Goal: Task Accomplishment & Management: Use online tool/utility

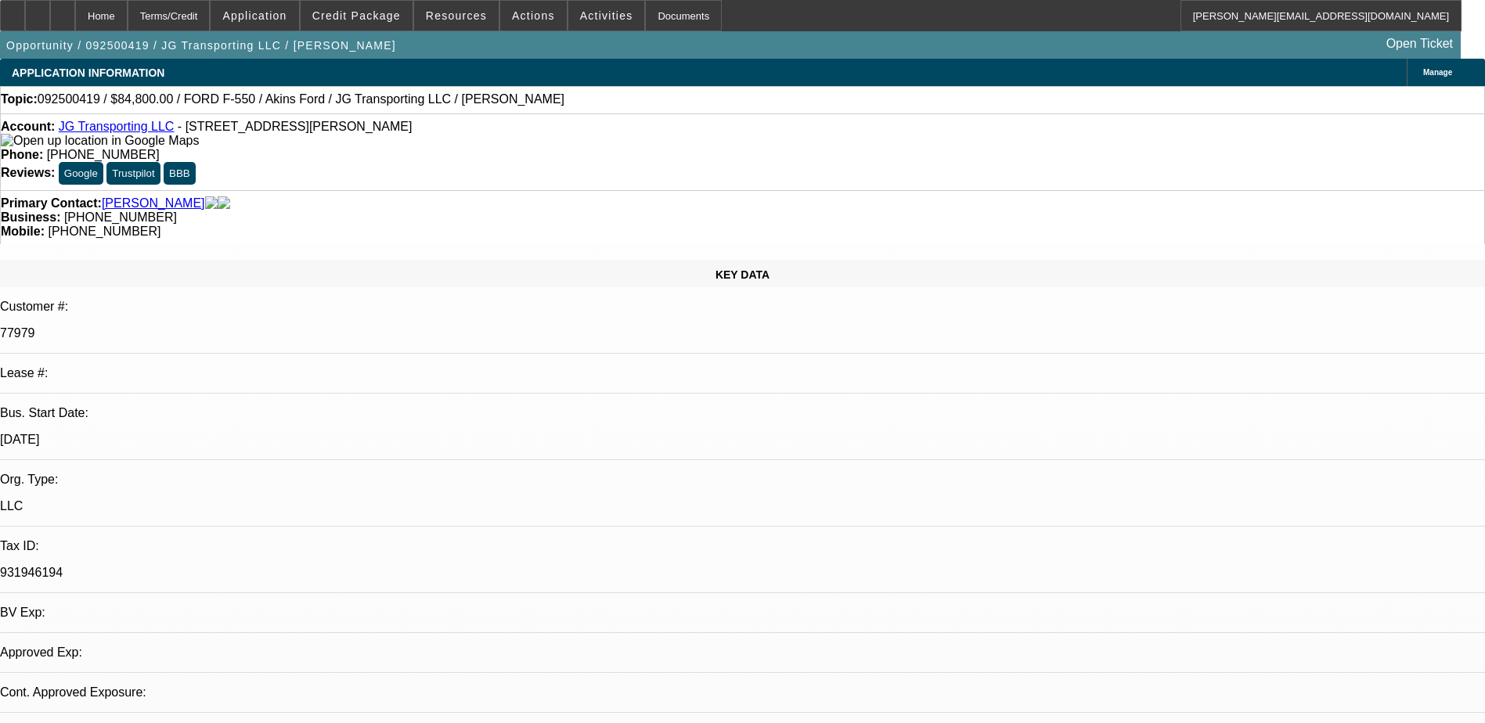
select select "0"
select select "2"
select select "0.1"
select select "4"
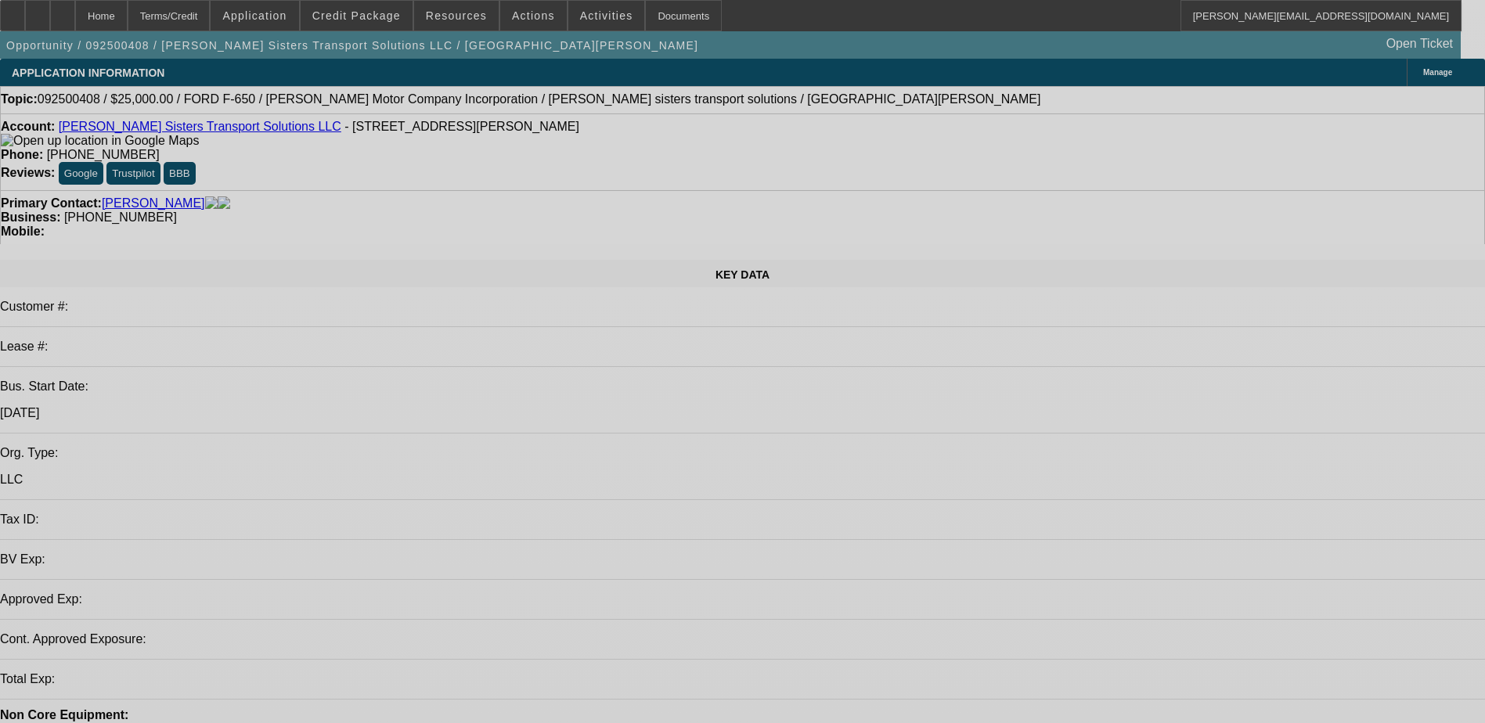
select select "0"
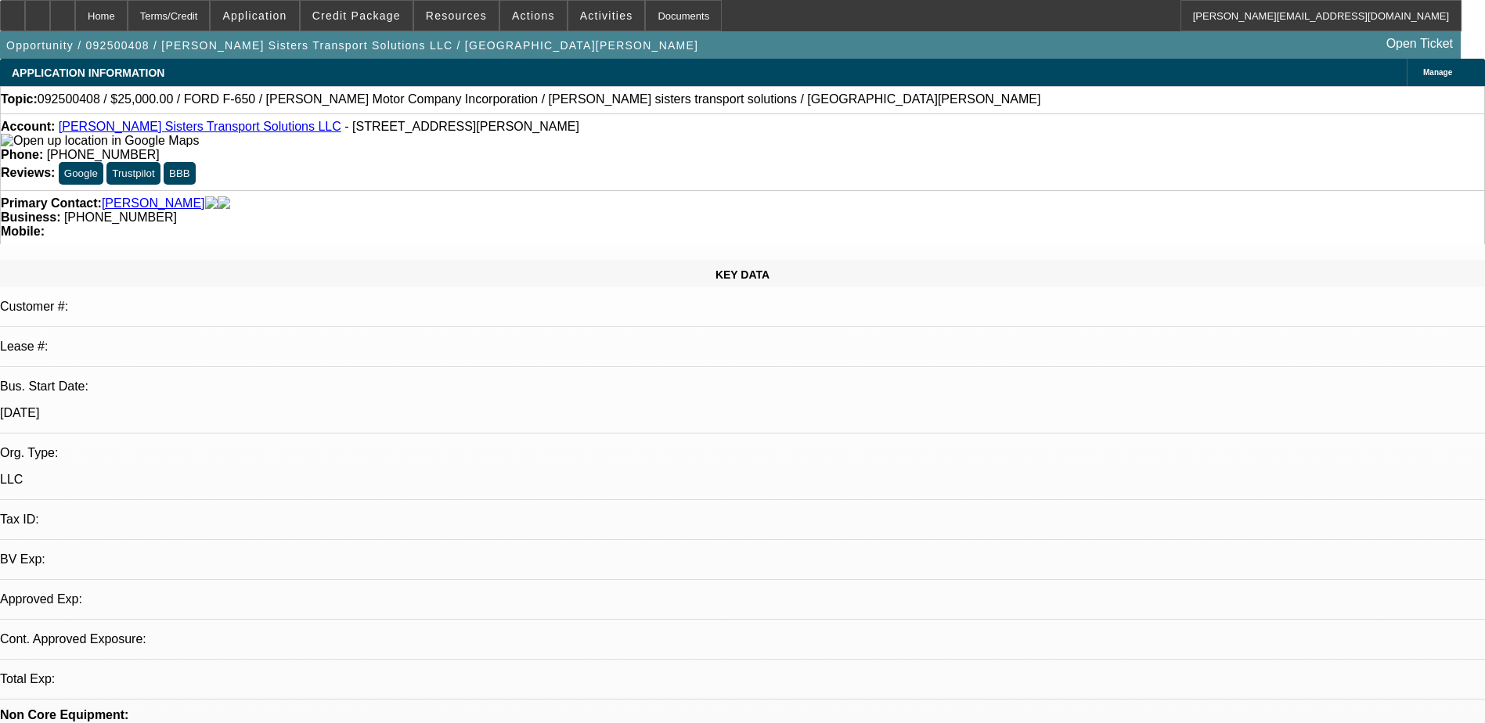
select select "2"
select select "0.1"
select select "4"
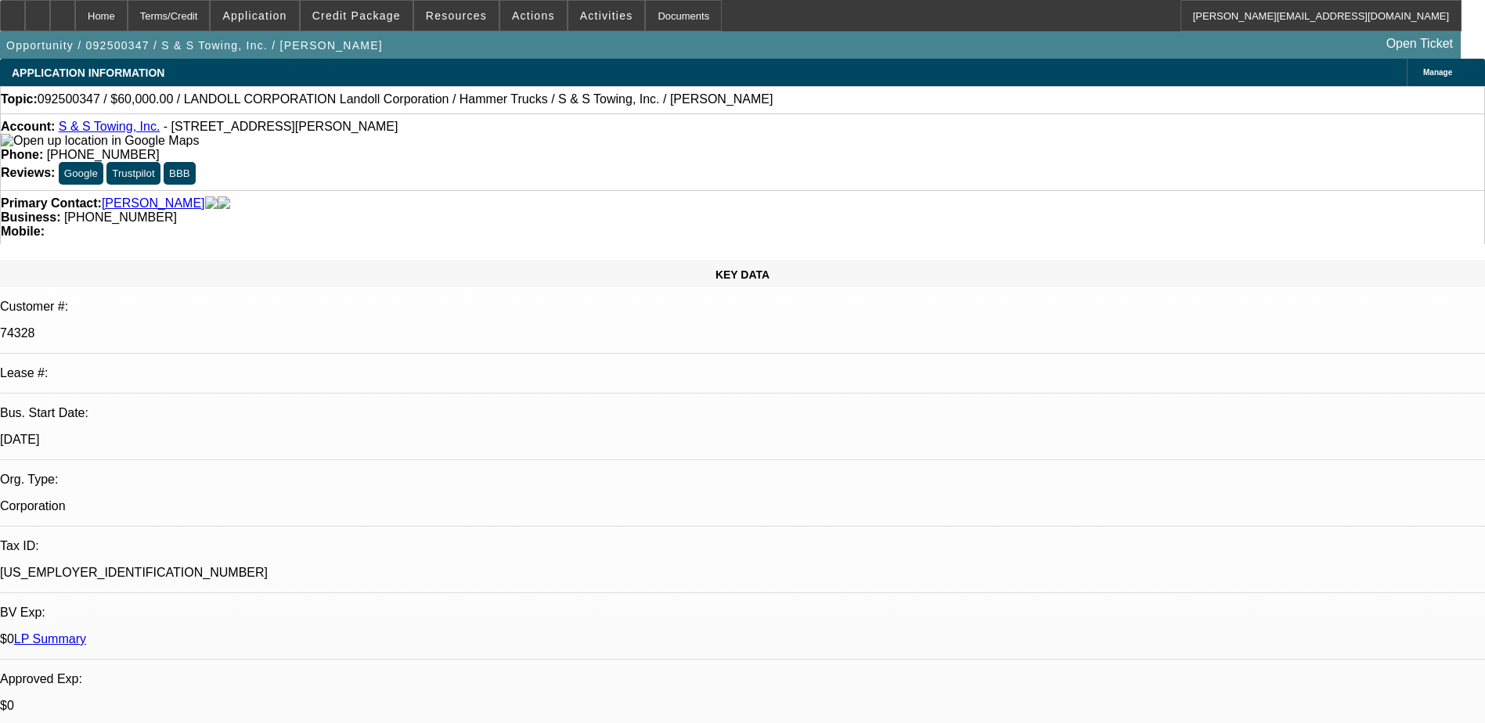
select select "0"
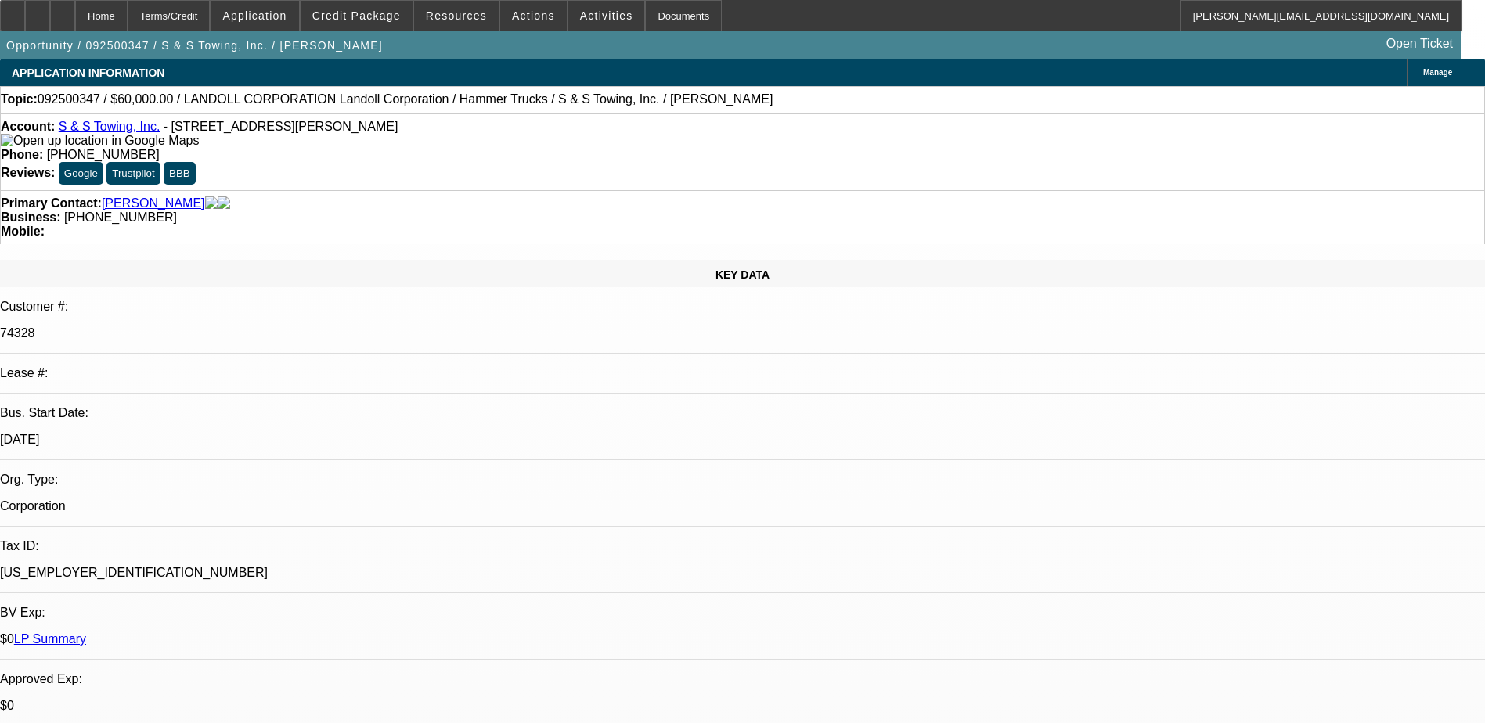
select select "0"
select select "1"
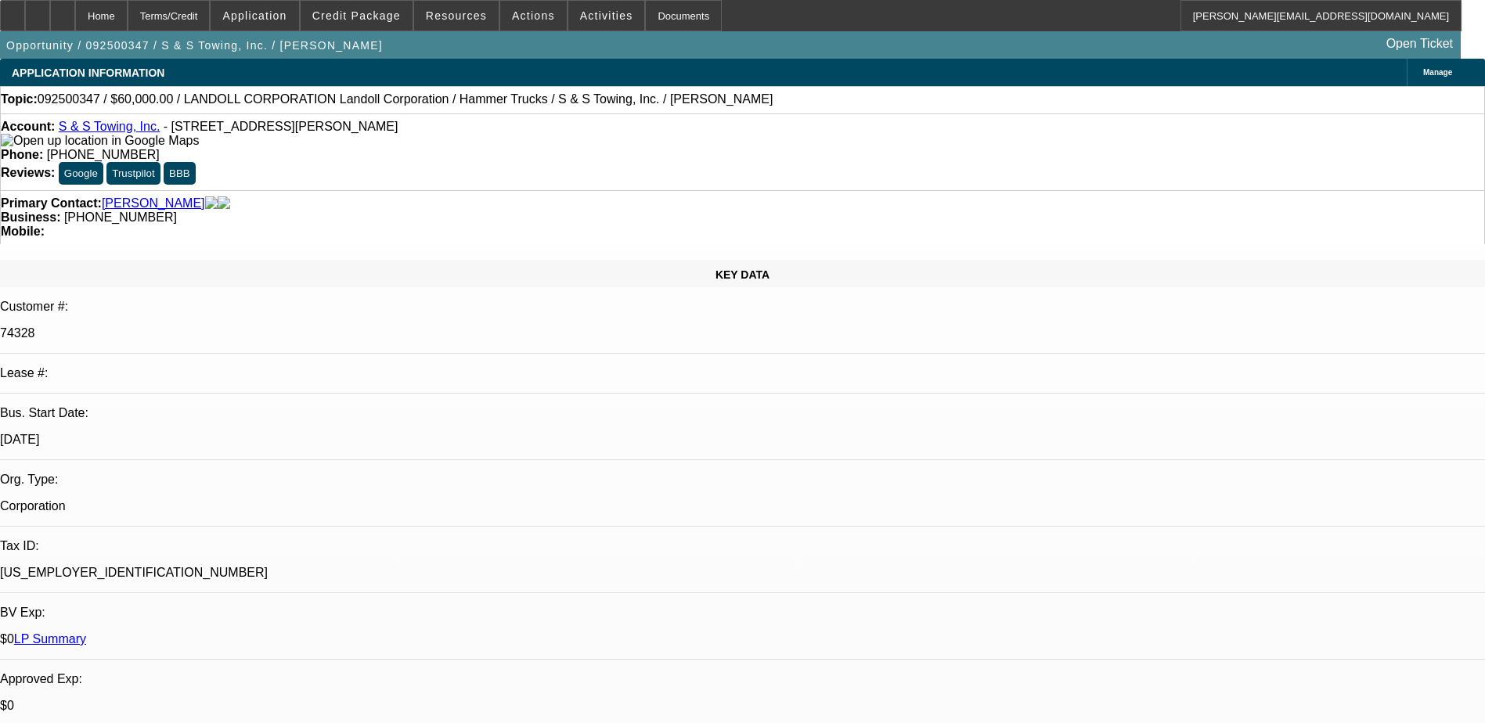
select select "2"
select select "6"
select select "1"
select select "2"
select select "6"
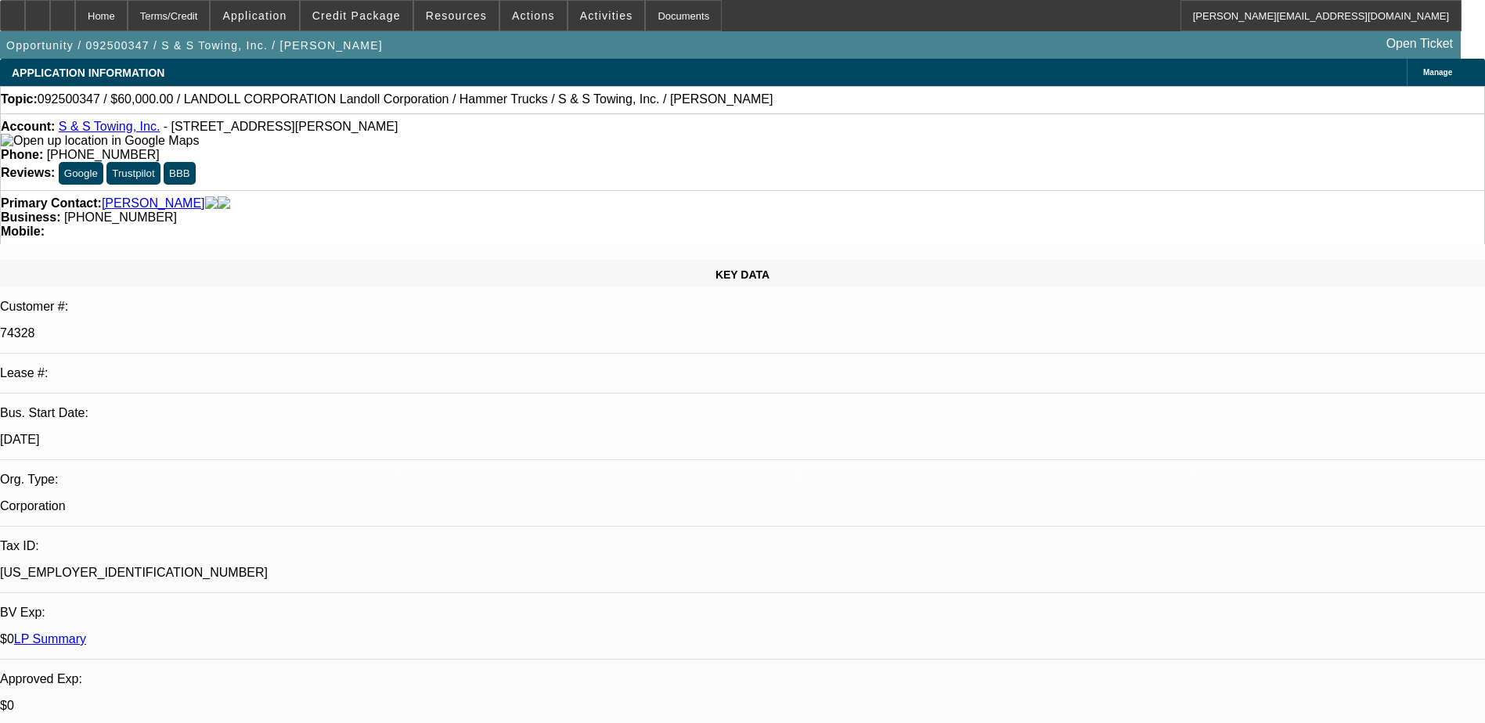
select select "1"
select select "2"
select select "6"
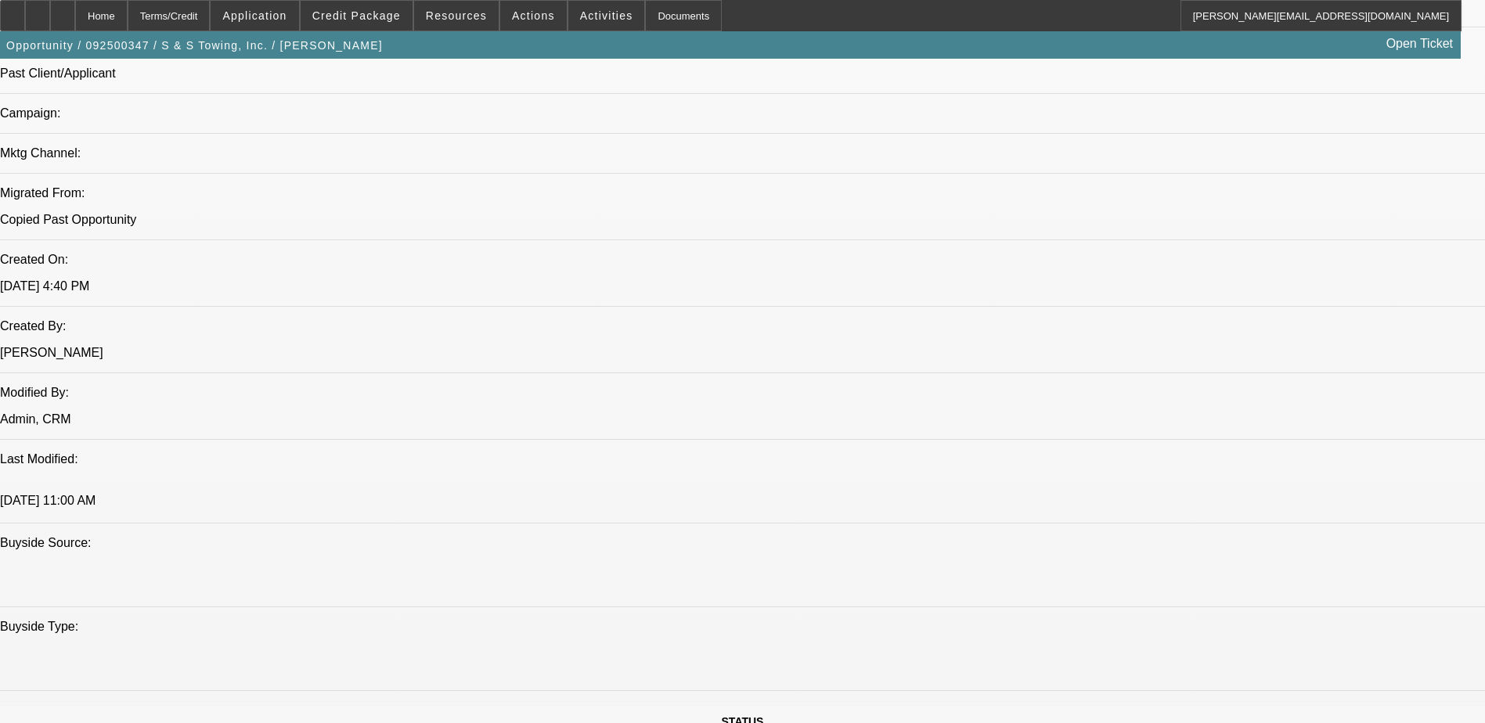
scroll to position [626, 0]
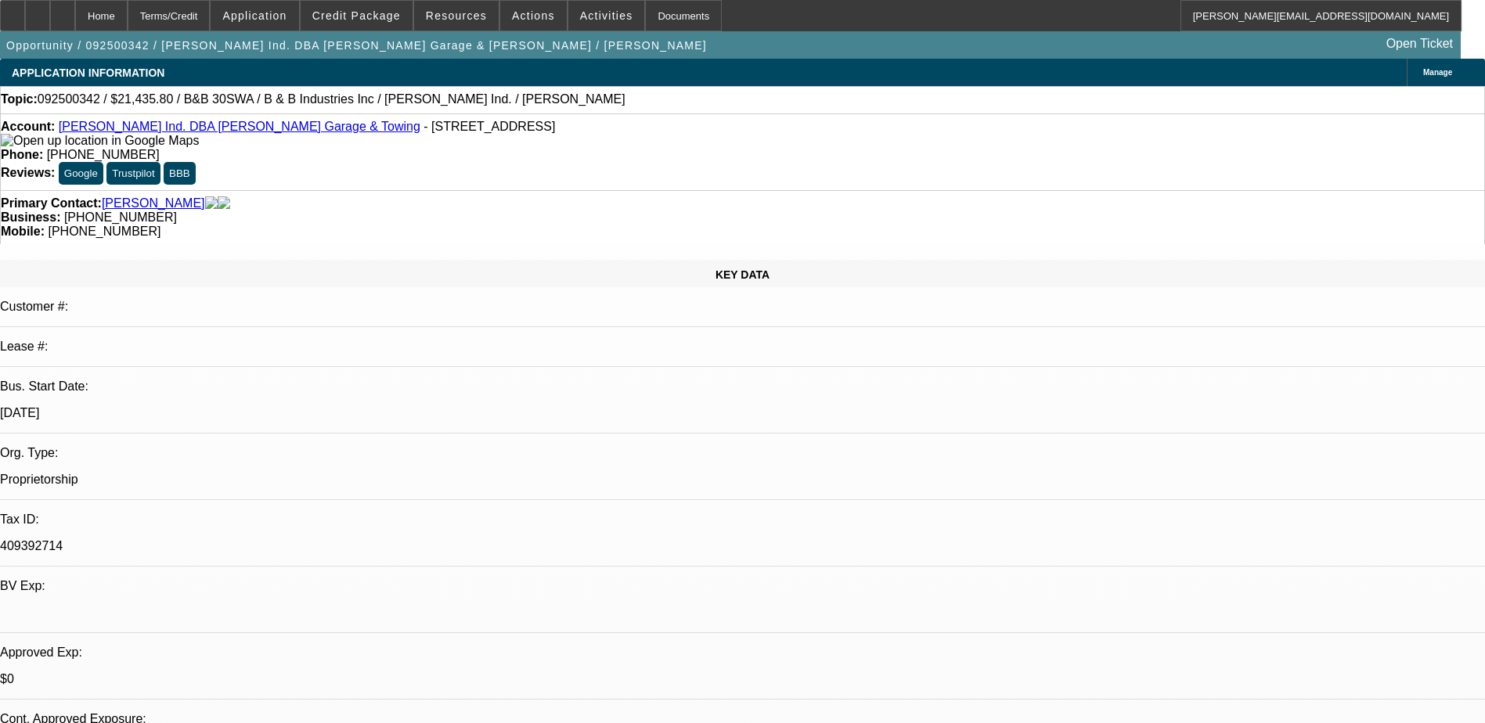
select select "0"
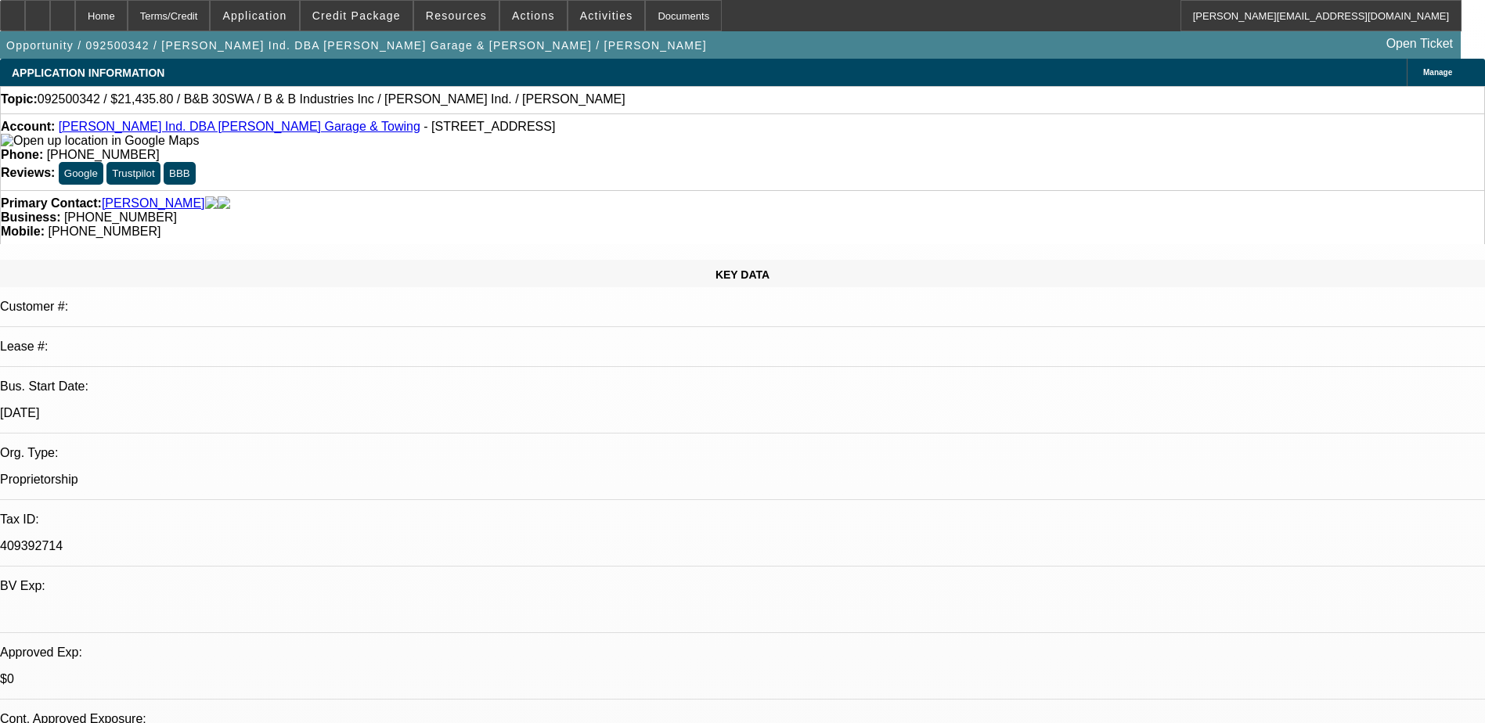
select select "0"
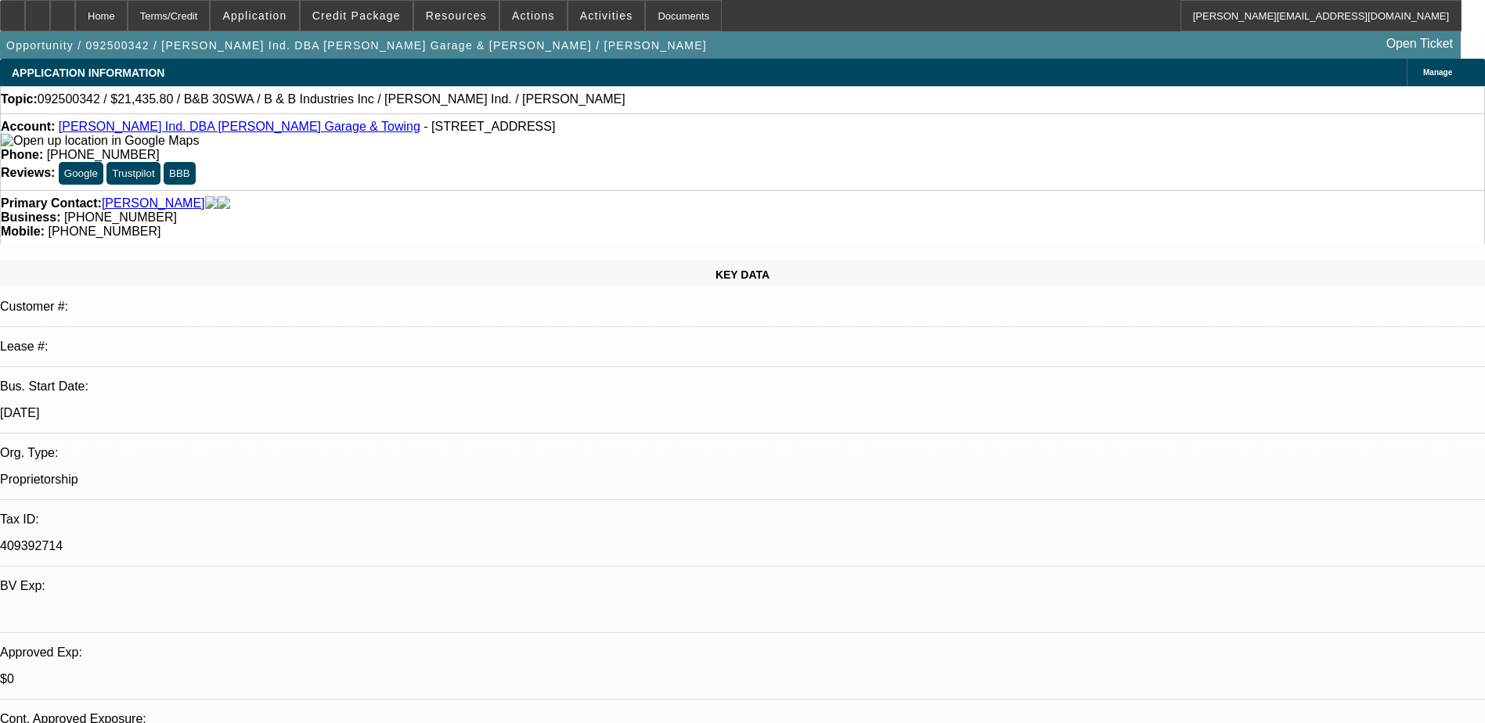
select select "2"
select select "0"
select select "1"
select select "6"
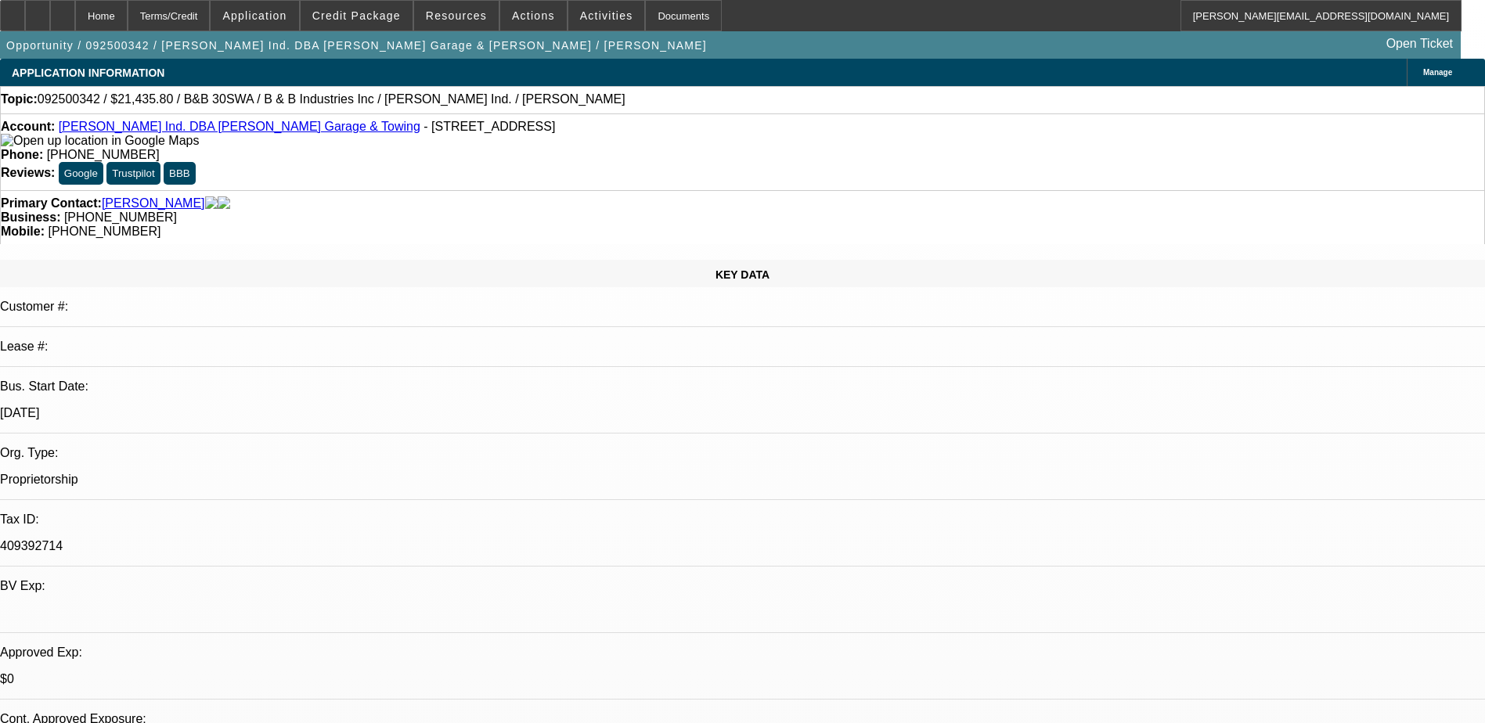
select select "1"
select select "6"
select select "1"
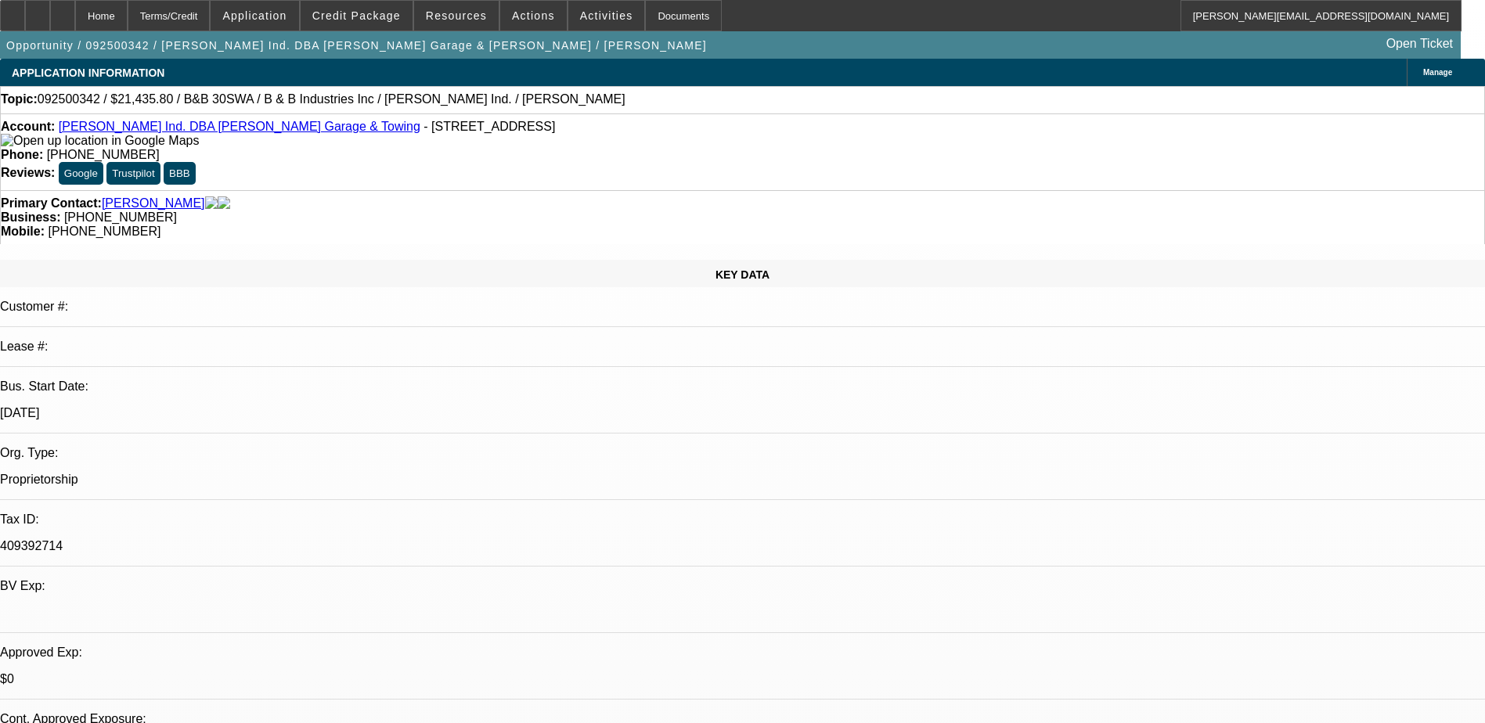
select select "6"
select select "1"
select select "2"
select select "6"
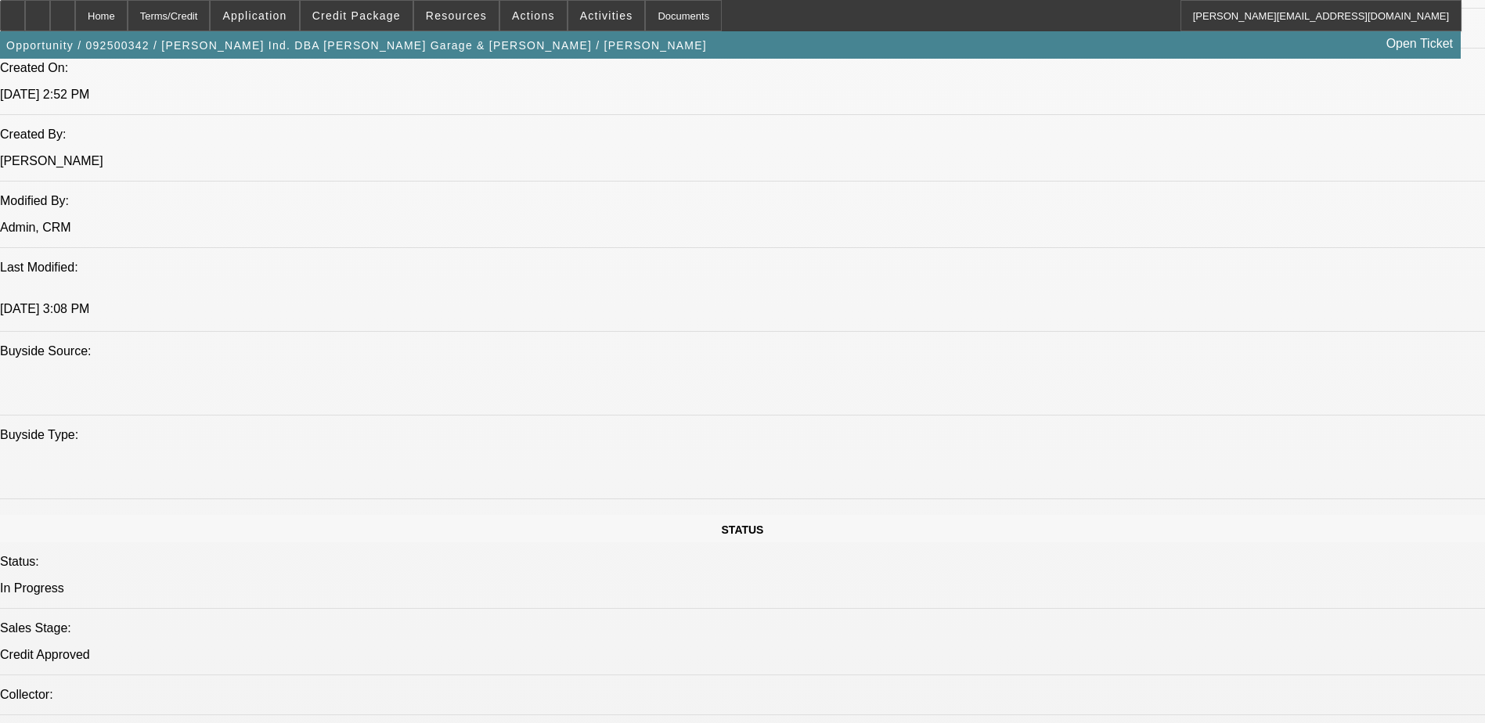
scroll to position [1252, 0]
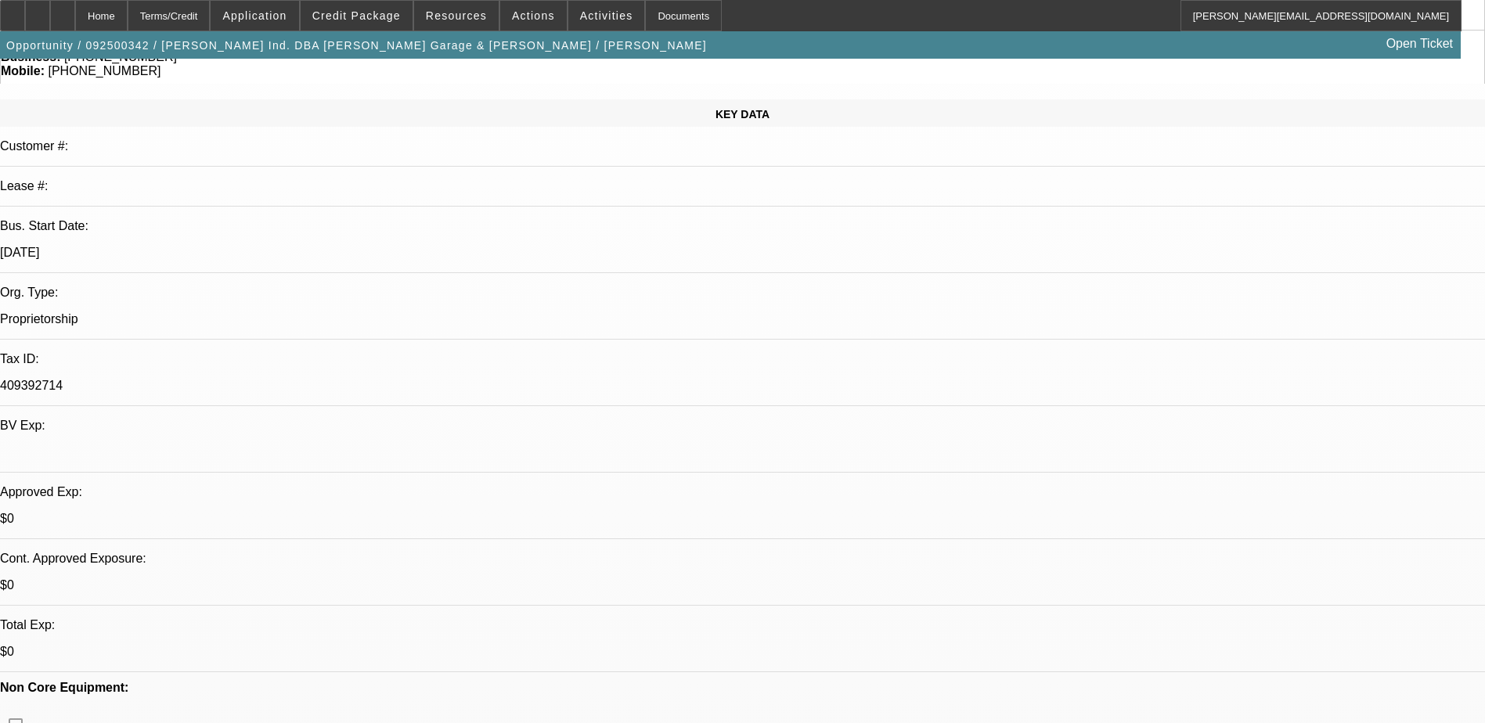
scroll to position [0, 0]
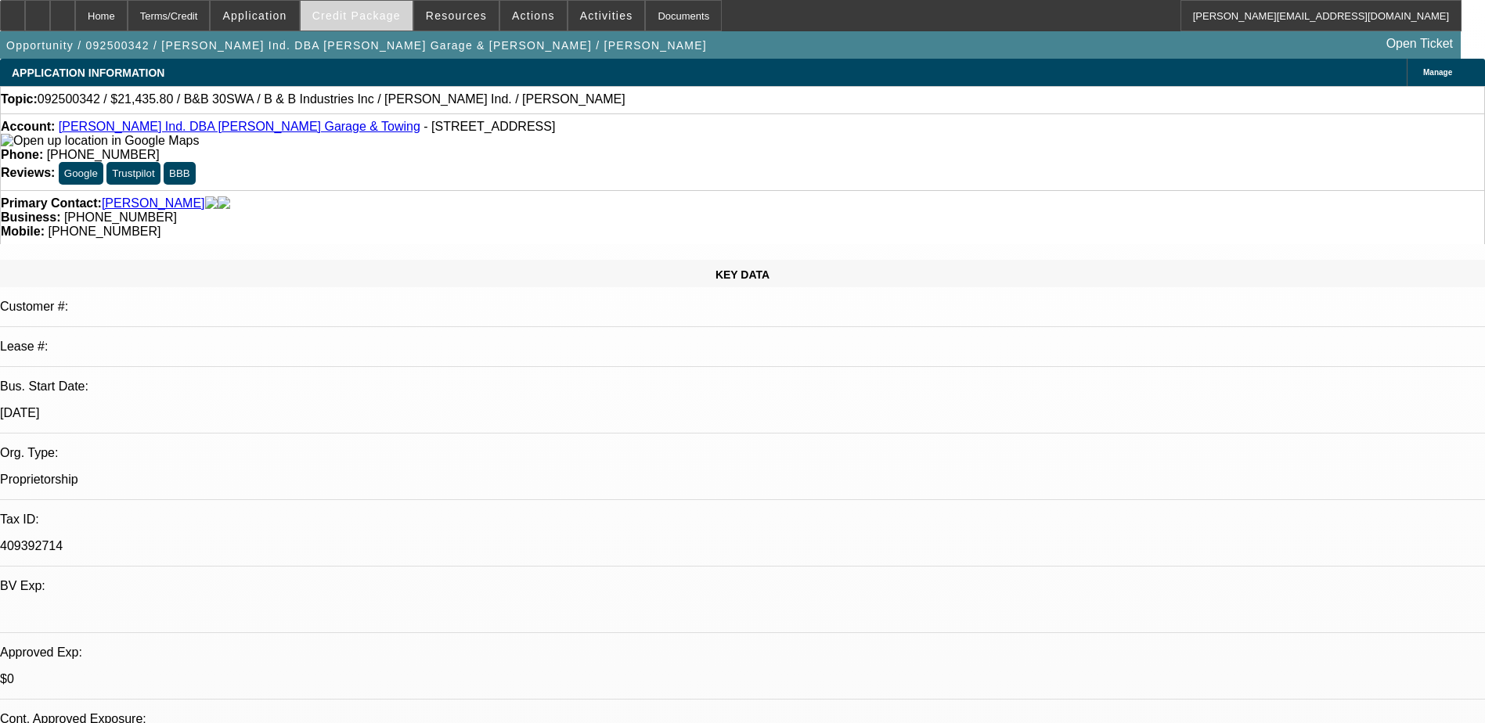
click at [353, 7] on span at bounding box center [357, 16] width 112 height 38
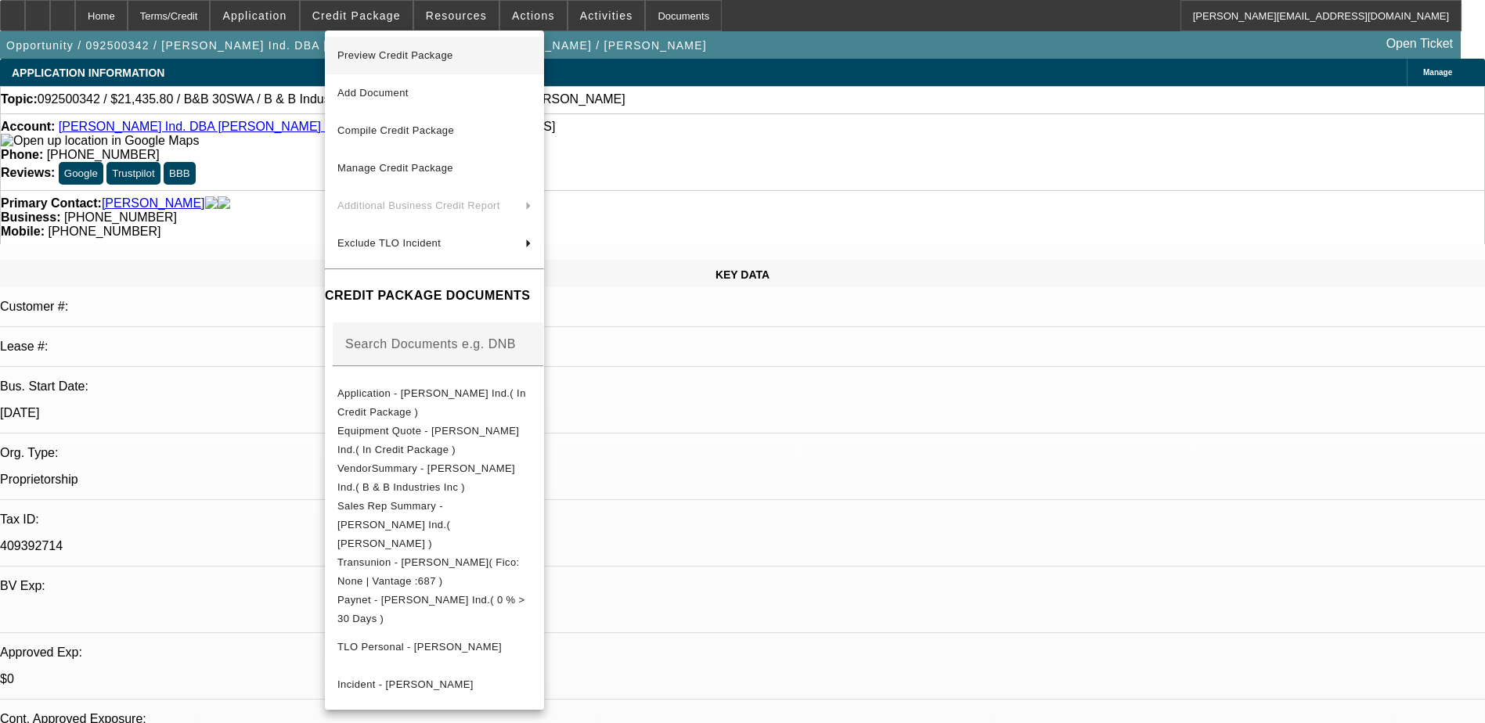
click at [387, 48] on span "Preview Credit Package" at bounding box center [434, 55] width 194 height 19
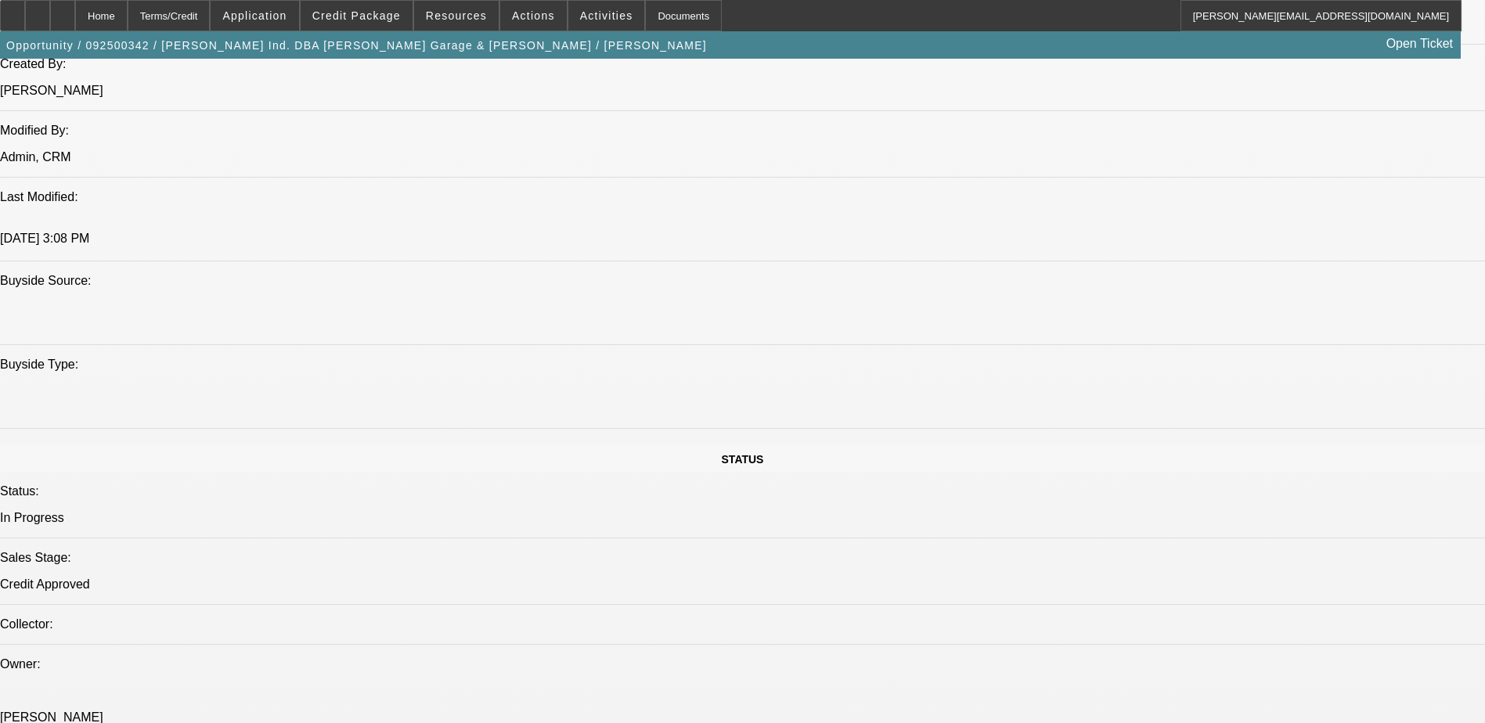
scroll to position [1197, 0]
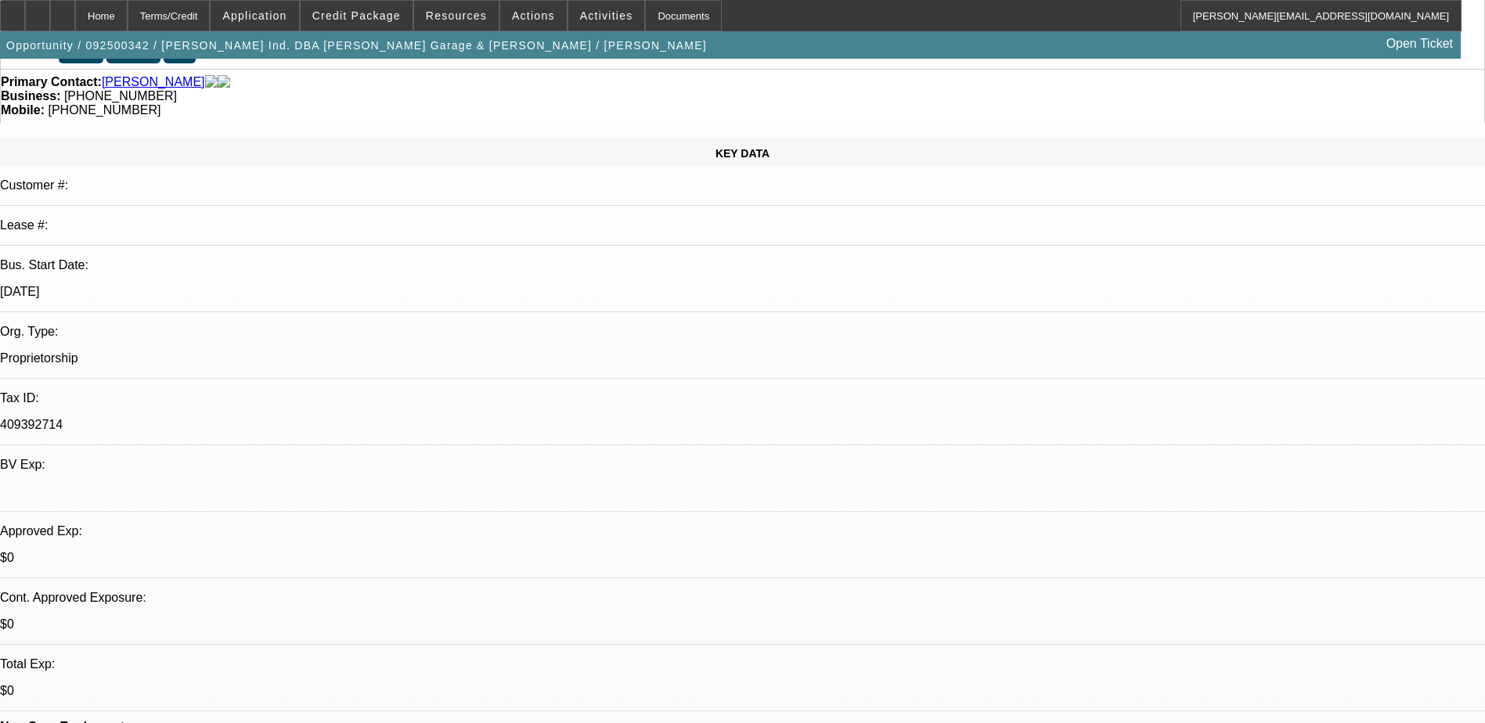
scroll to position [0, 0]
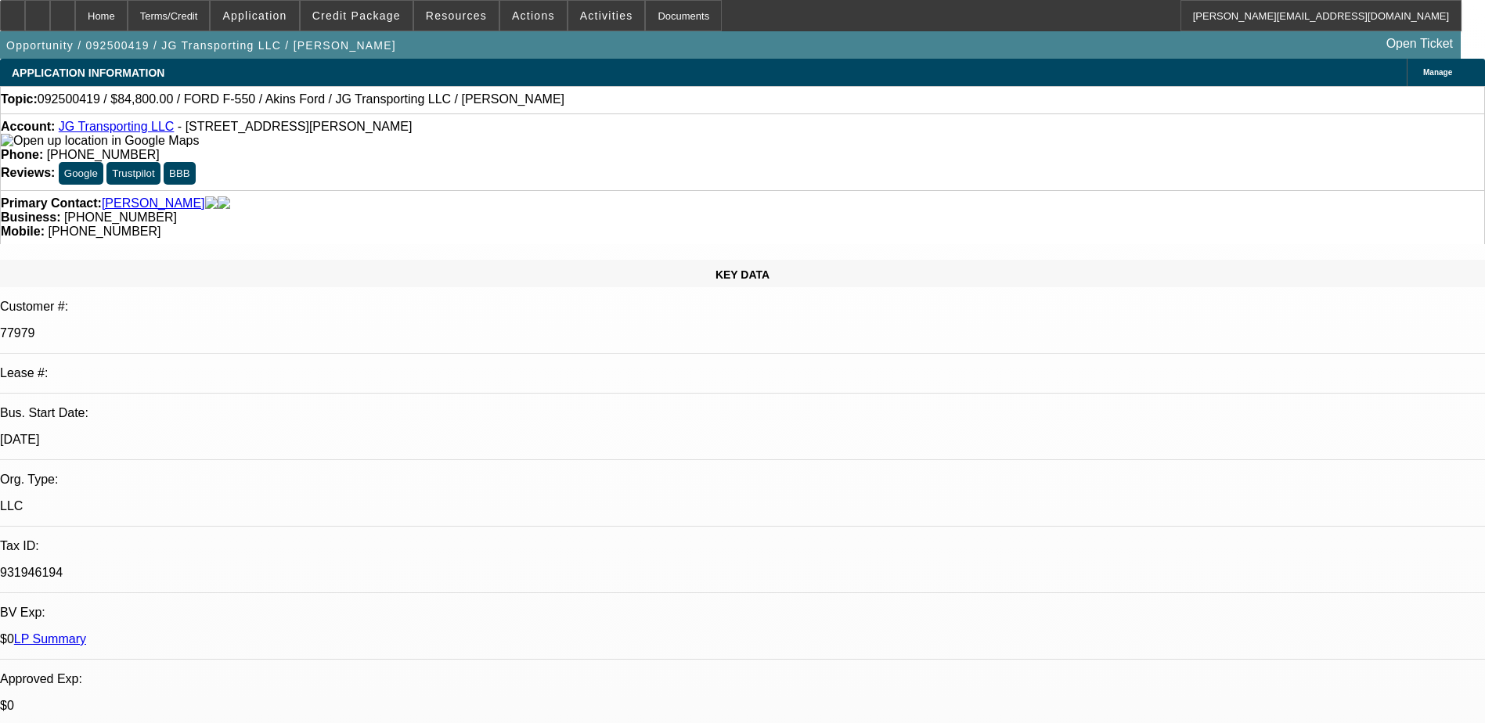
select select "0"
select select "2"
select select "0.1"
select select "4"
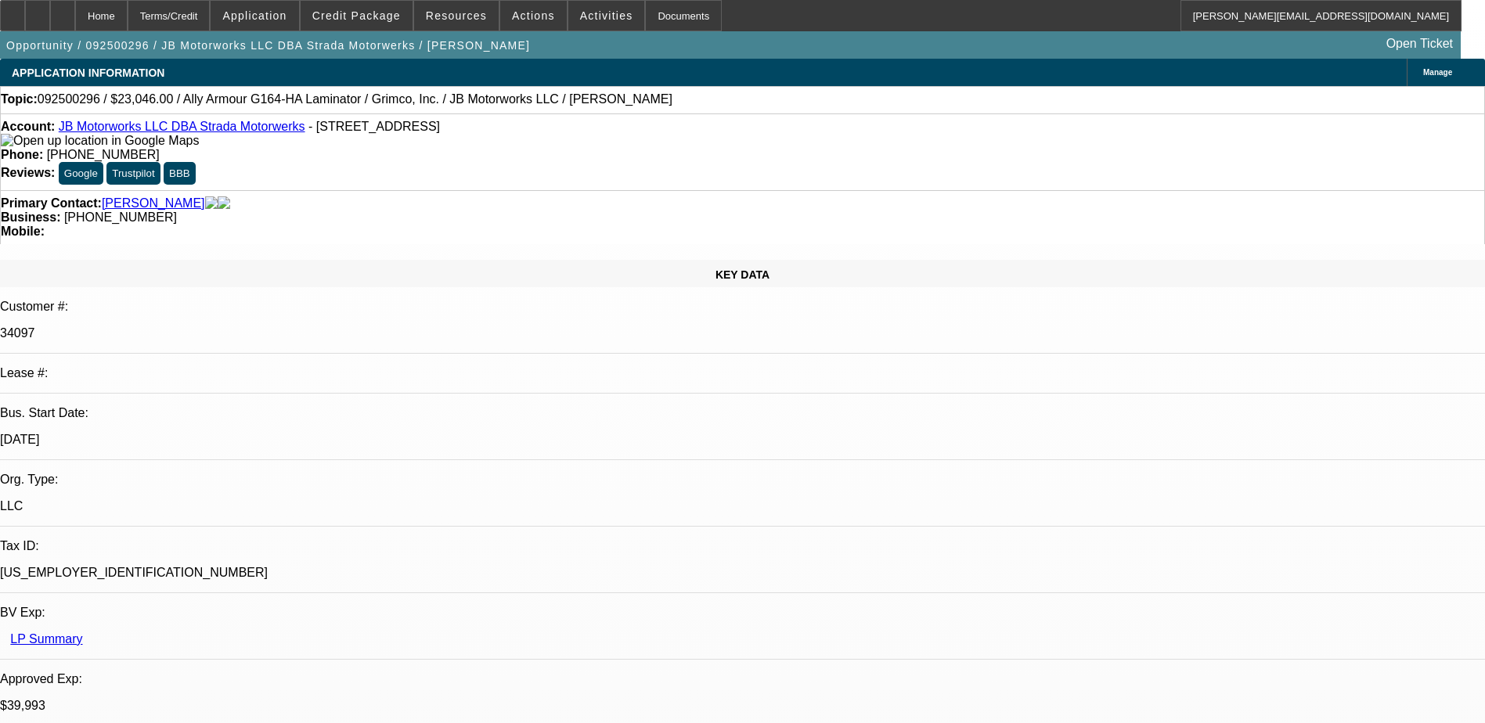
select select "0"
select select "0.1"
select select "4"
select select "0"
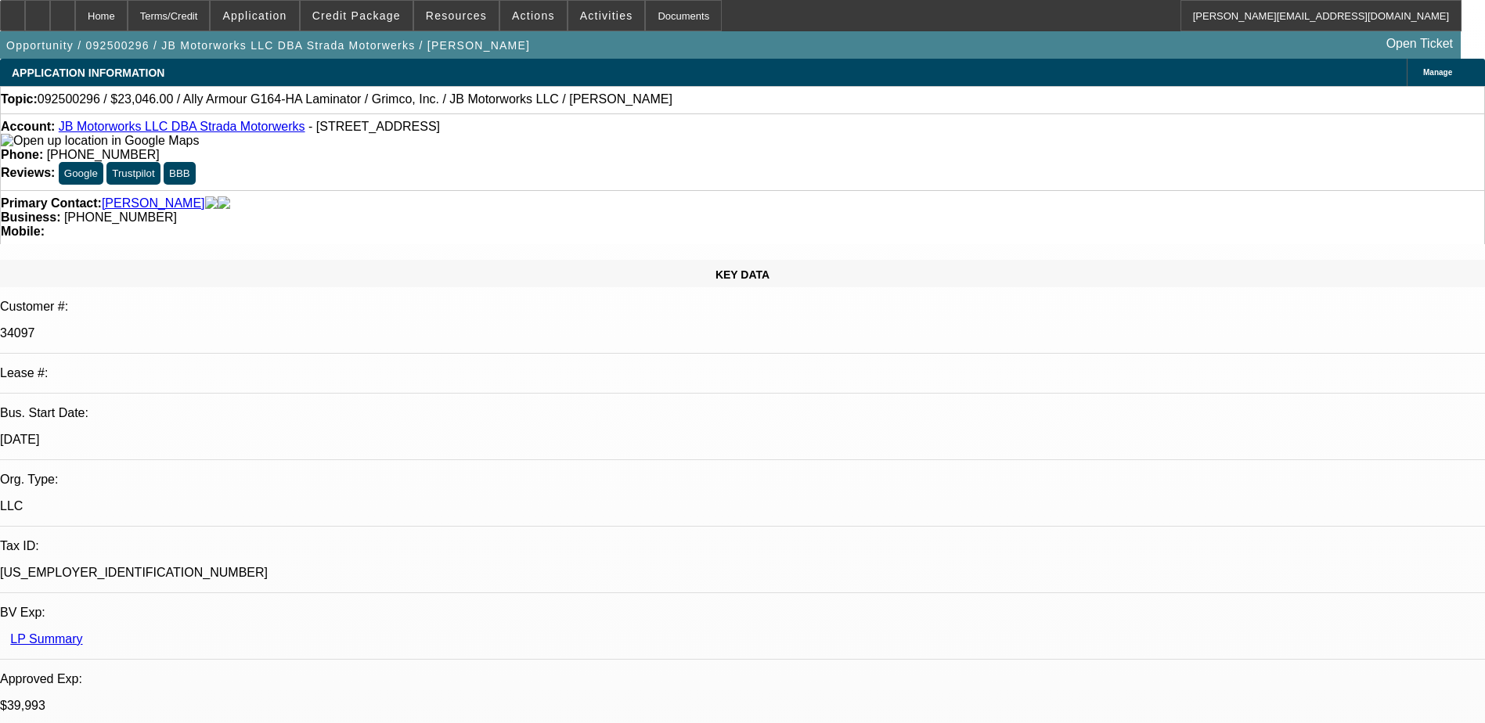
select select "0"
select select "0.1"
select select "4"
select select "0.1"
select select "2"
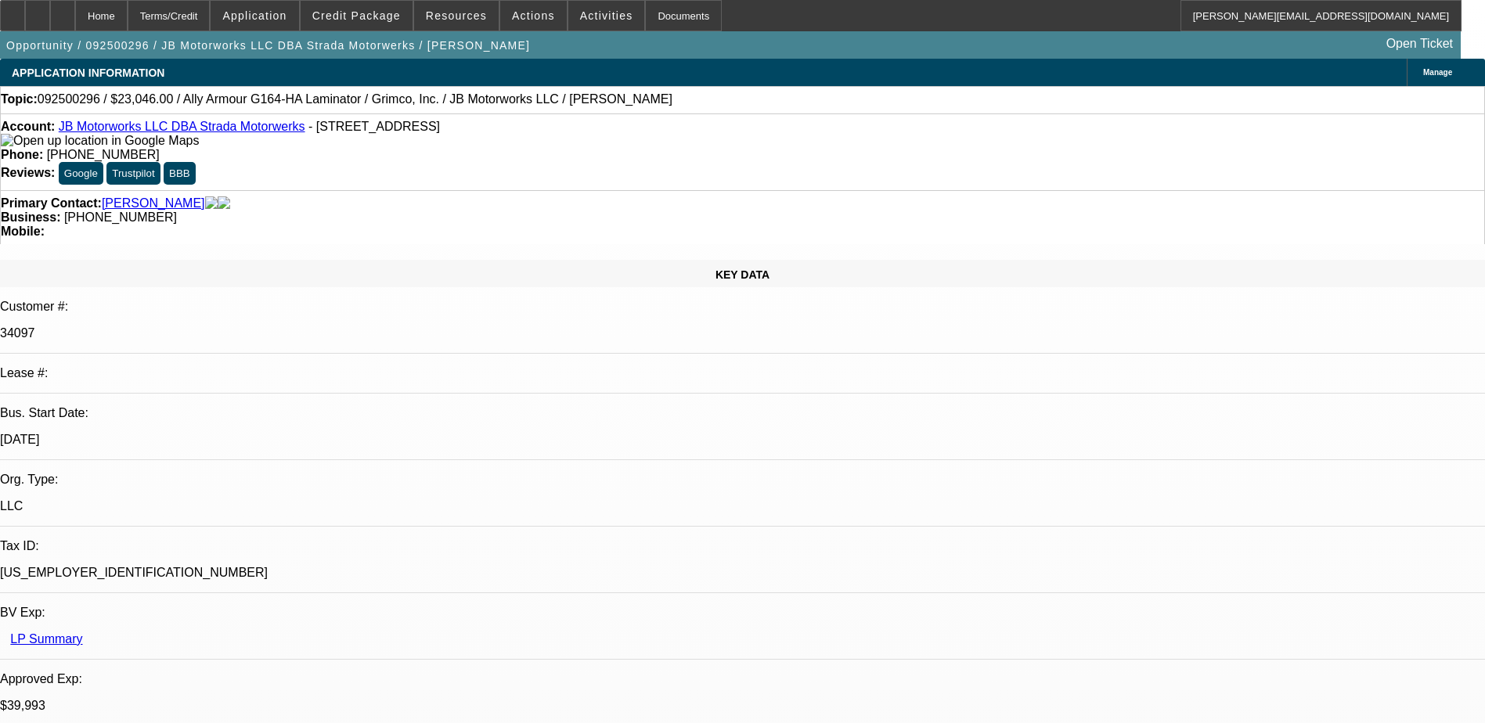
select select "2"
select select "0"
select select "6"
select select "0"
select select "3"
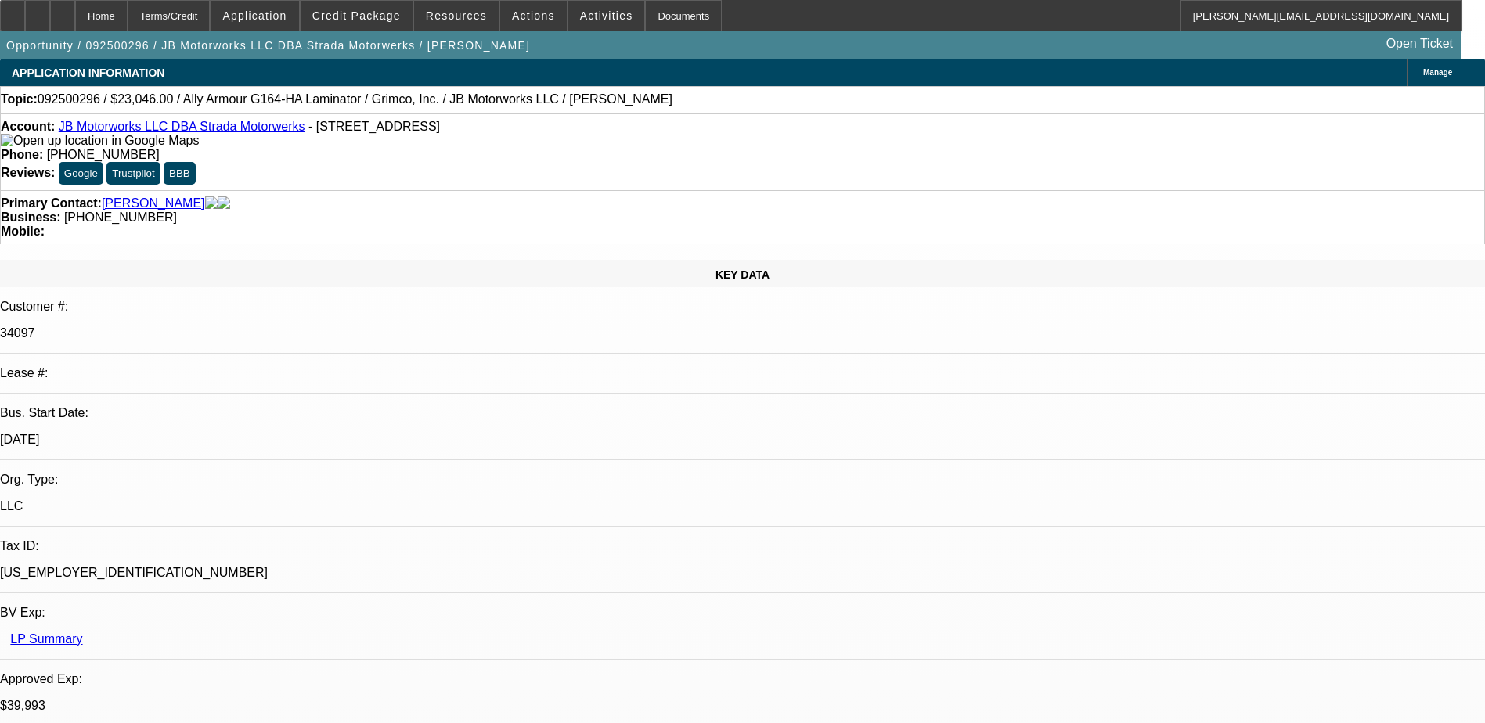
select select "0"
select select "6"
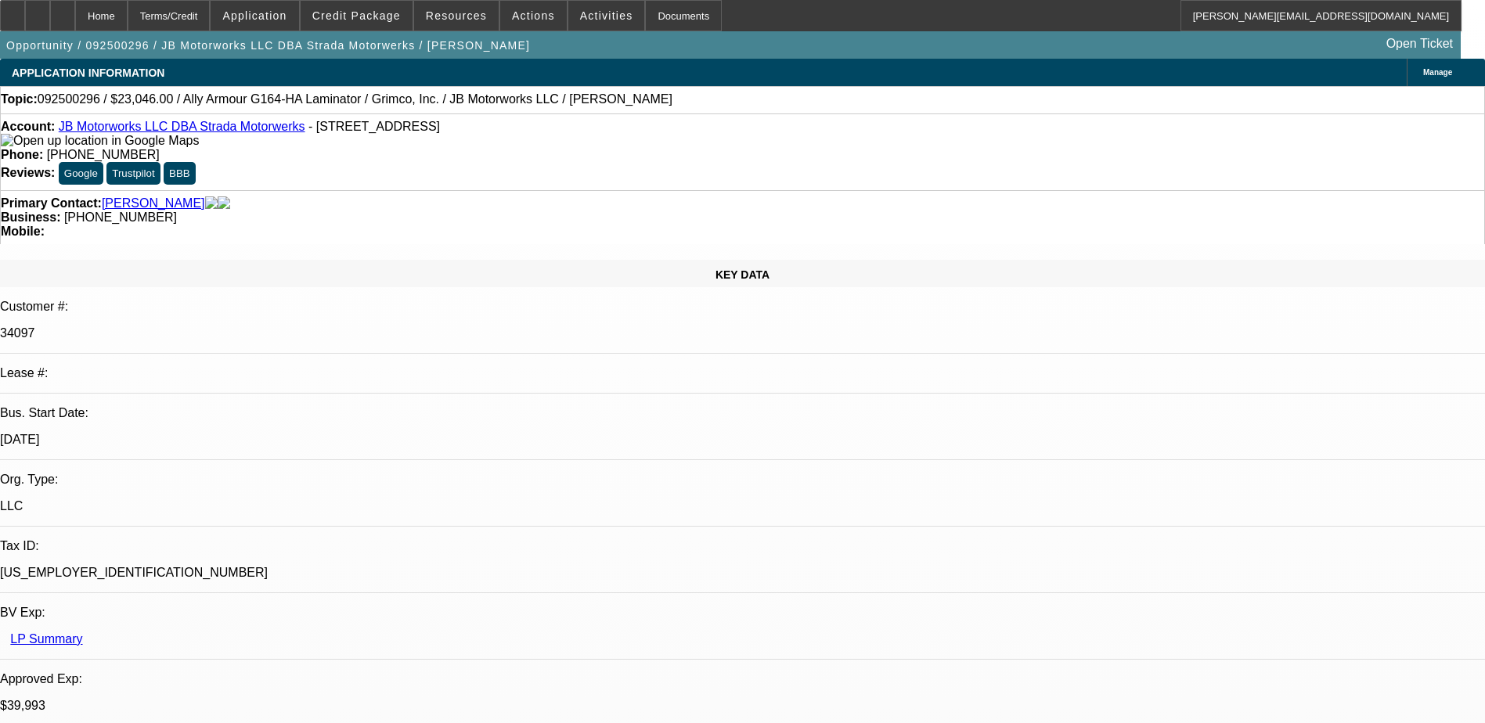
drag, startPoint x: 1123, startPoint y: 351, endPoint x: 1098, endPoint y: 306, distance: 51.2
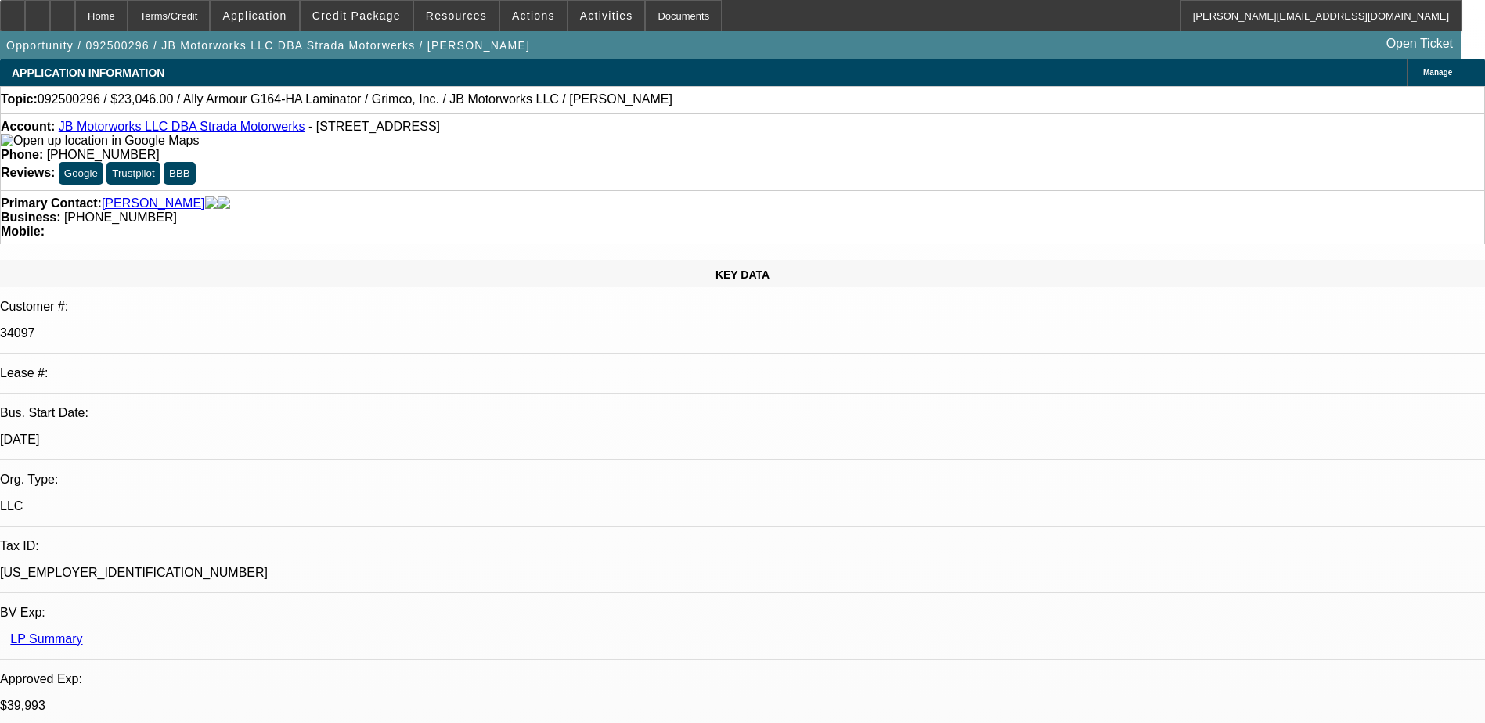
drag, startPoint x: 1137, startPoint y: 306, endPoint x: 1141, endPoint y: 297, distance: 10.2
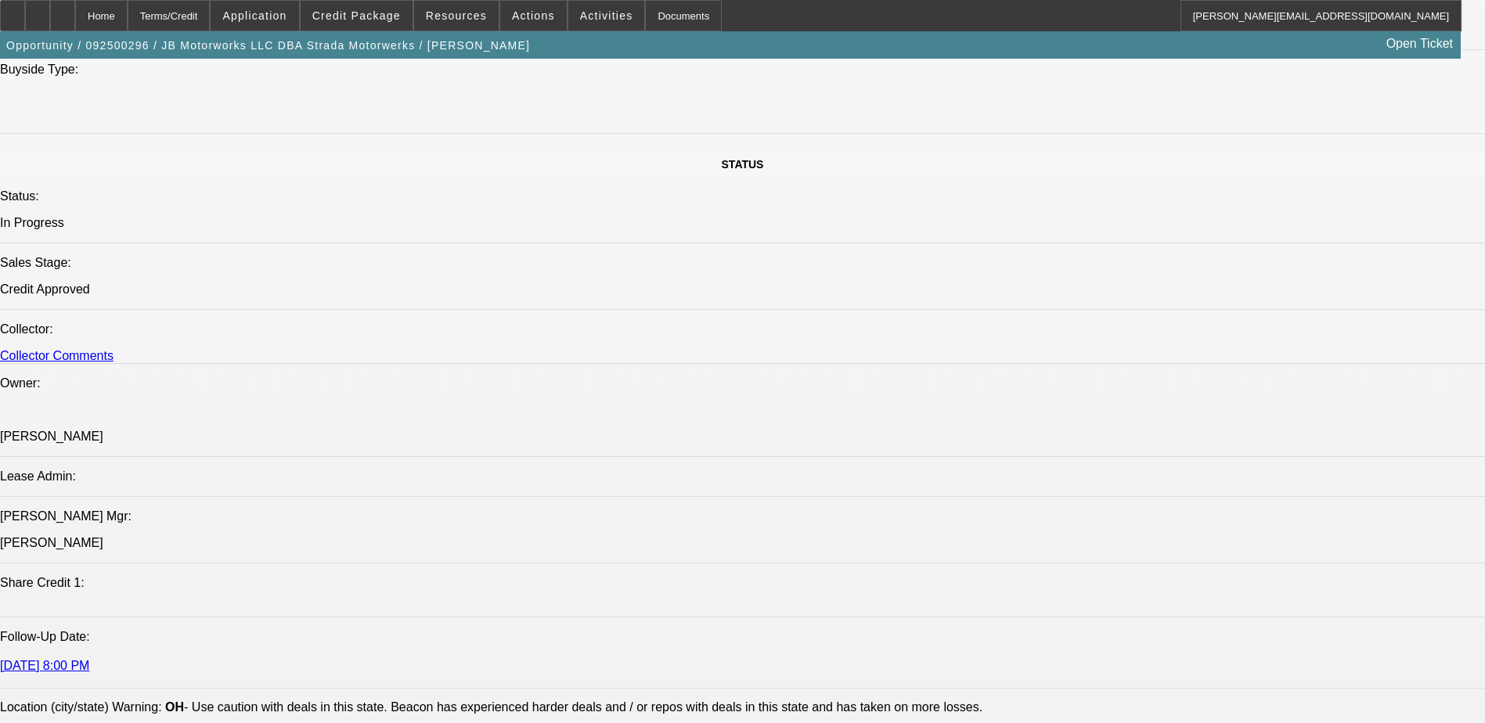
scroll to position [1565, 0]
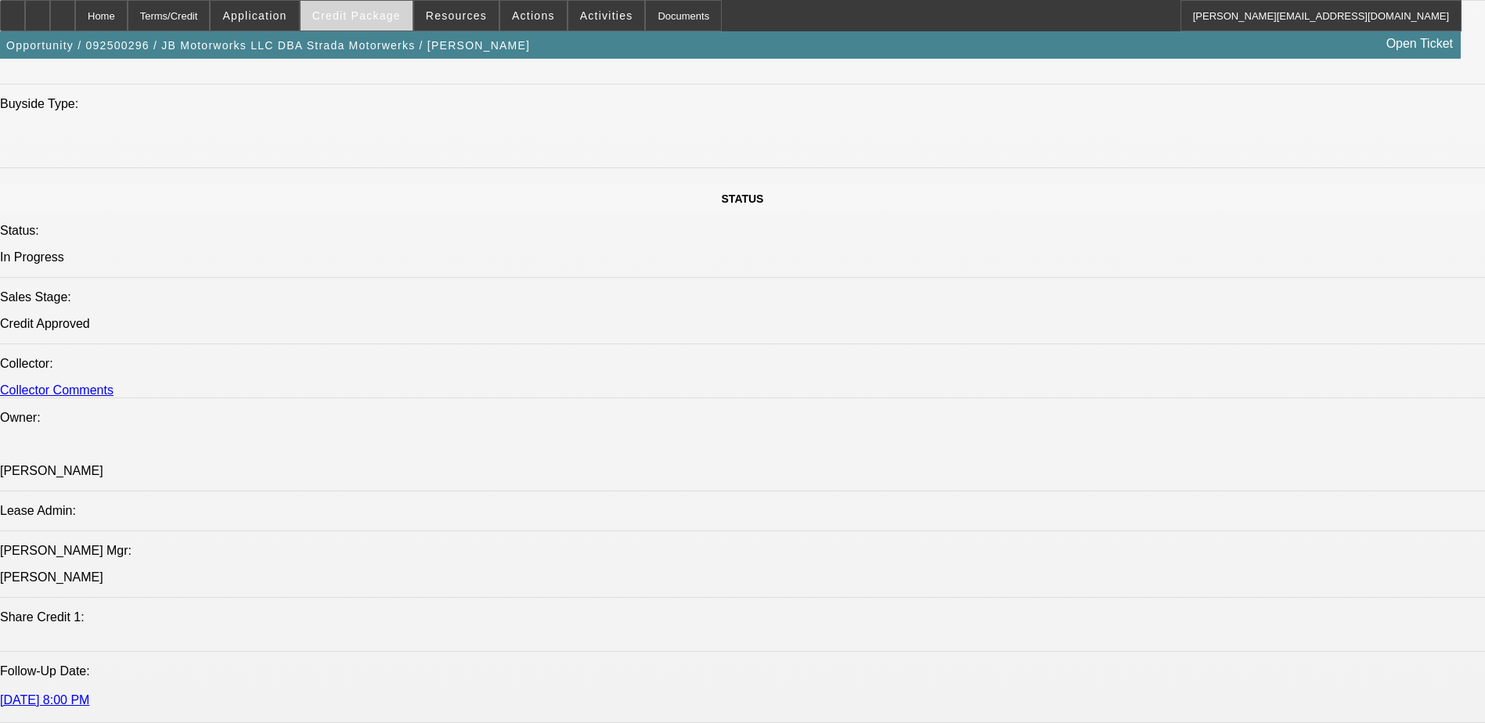
click at [365, 13] on span "Credit Package" at bounding box center [356, 15] width 88 height 13
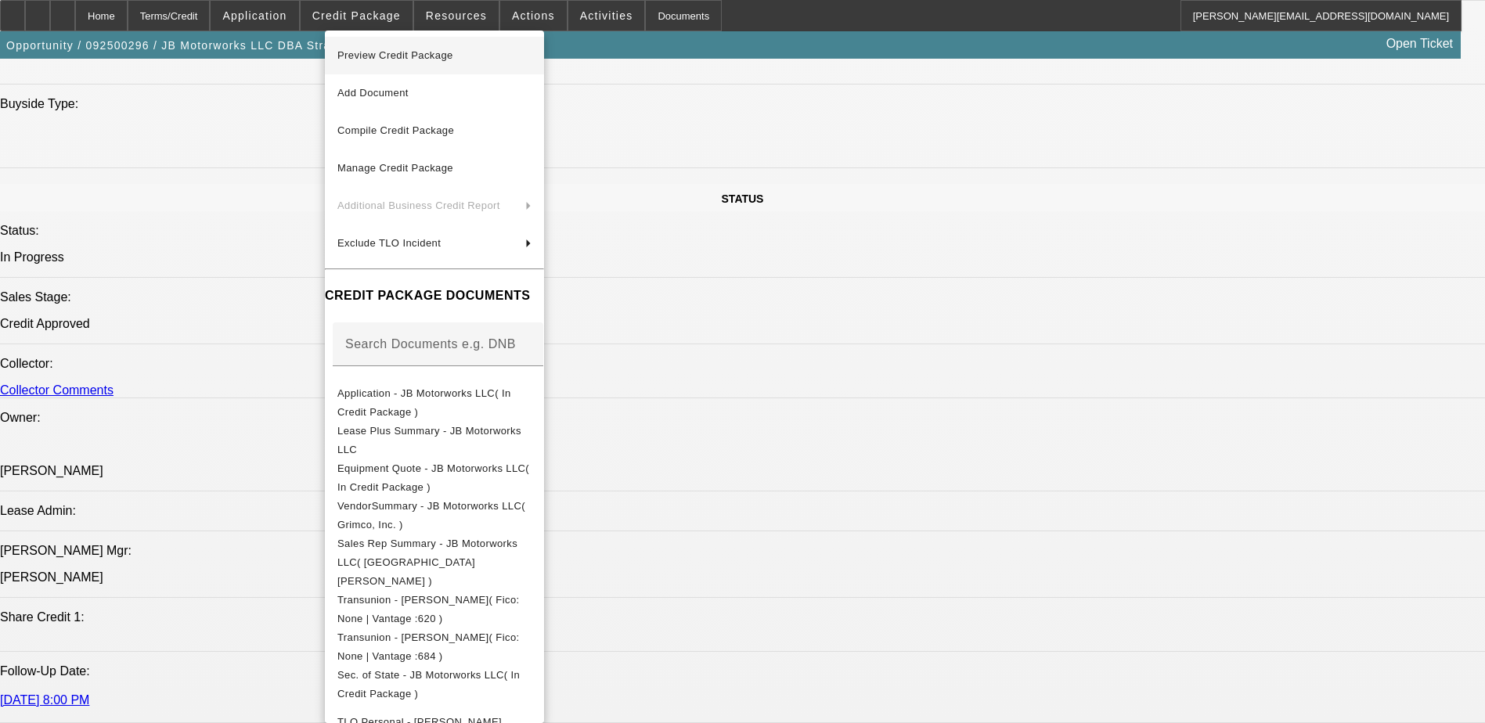
click at [391, 53] on span "Preview Credit Package" at bounding box center [395, 55] width 116 height 12
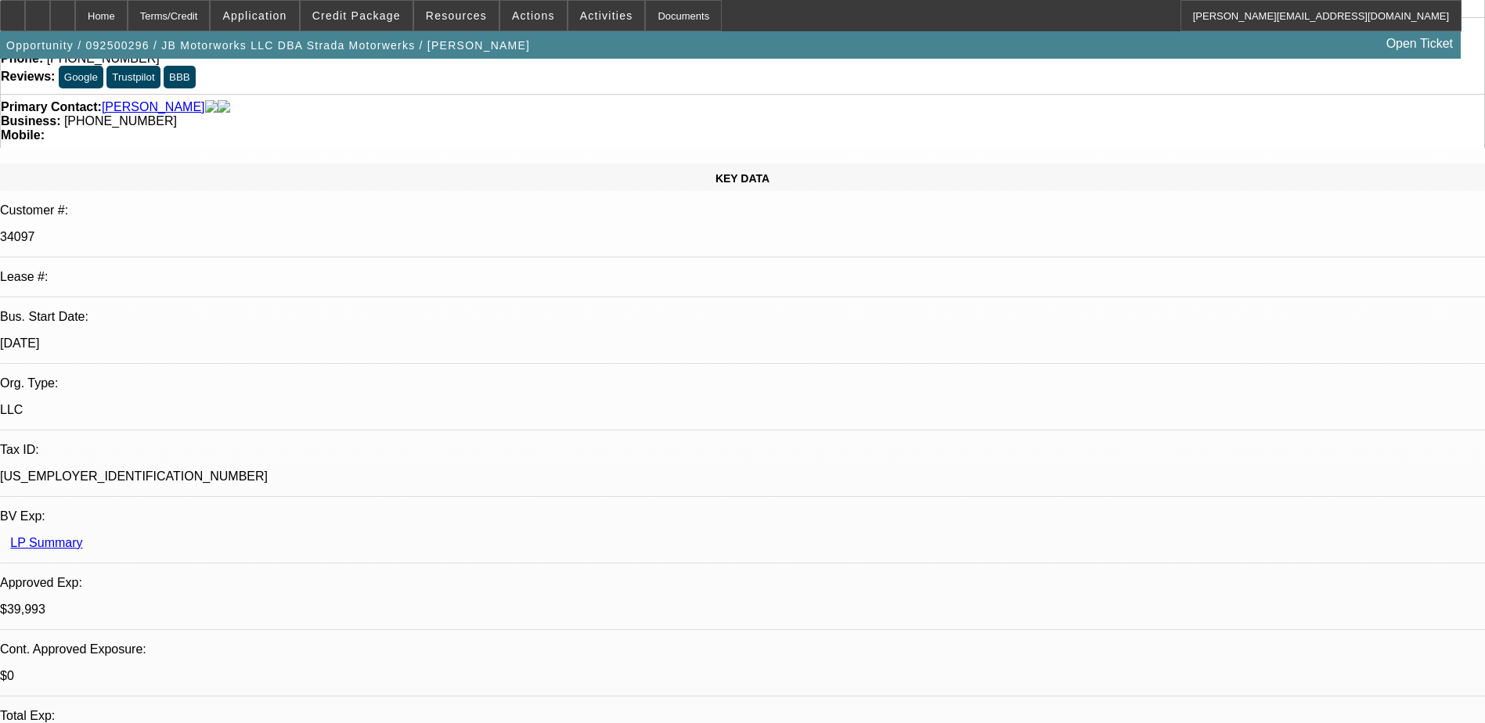
scroll to position [0, 0]
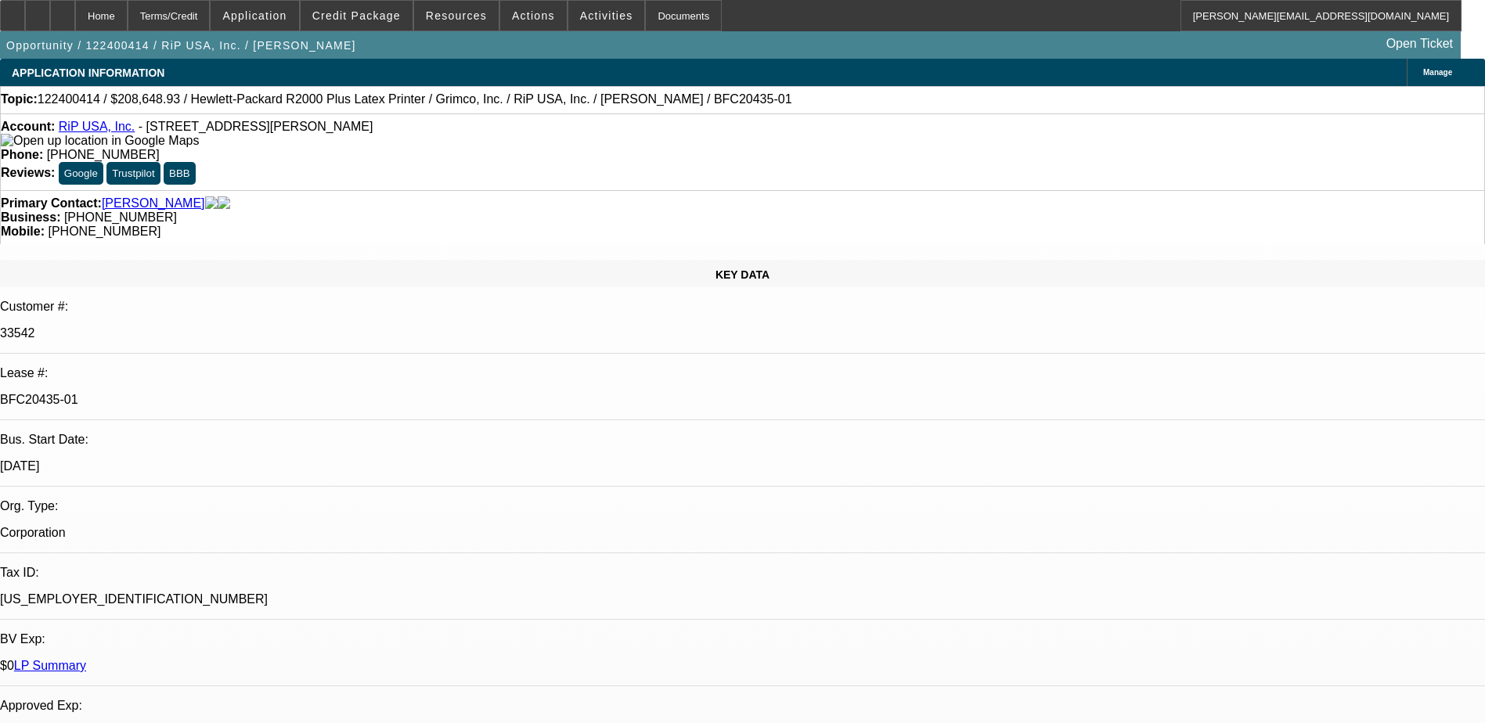
select select "0"
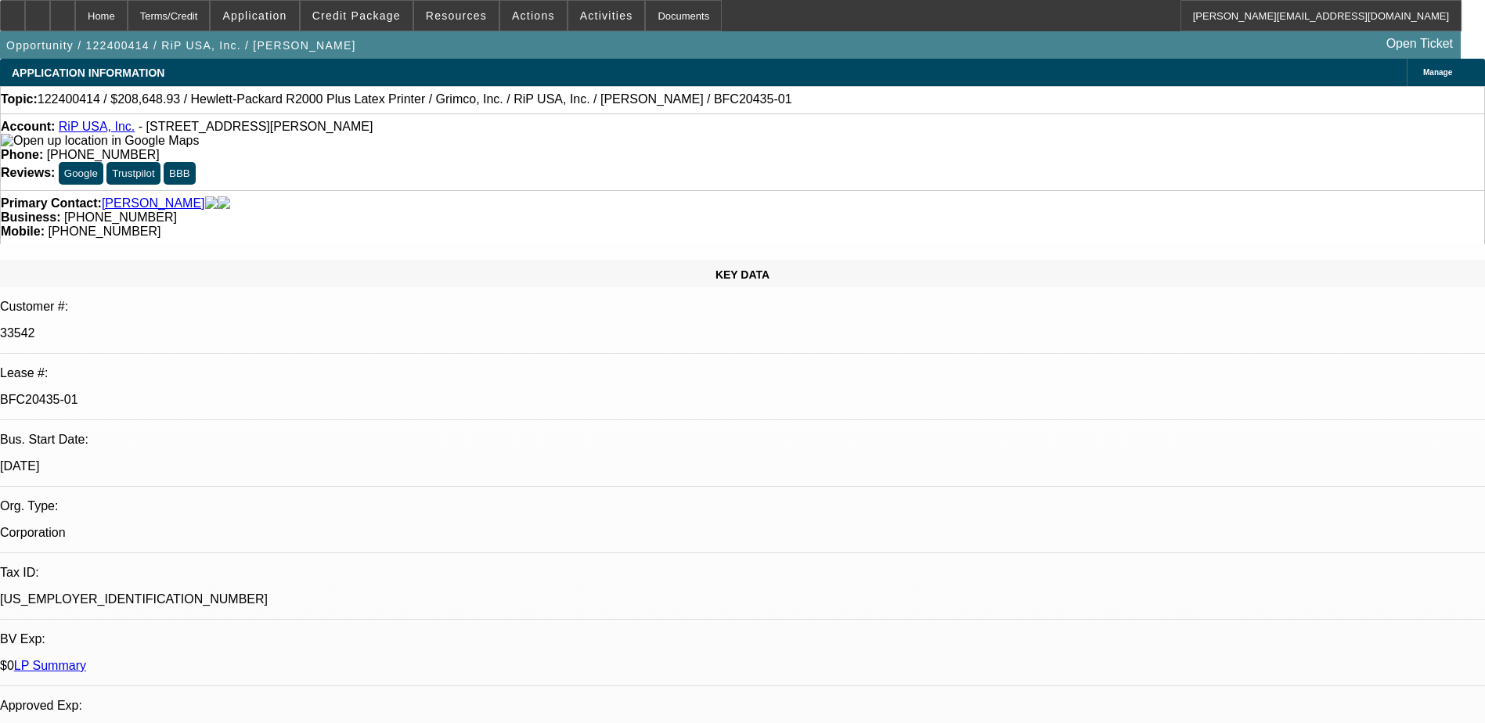
select select "0"
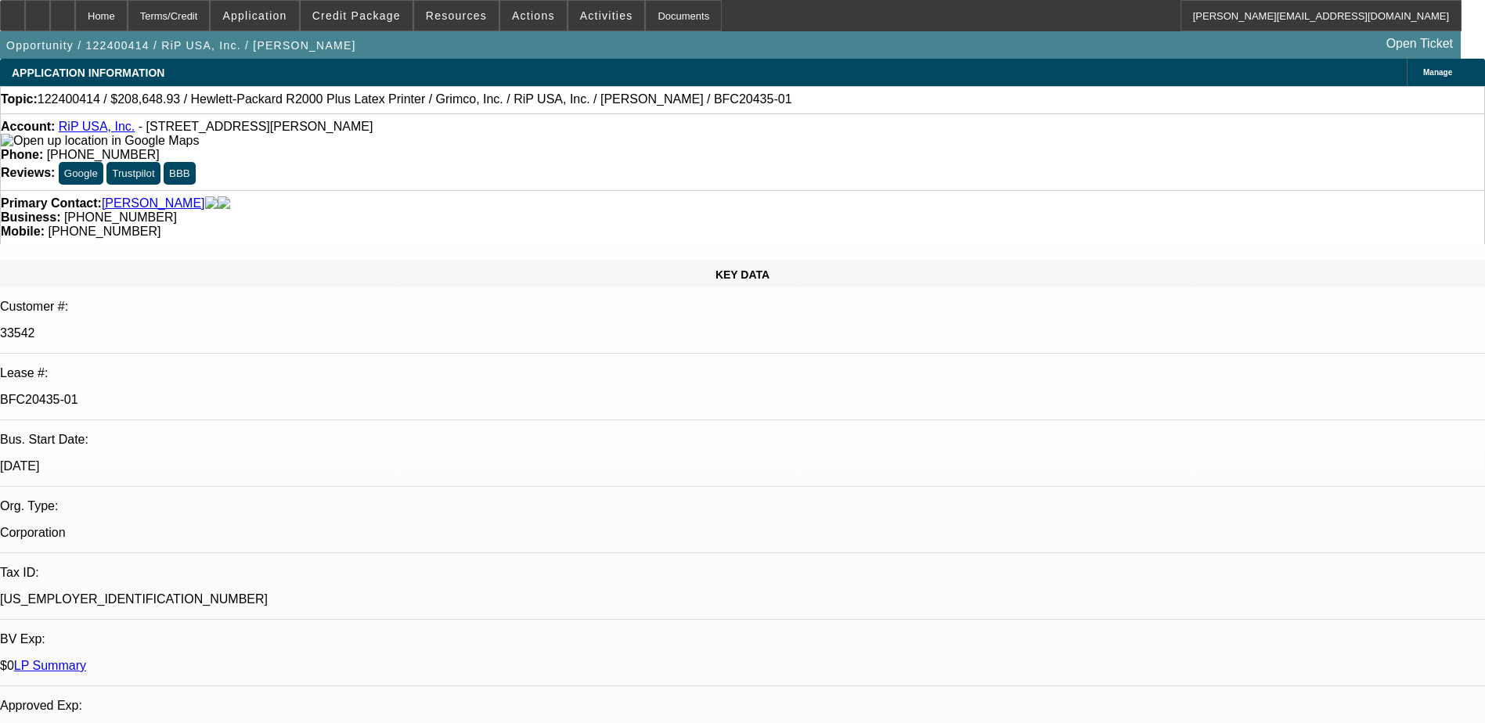
select select "0"
select select "1"
select select "6"
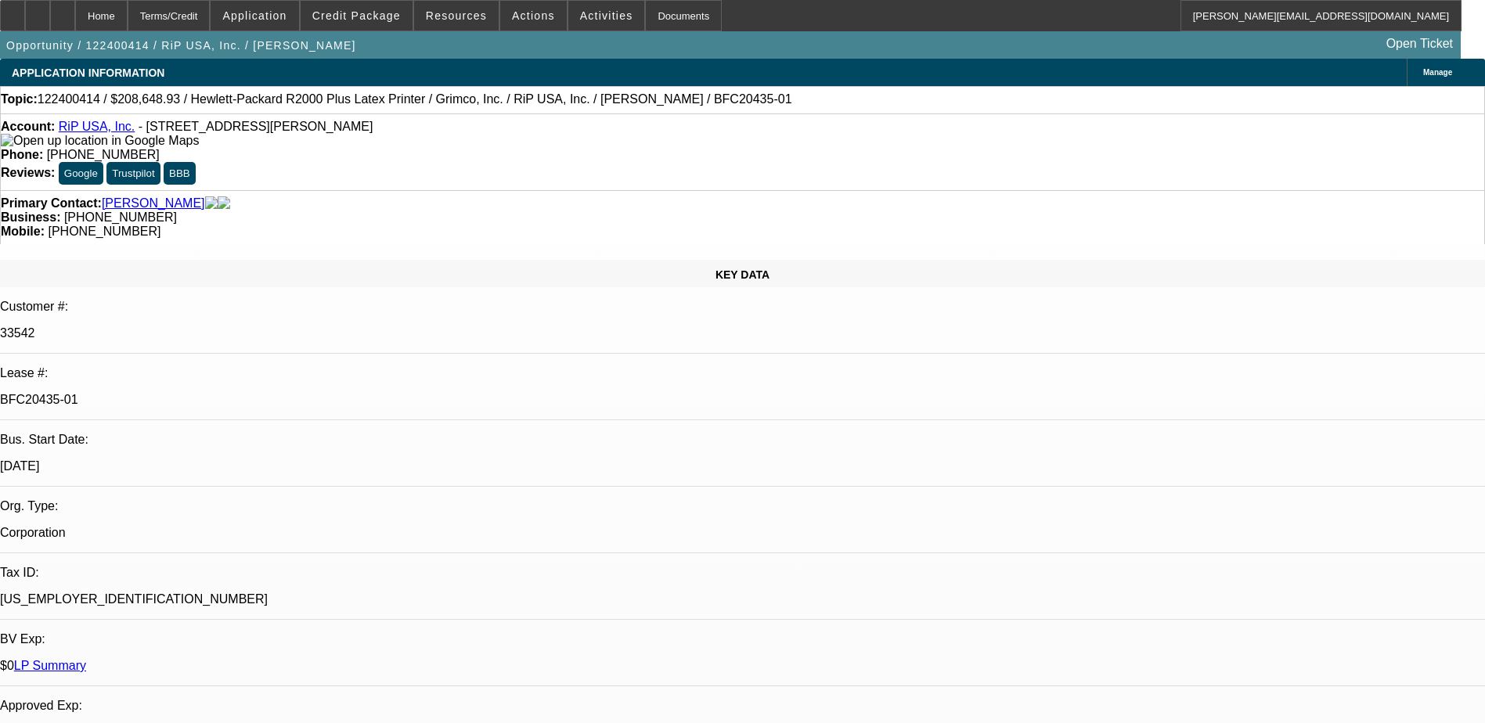
select select "1"
select select "6"
select select "1"
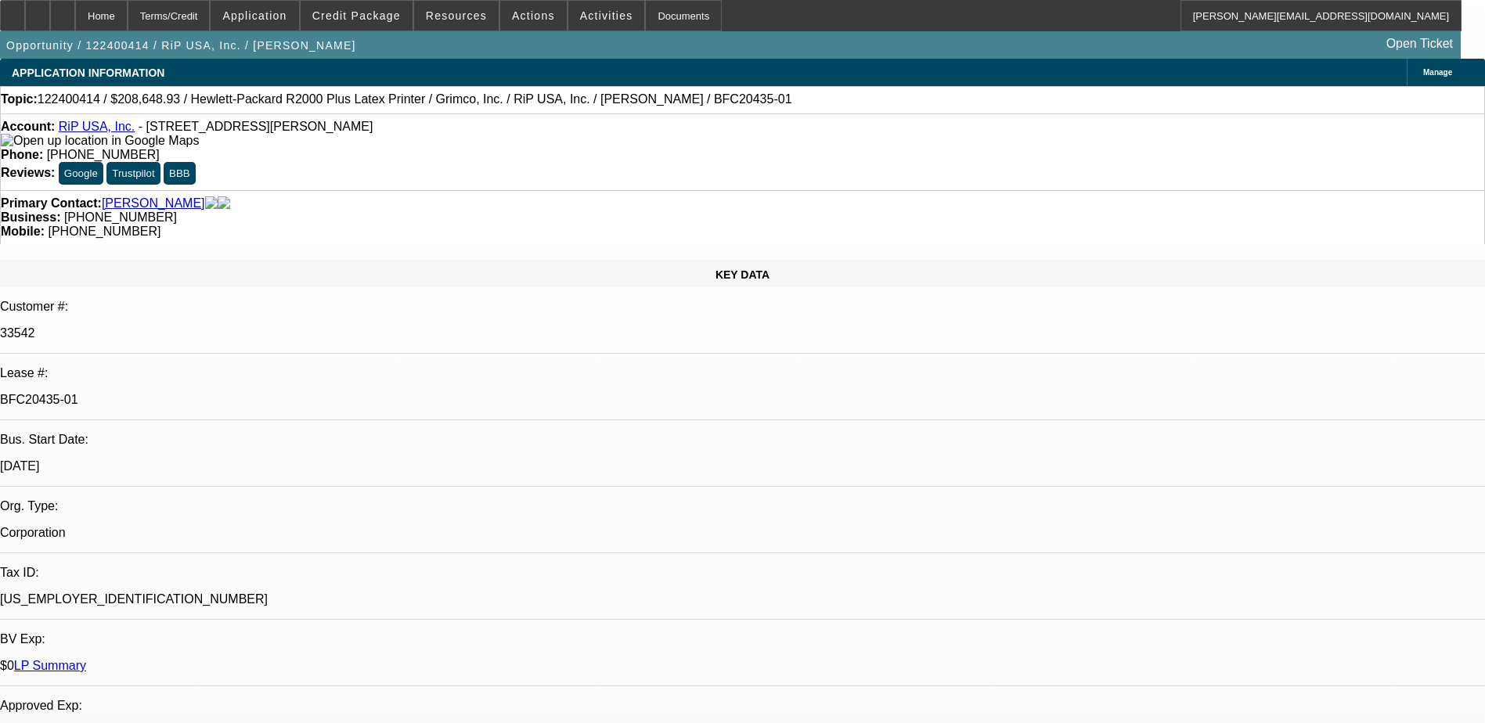
select select "6"
select select "1"
select select "6"
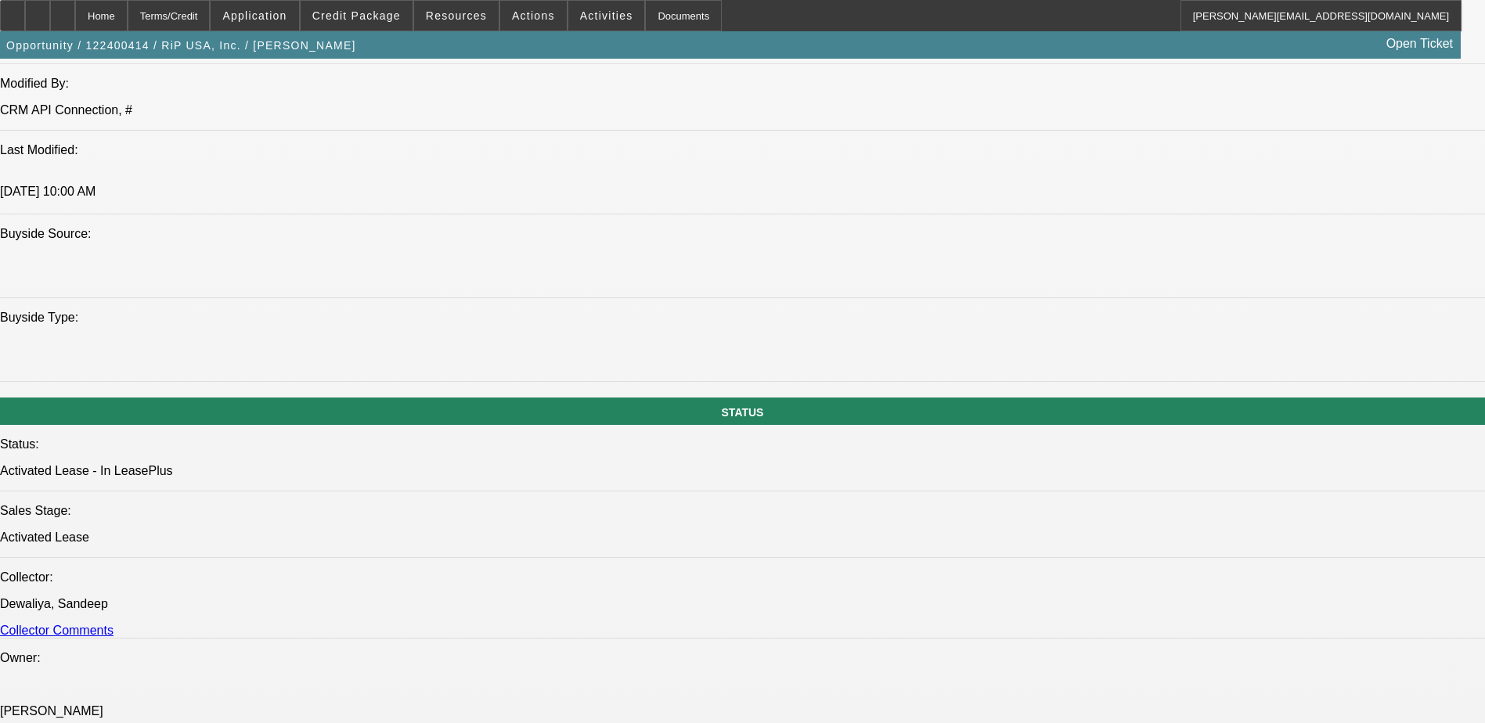
scroll to position [1644, 0]
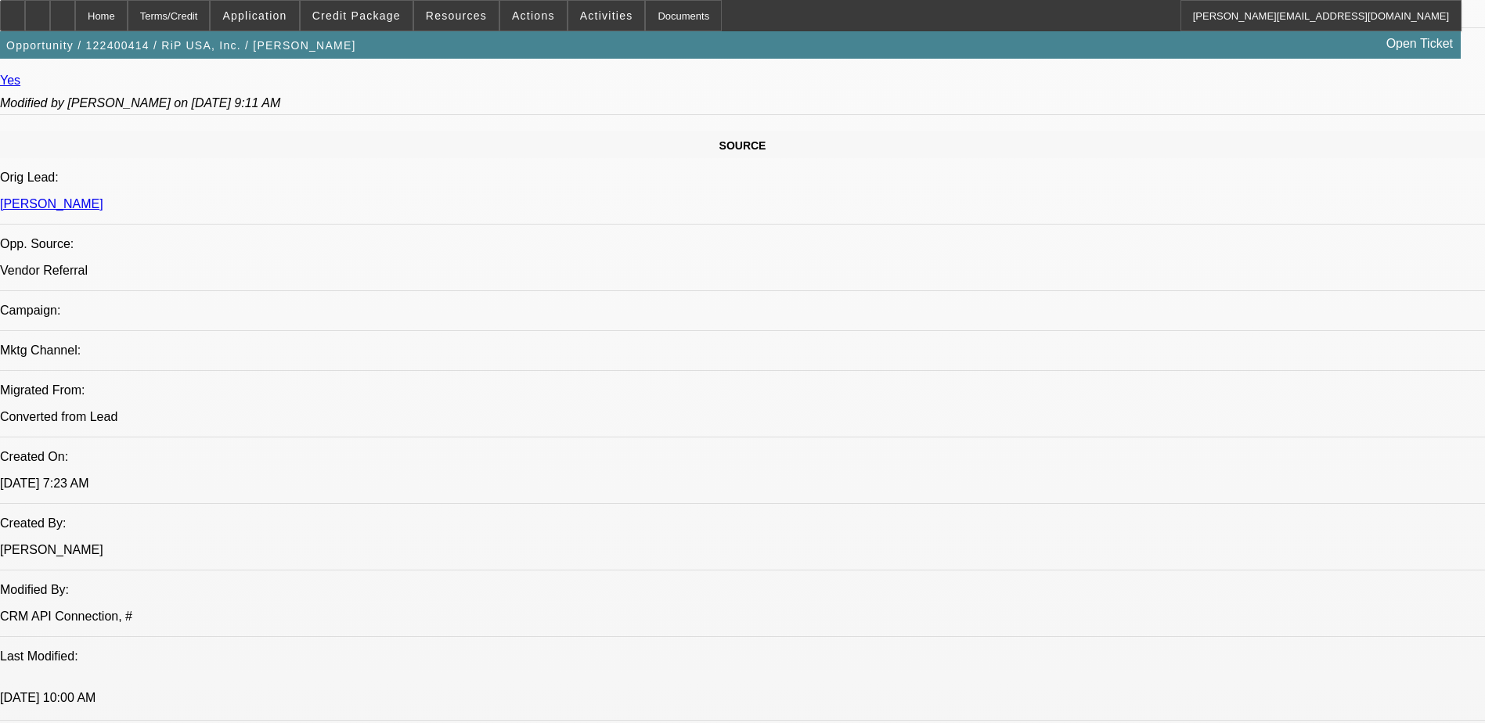
scroll to position [704, 0]
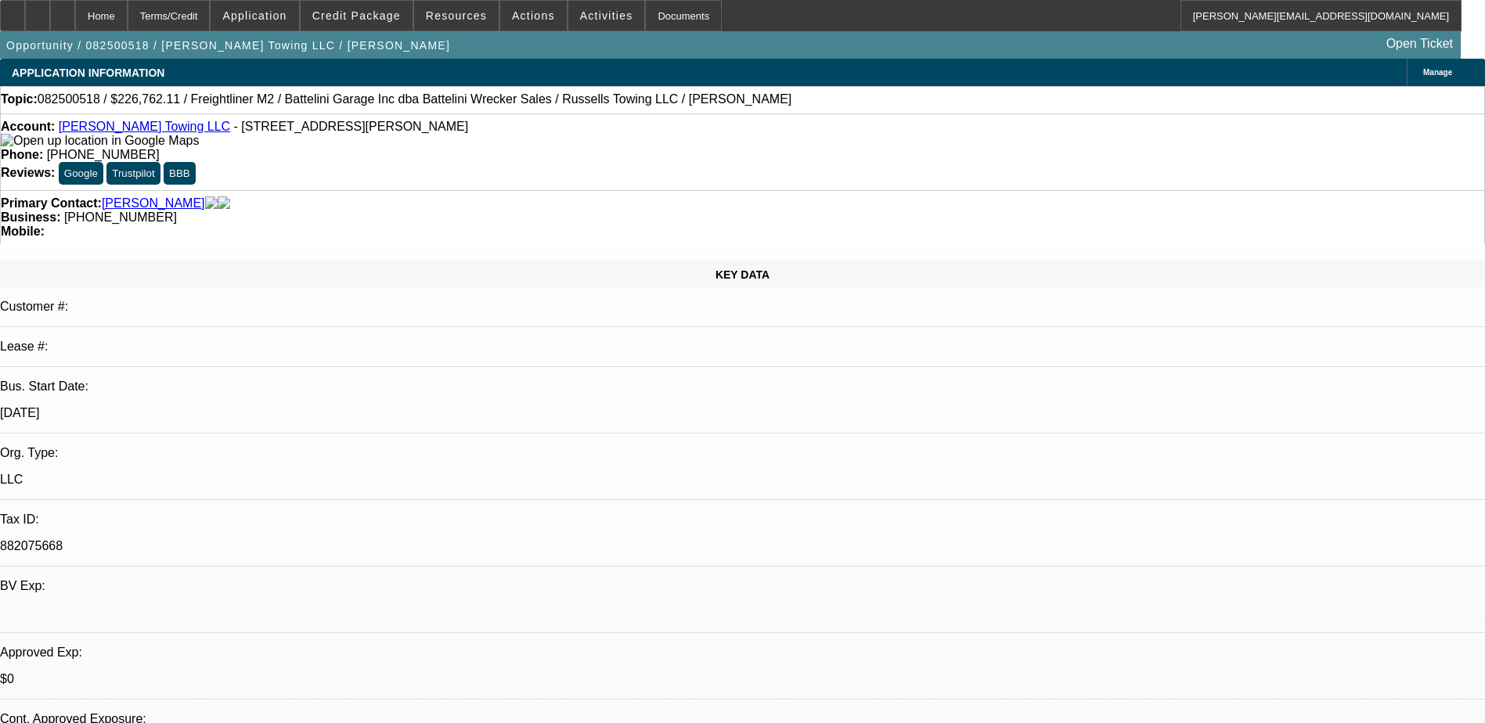
select select "0"
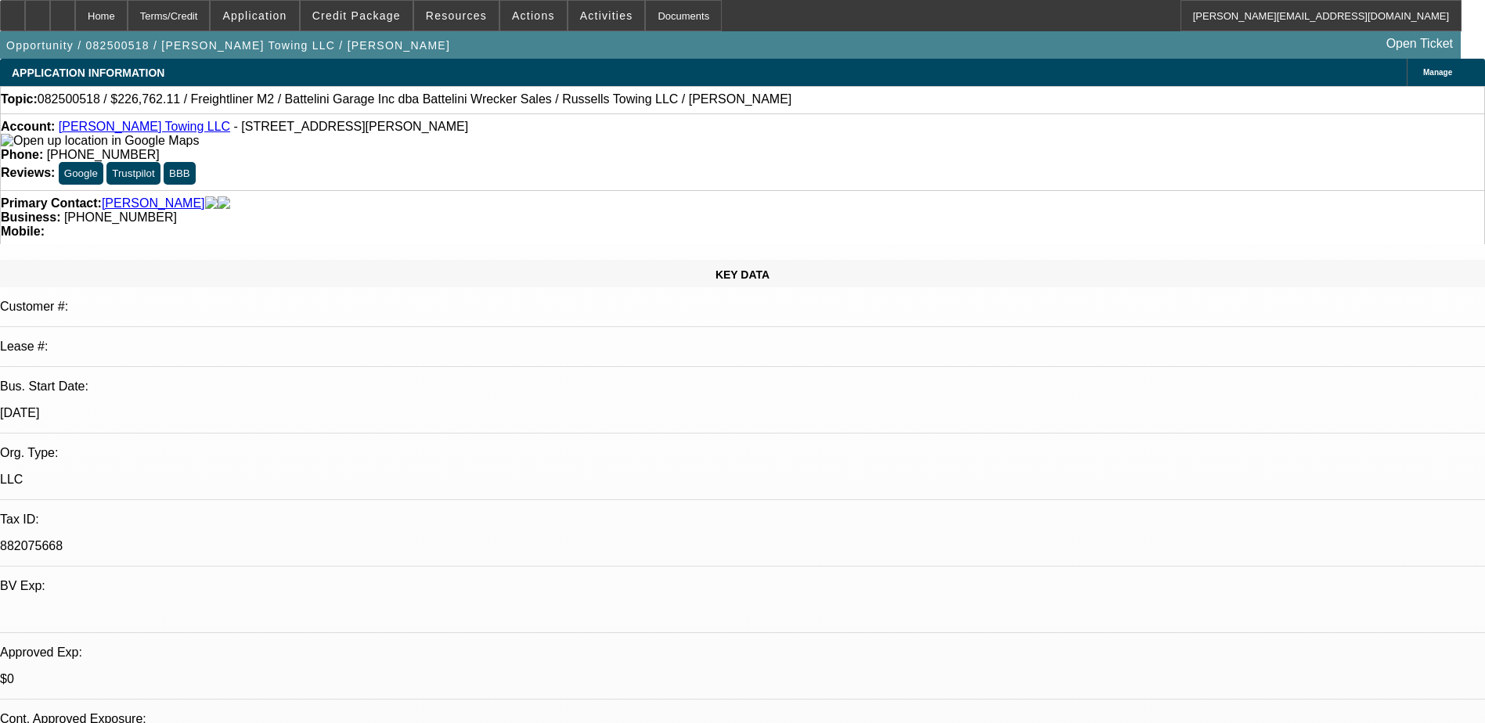
select select "0"
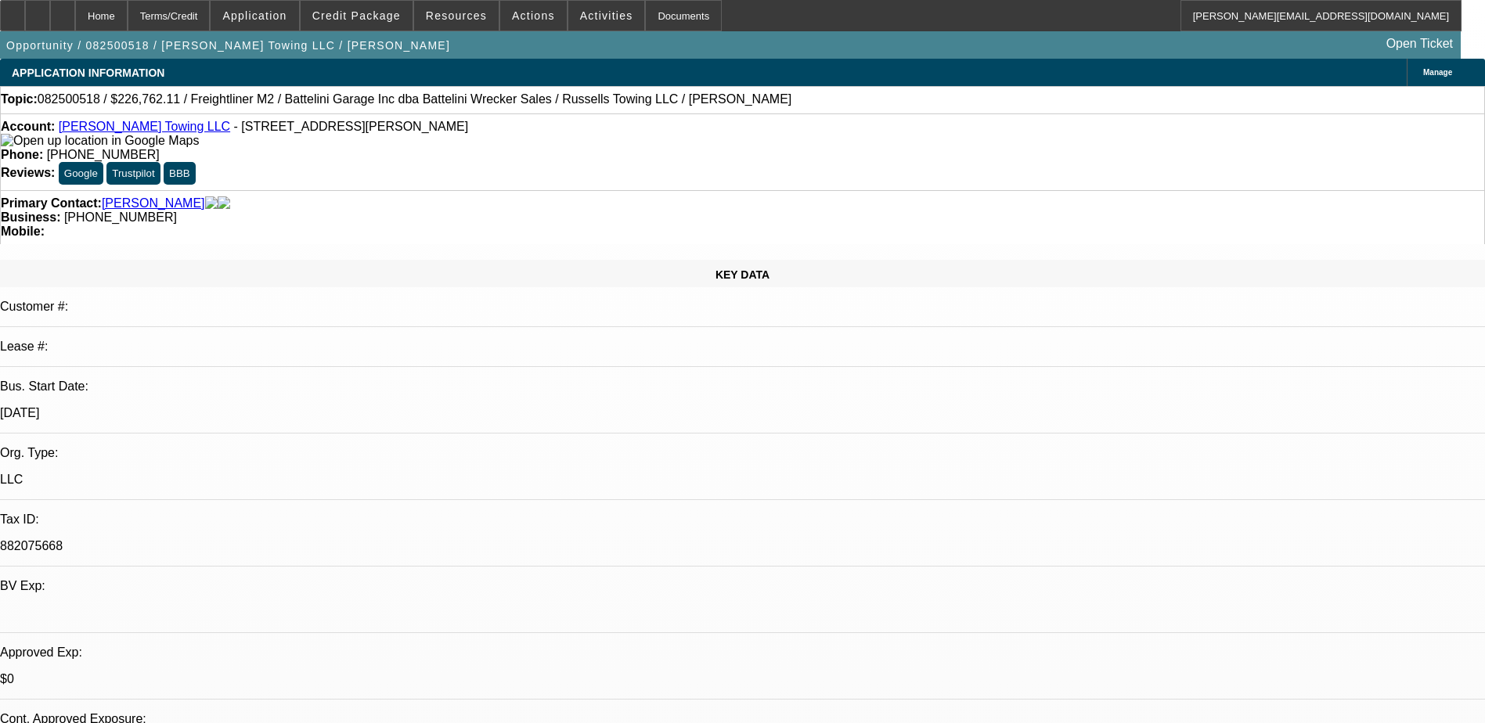
select select "0"
select select "1"
select select "3"
select select "6"
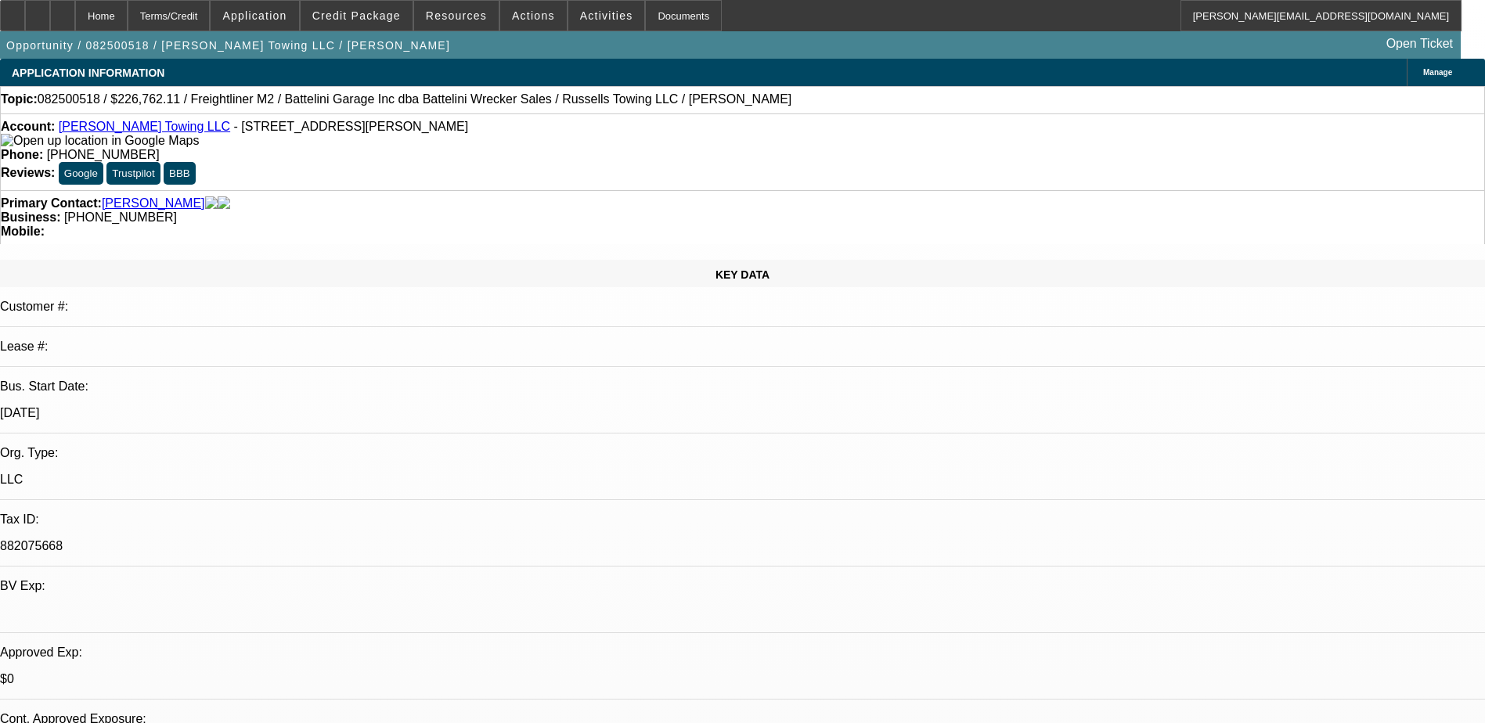
select select "1"
select select "3"
select select "6"
select select "1"
select select "3"
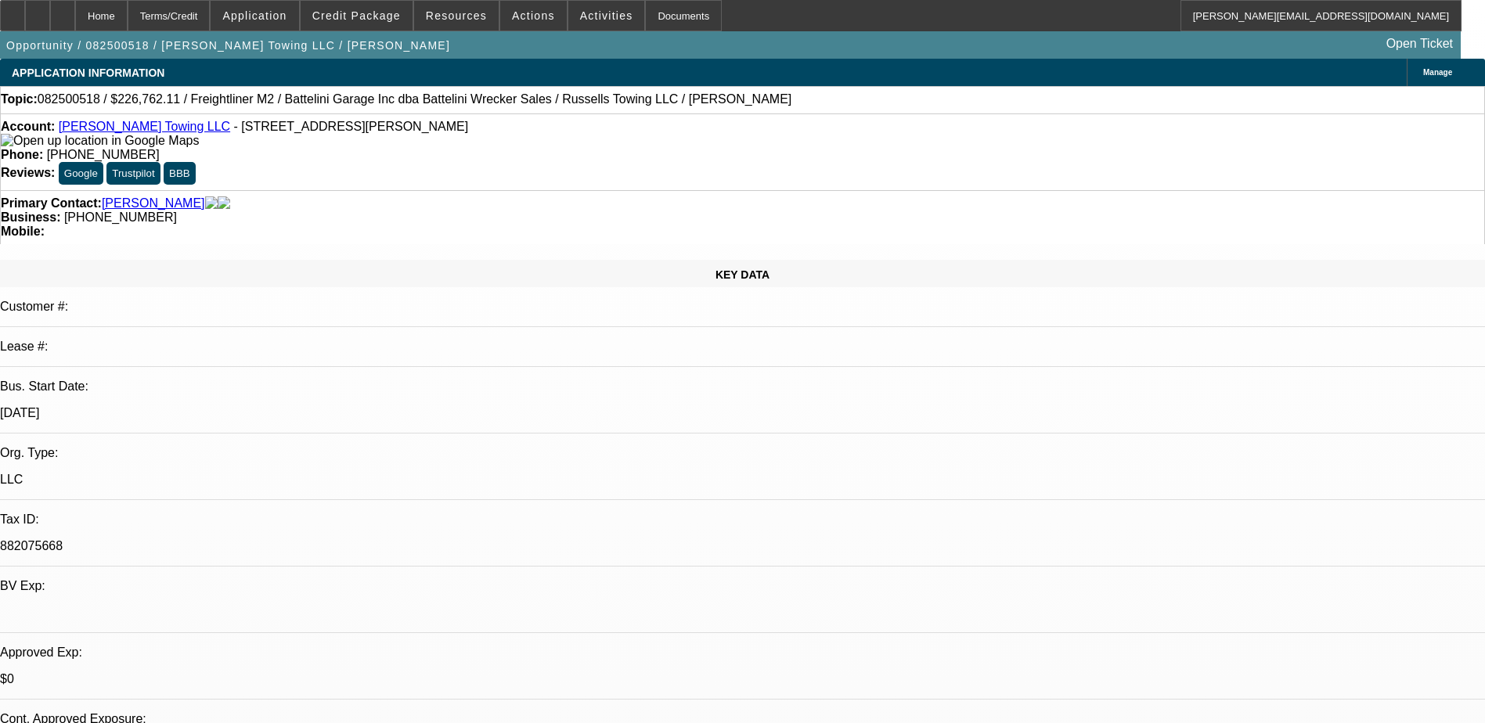
select select "6"
select select "1"
select select "3"
select select "6"
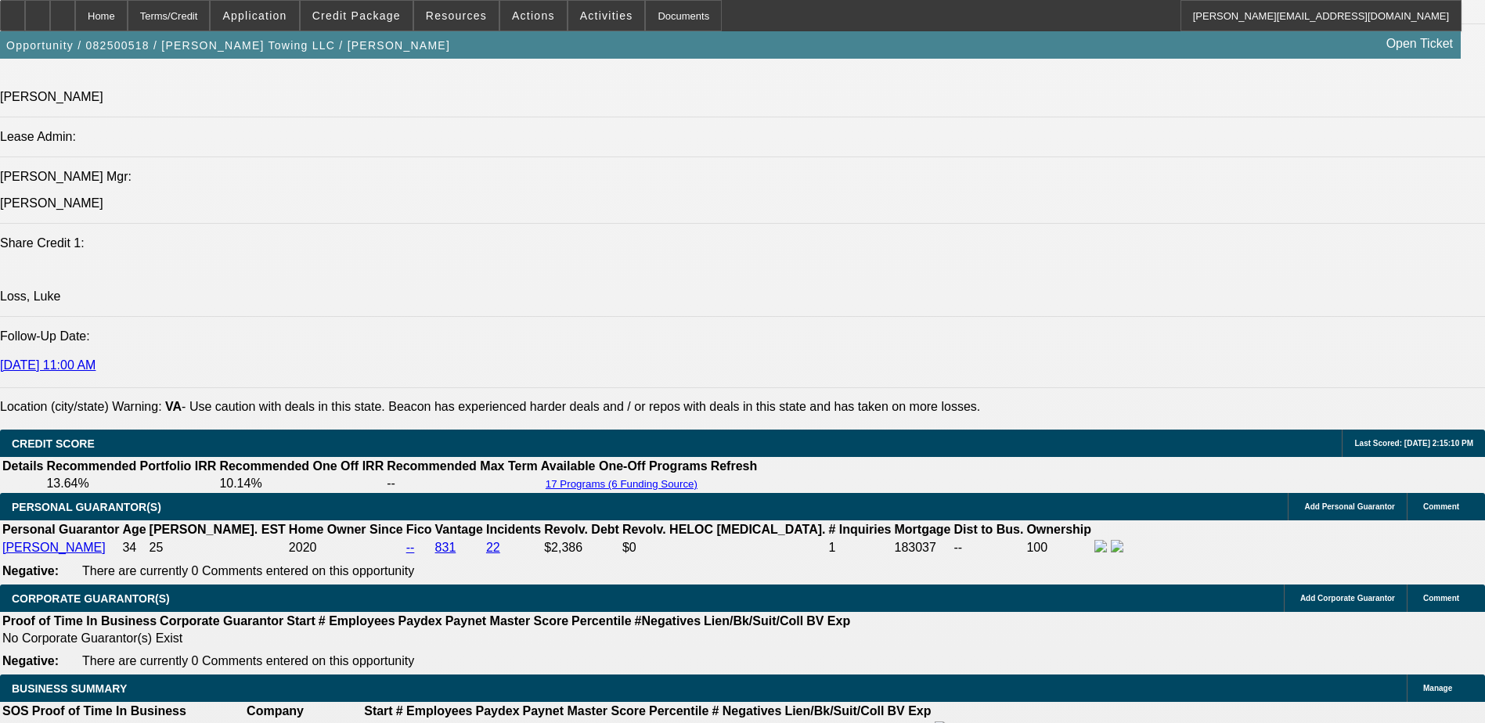
scroll to position [1722, 0]
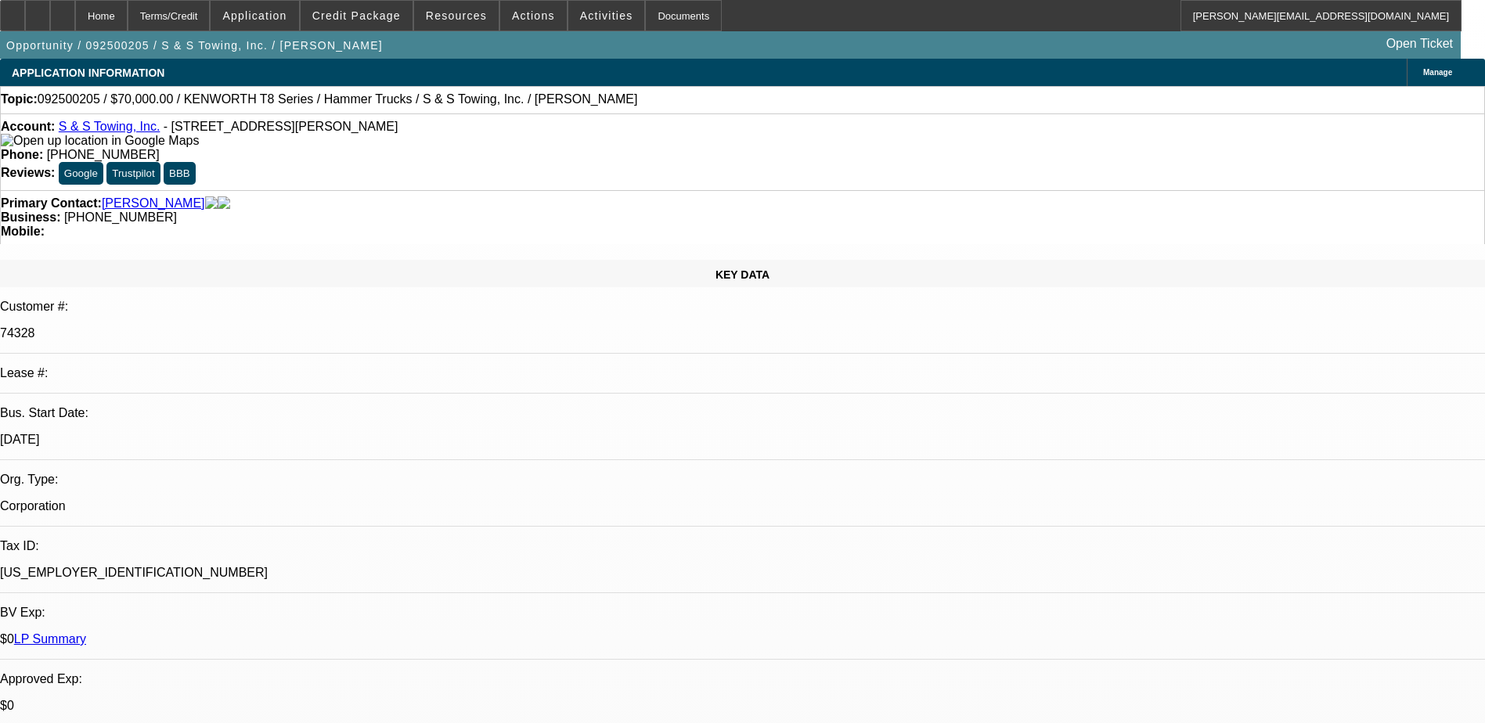
select select "0"
select select "2"
select select "0"
select select "6"
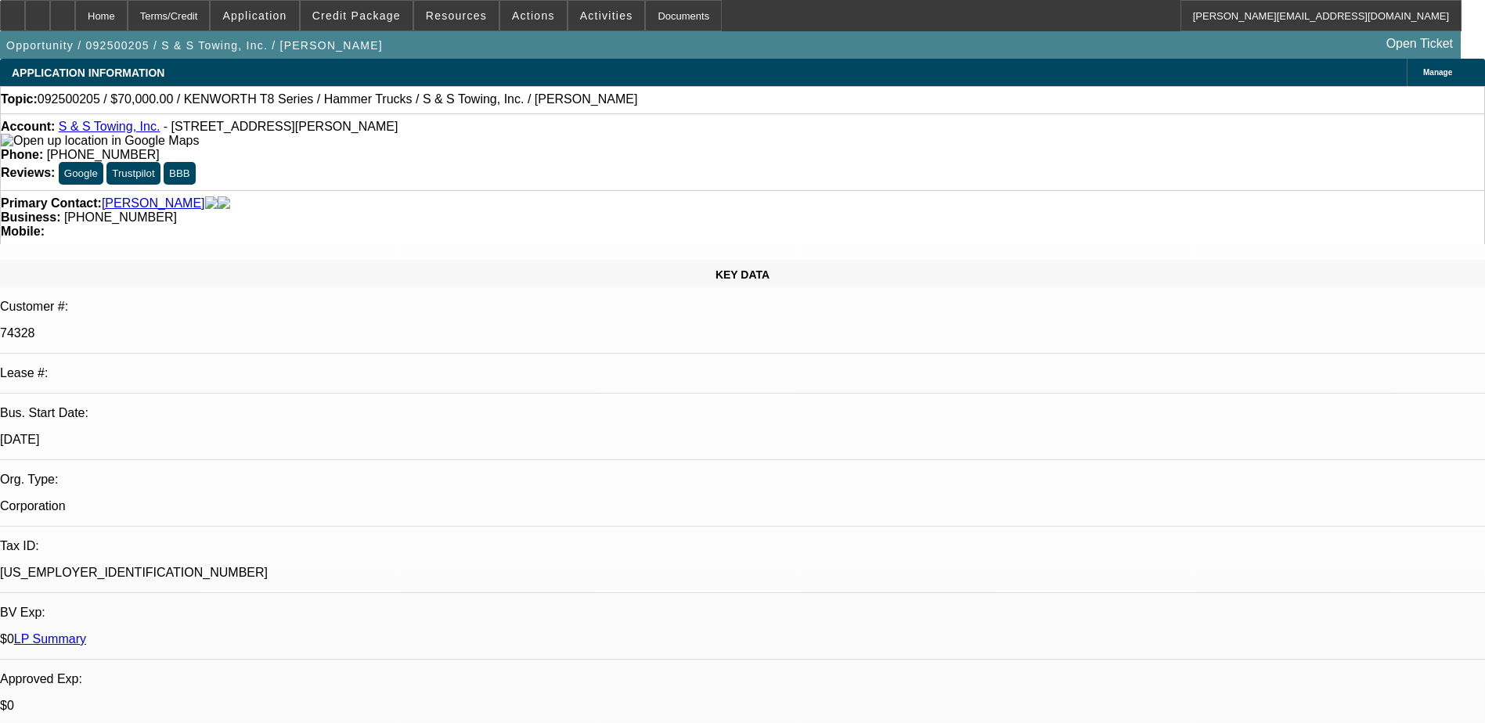
select select "0"
select select "6"
select select "0"
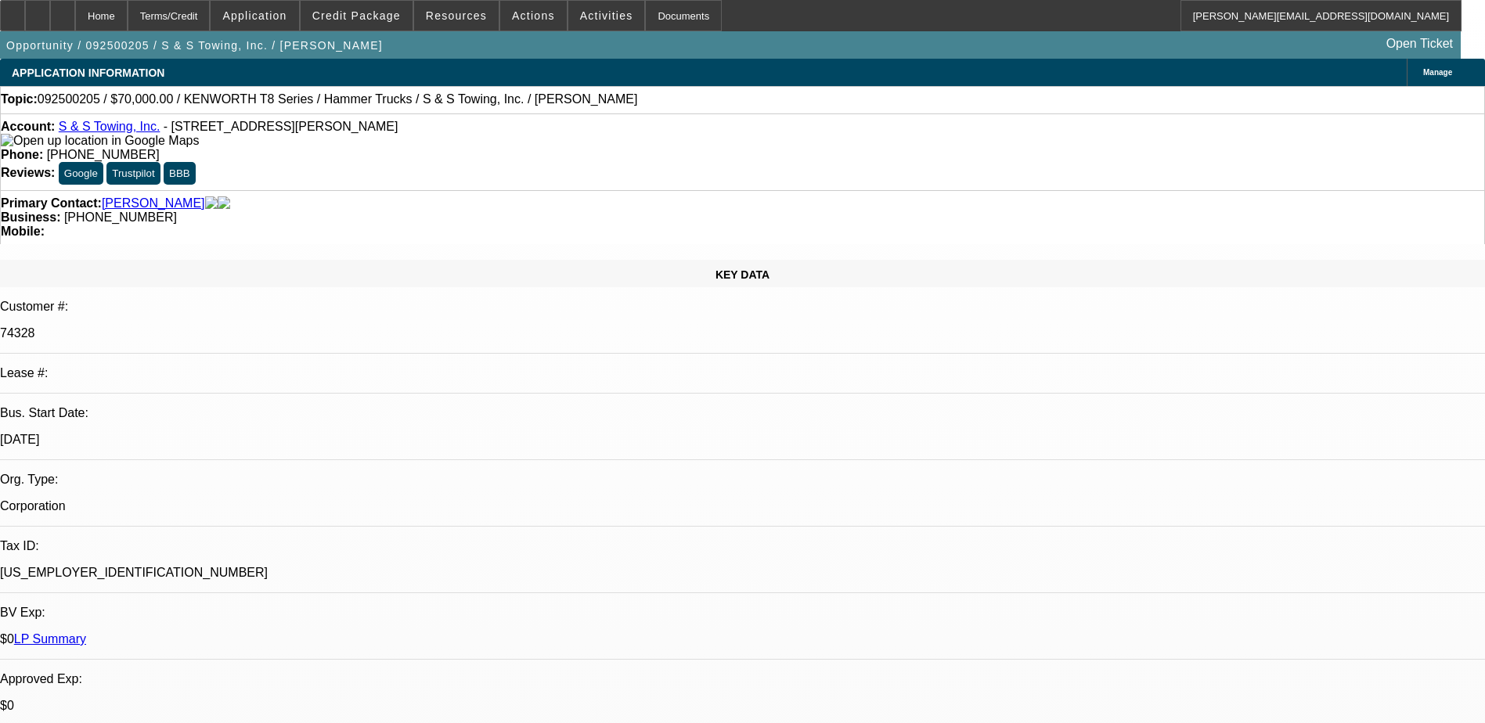
select select "0"
select select "2"
select select "0"
select select "6"
select select "0"
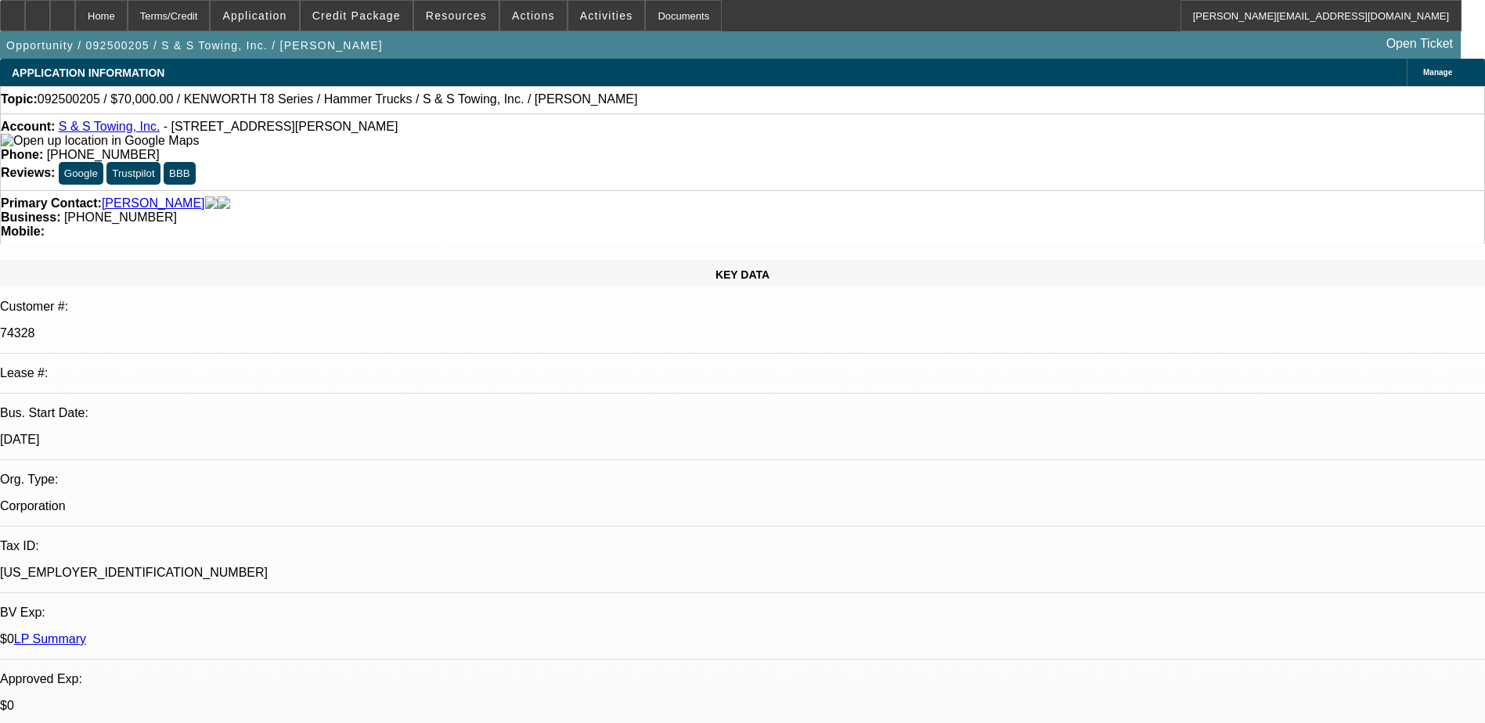
select select "0"
select select "2"
select select "0"
select select "6"
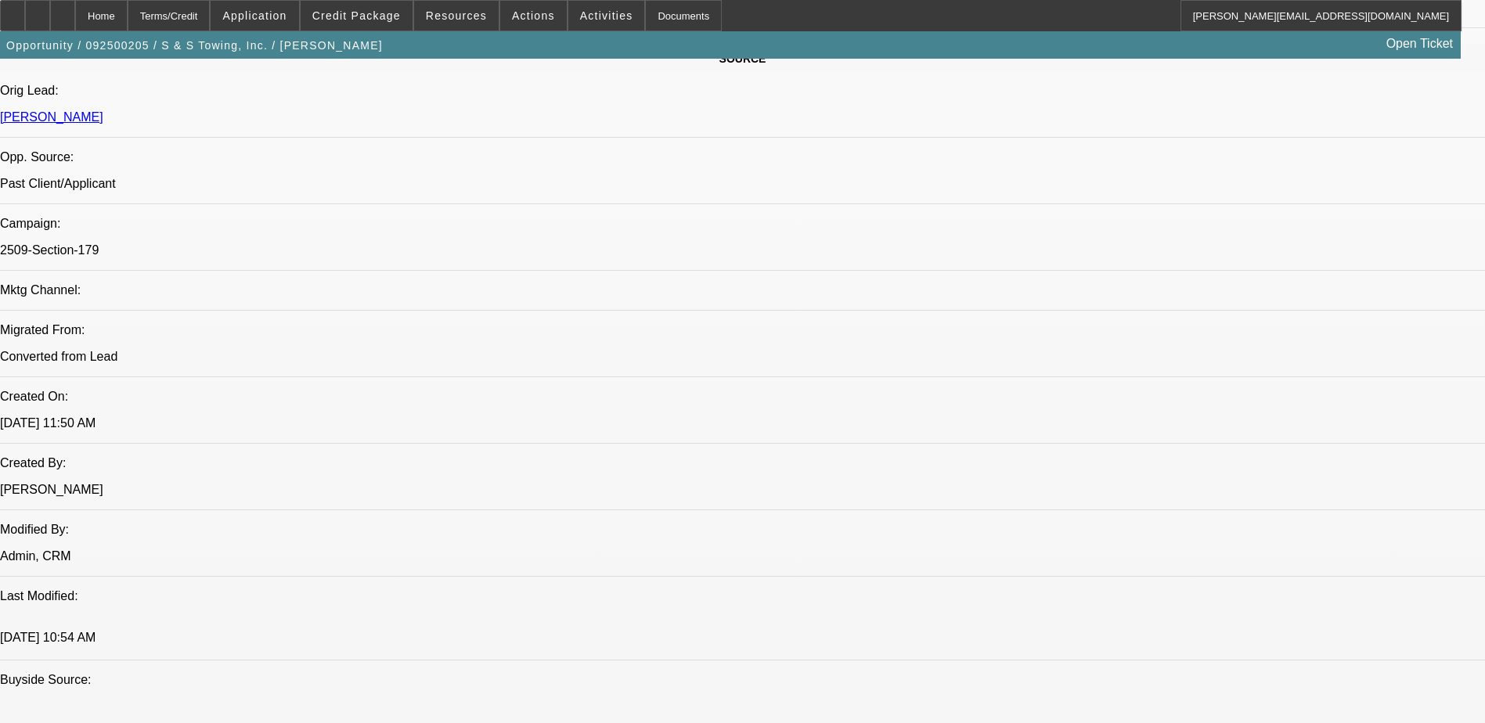
scroll to position [1174, 0]
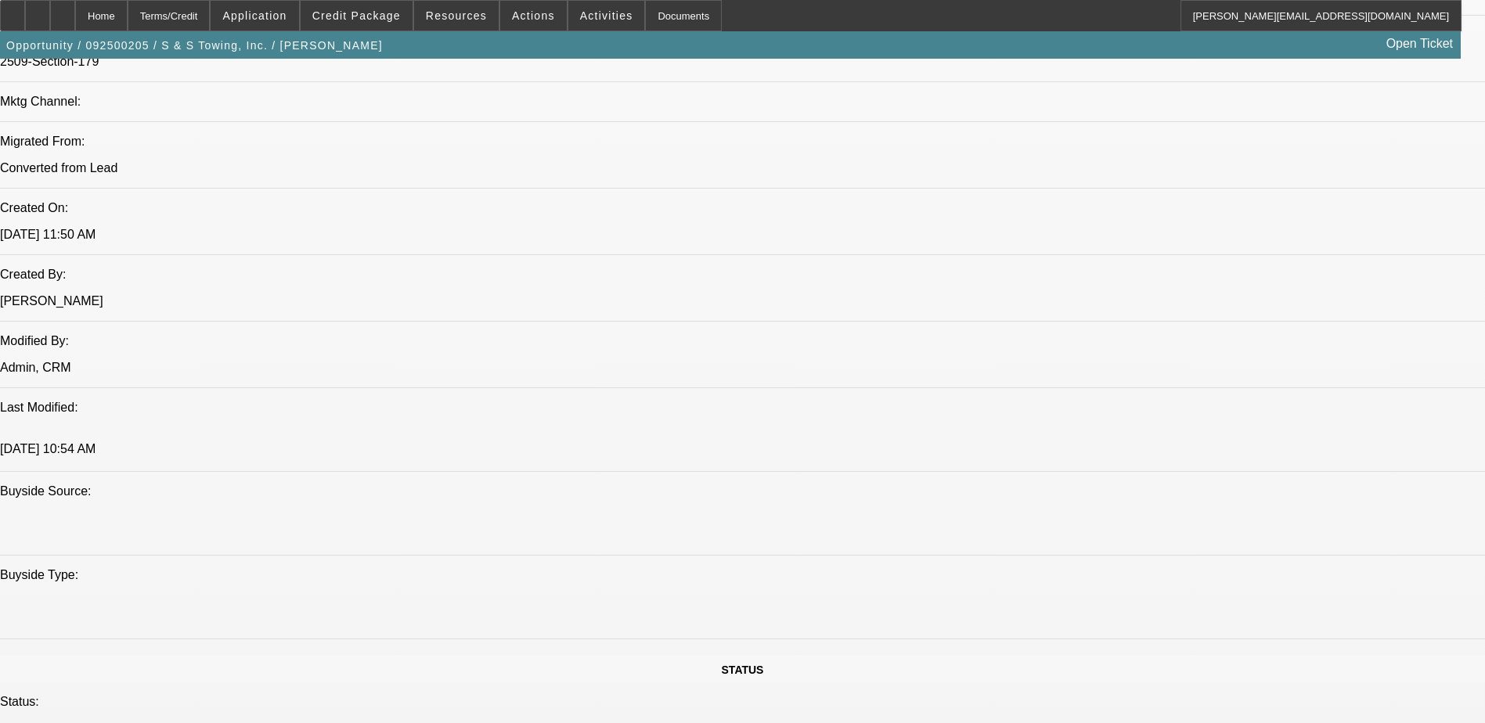
scroll to position [1051, 0]
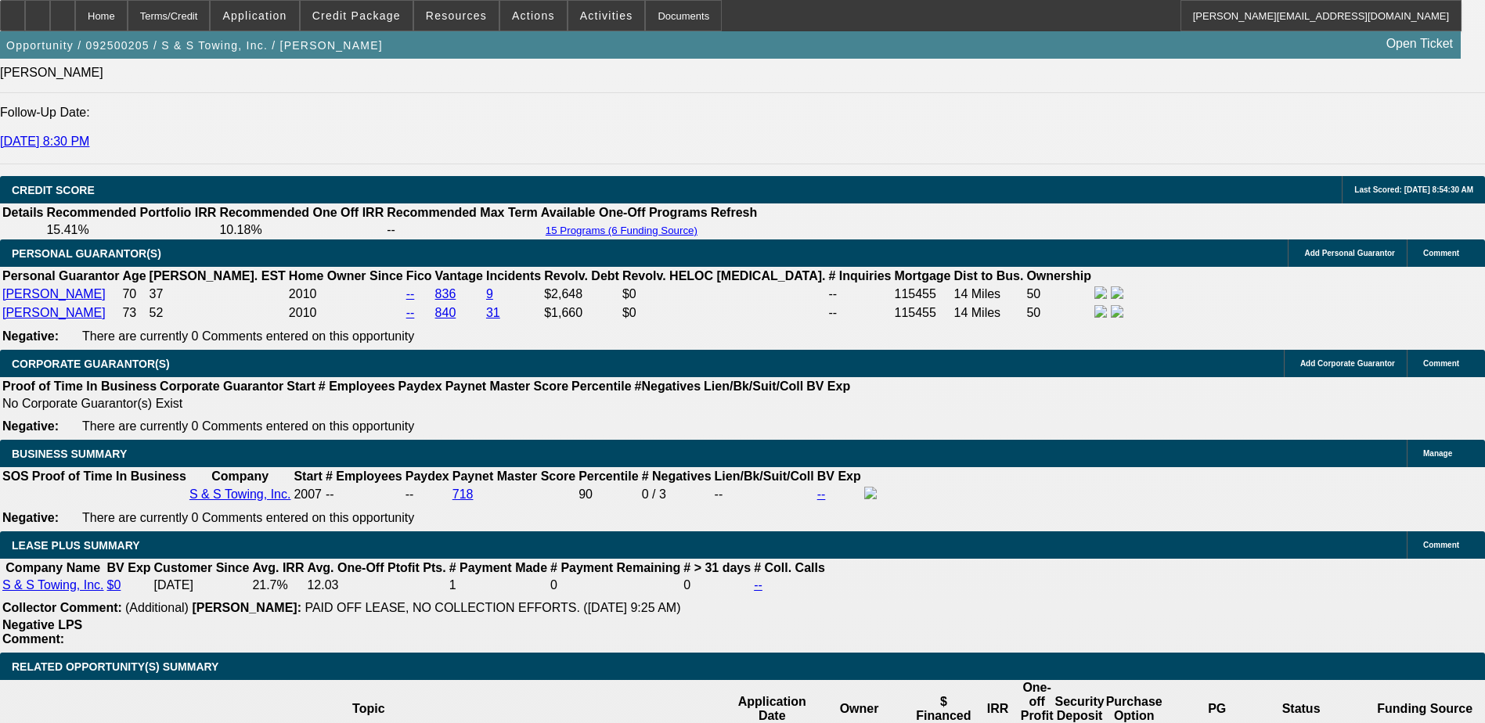
scroll to position [425, 0]
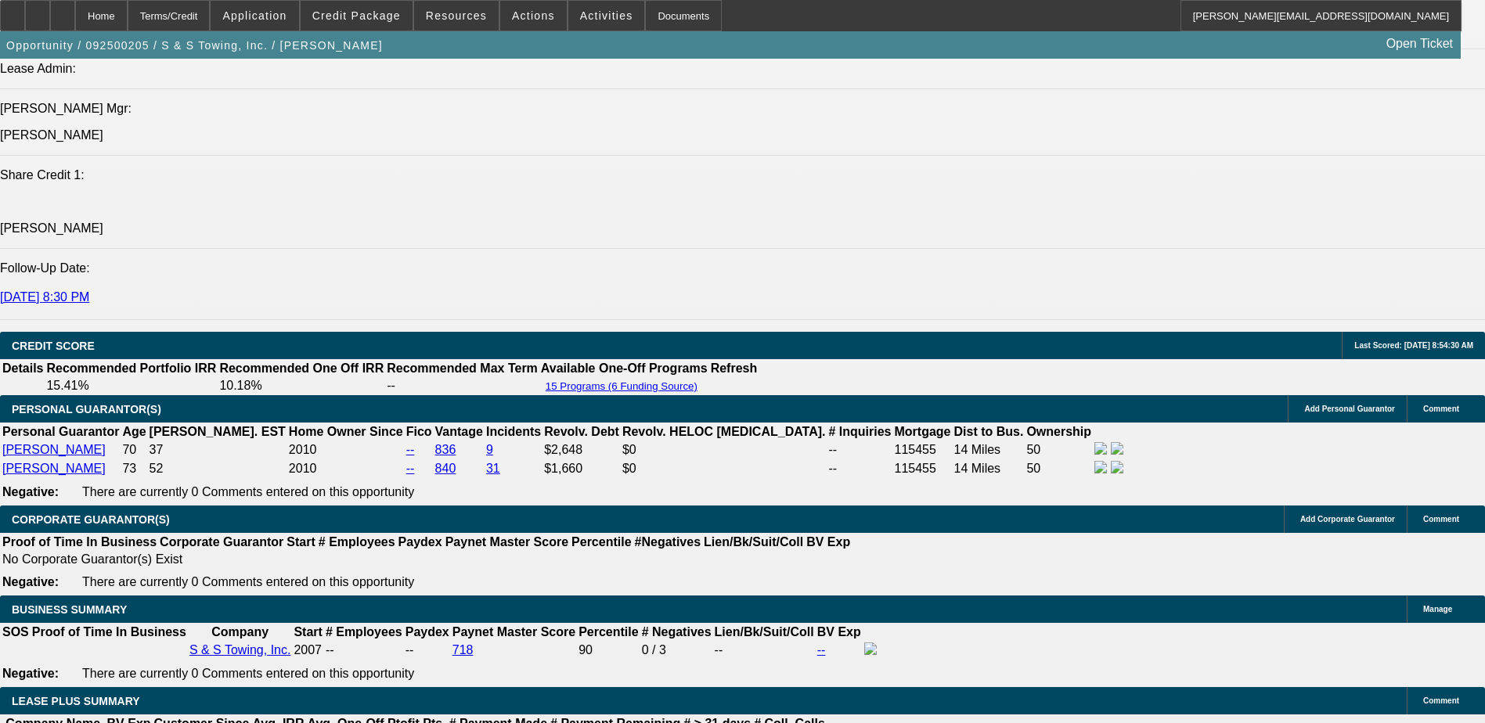
scroll to position [2113, 0]
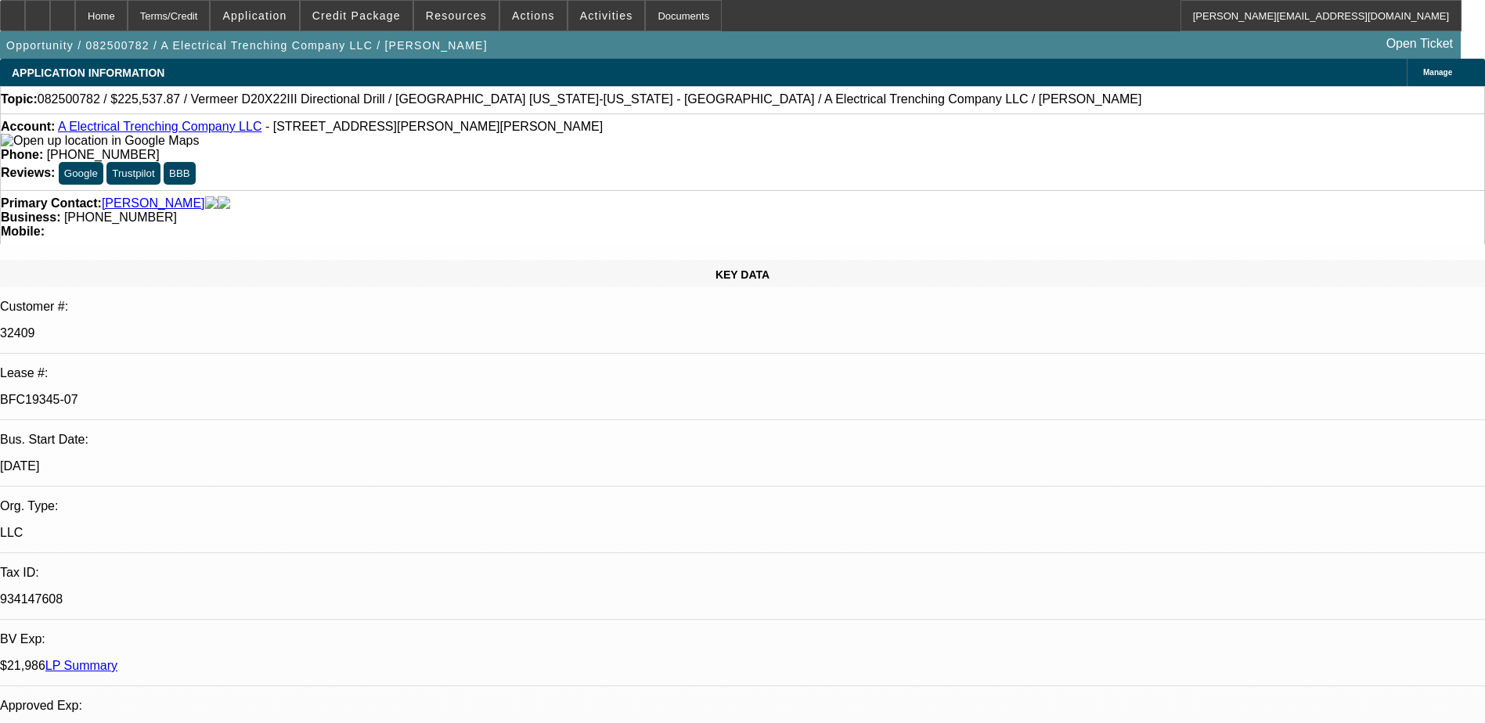
select select "0"
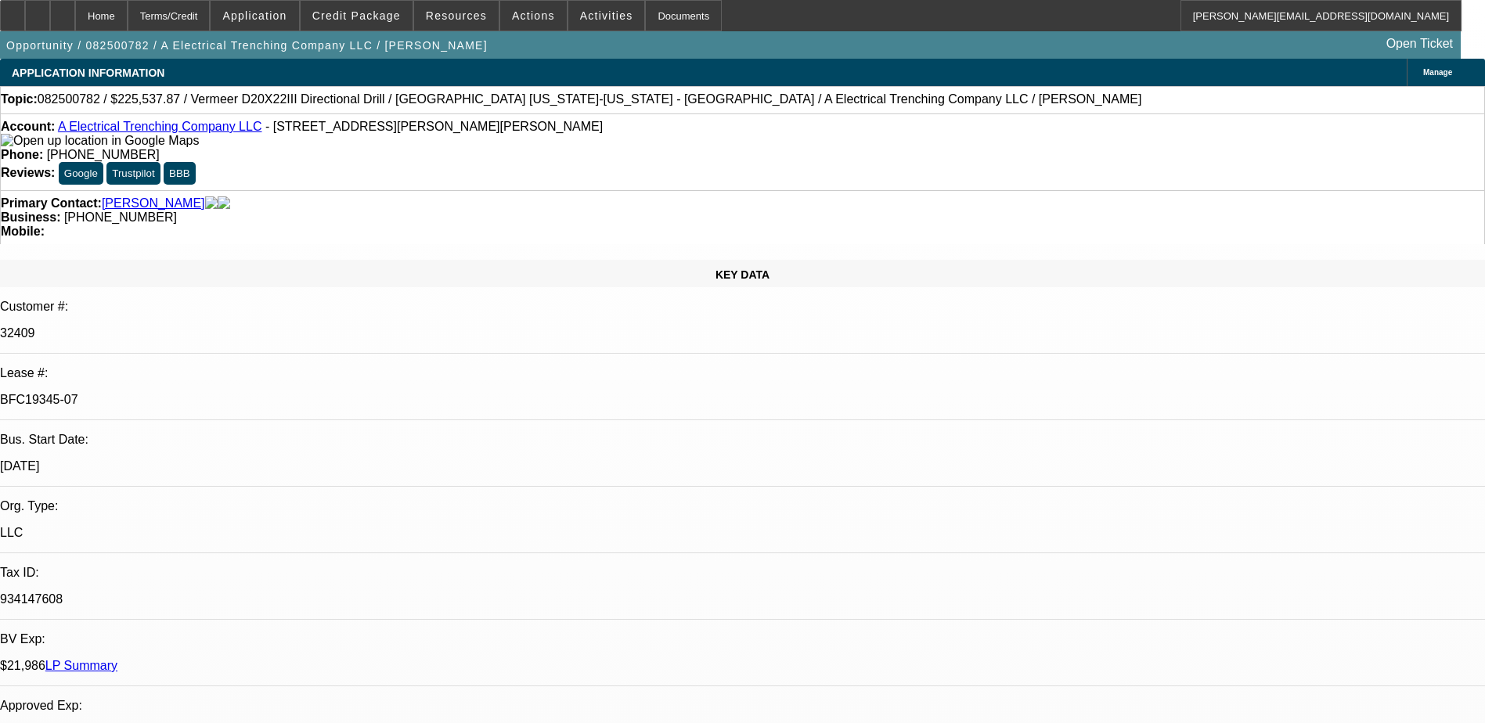
select select "0"
select select "1"
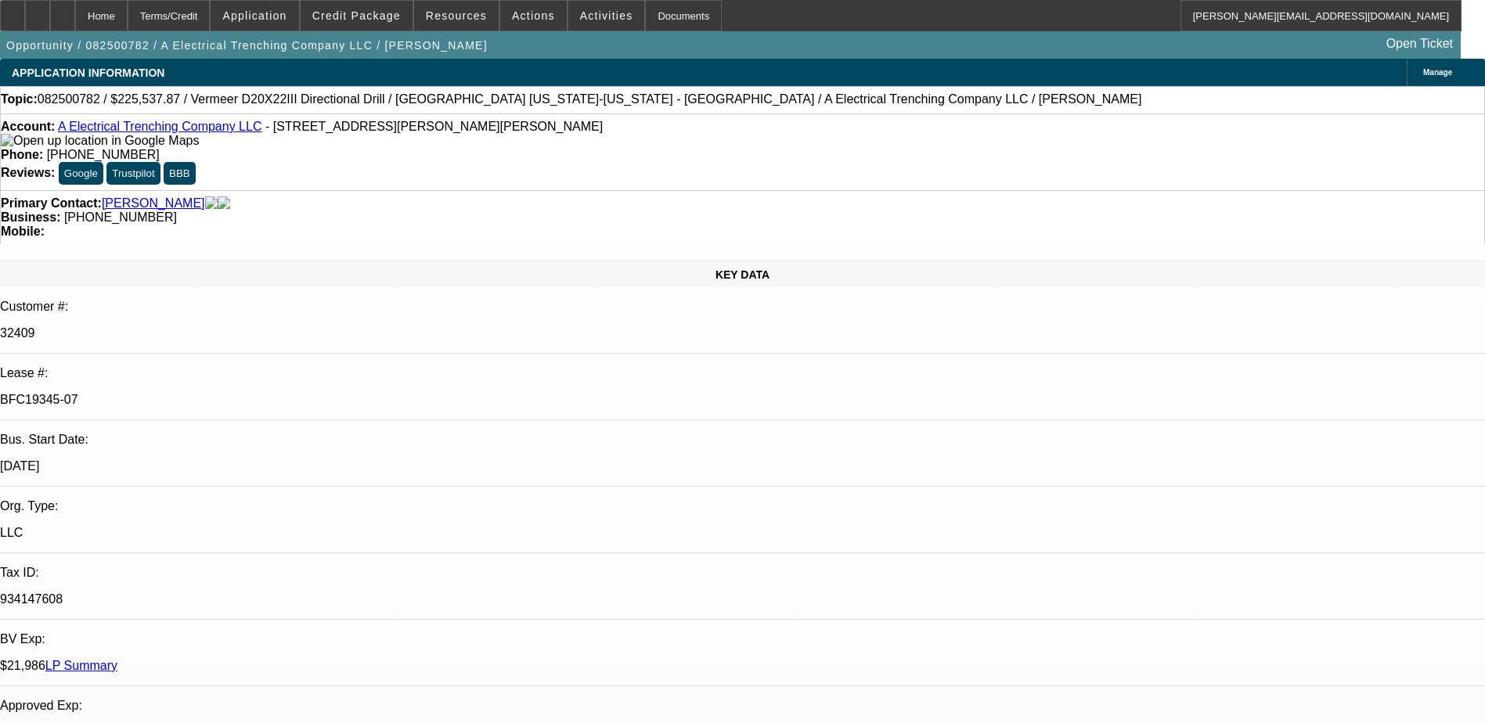
select select "3"
select select "6"
select select "1"
select select "3"
select select "6"
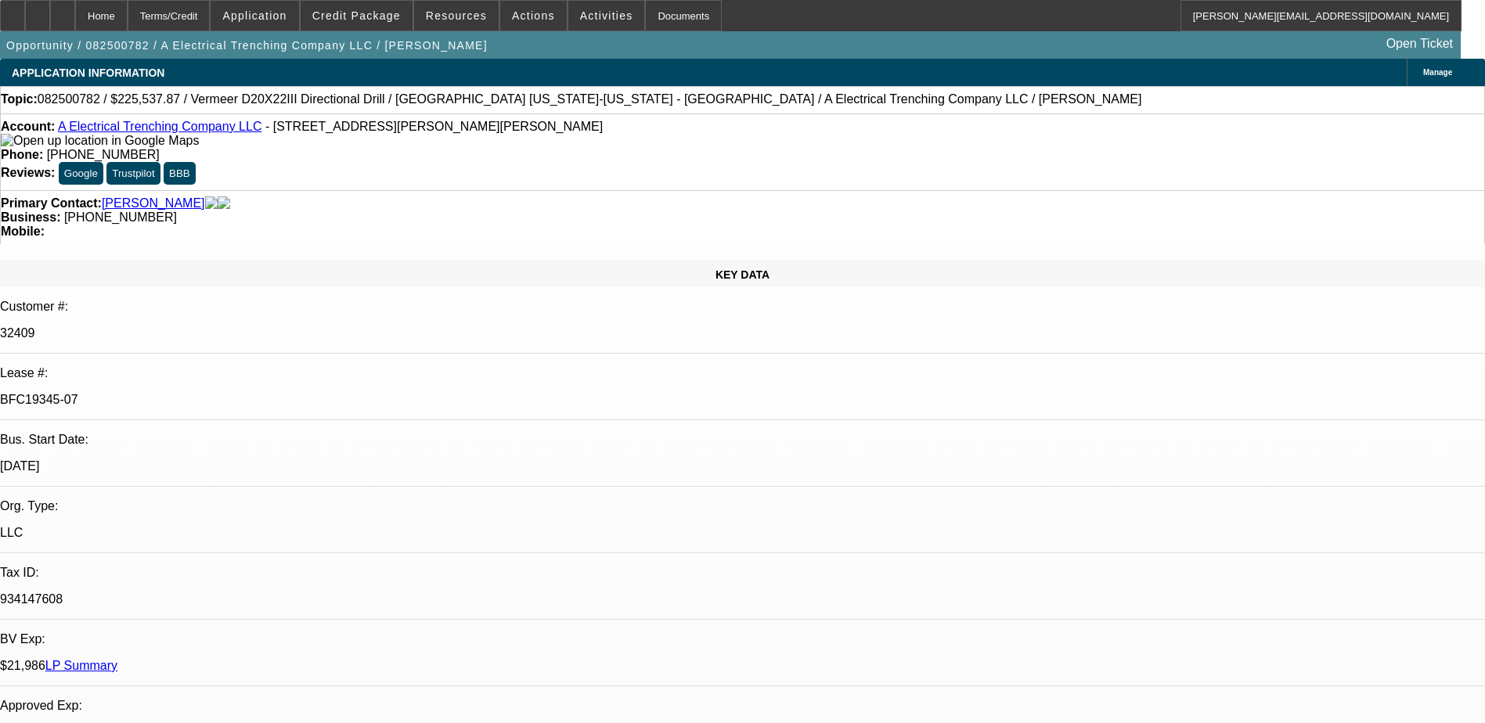
select select "1"
select select "3"
select select "6"
select select "0"
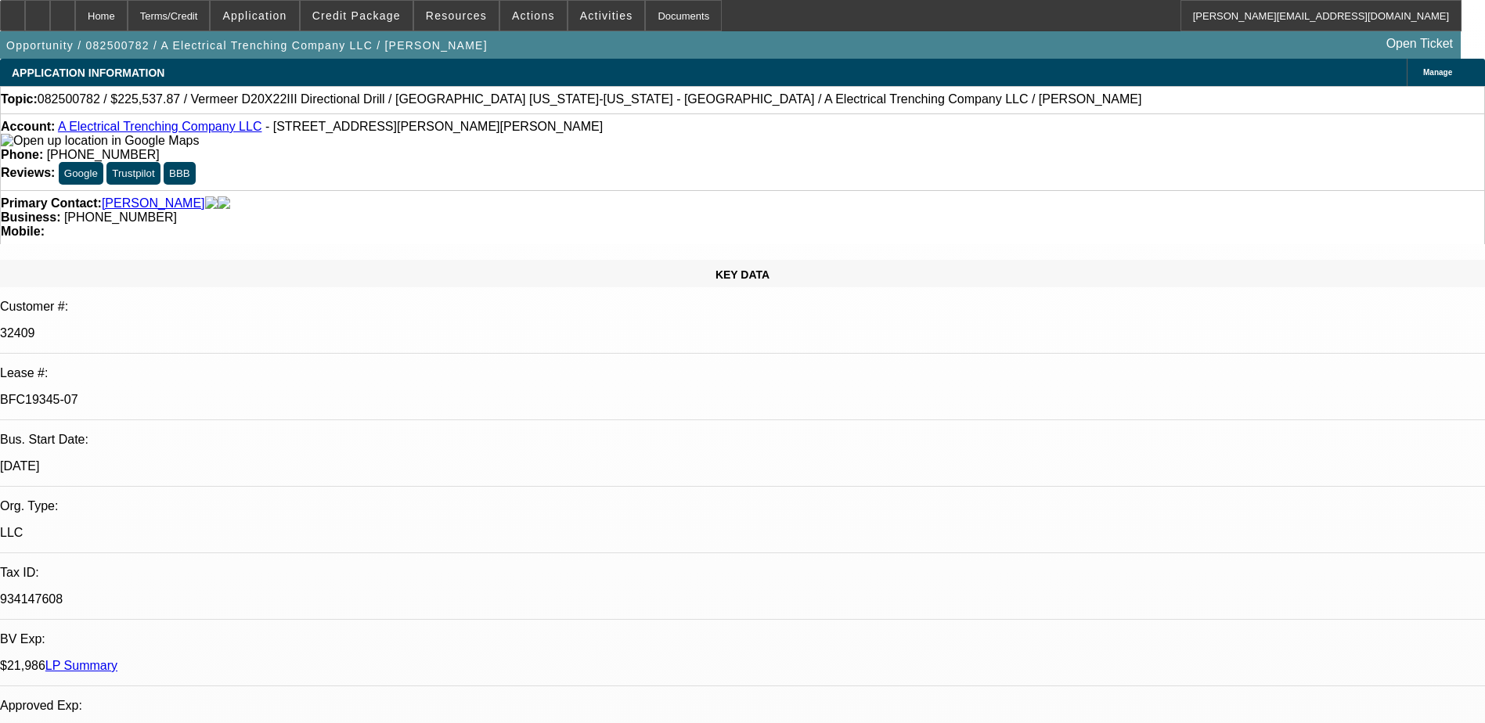
select select "0"
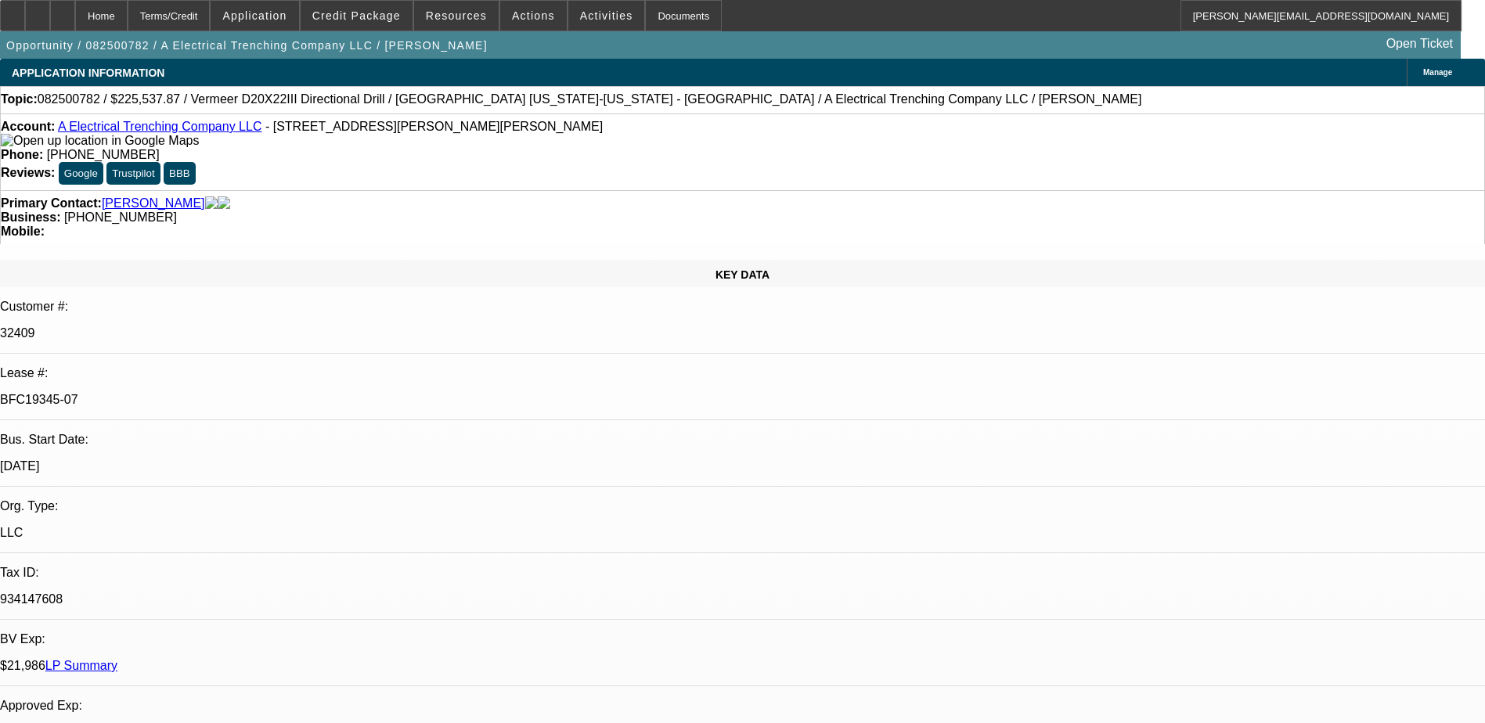
select select "0"
select select "1"
select select "3"
select select "6"
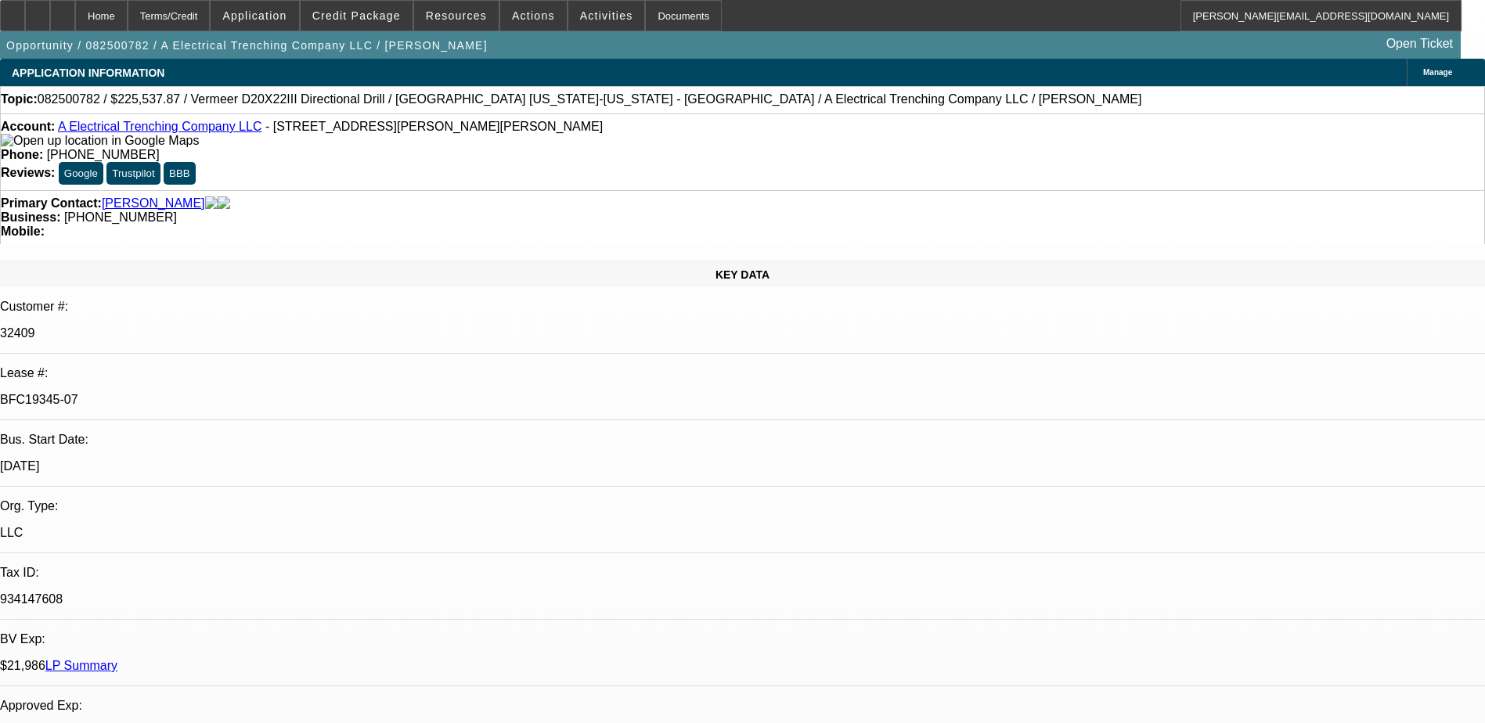
select select "1"
select select "3"
select select "6"
select select "1"
select select "3"
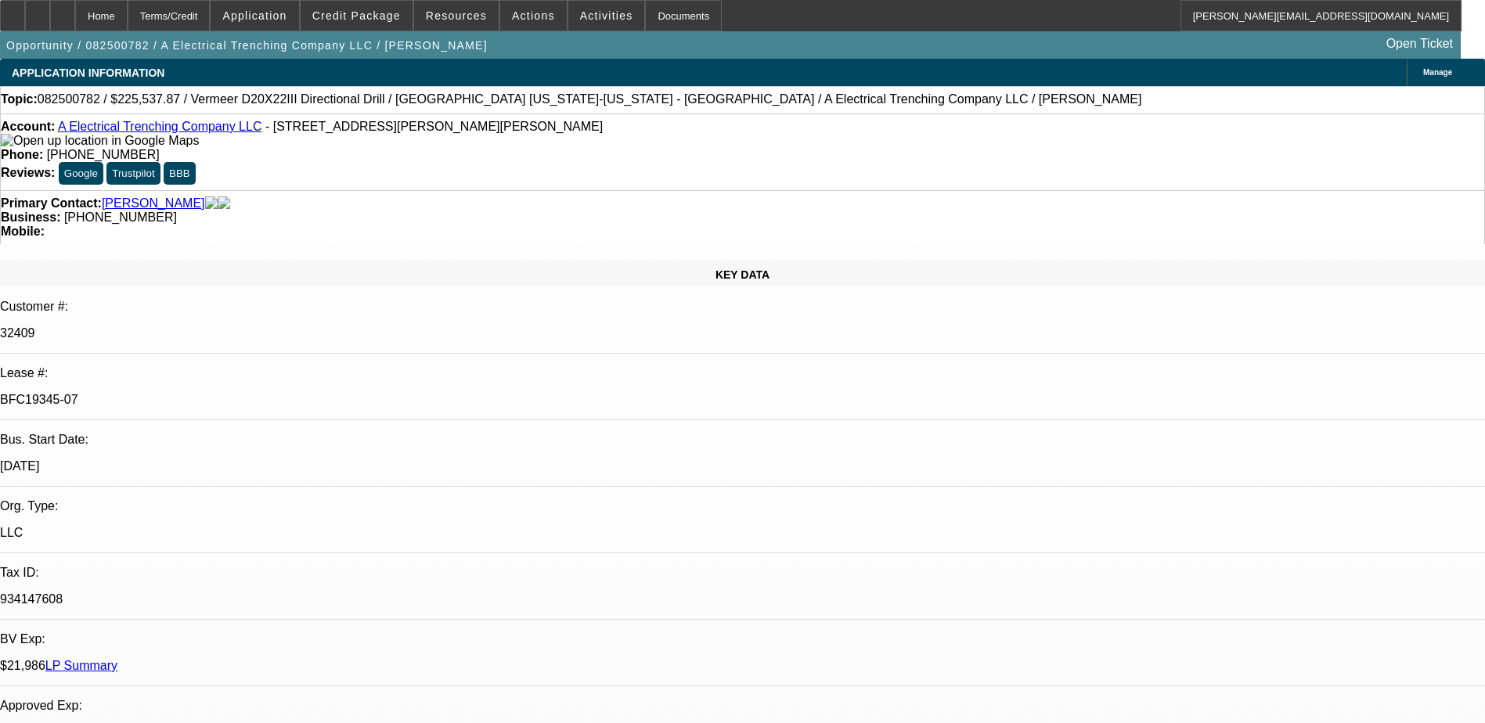
select select "6"
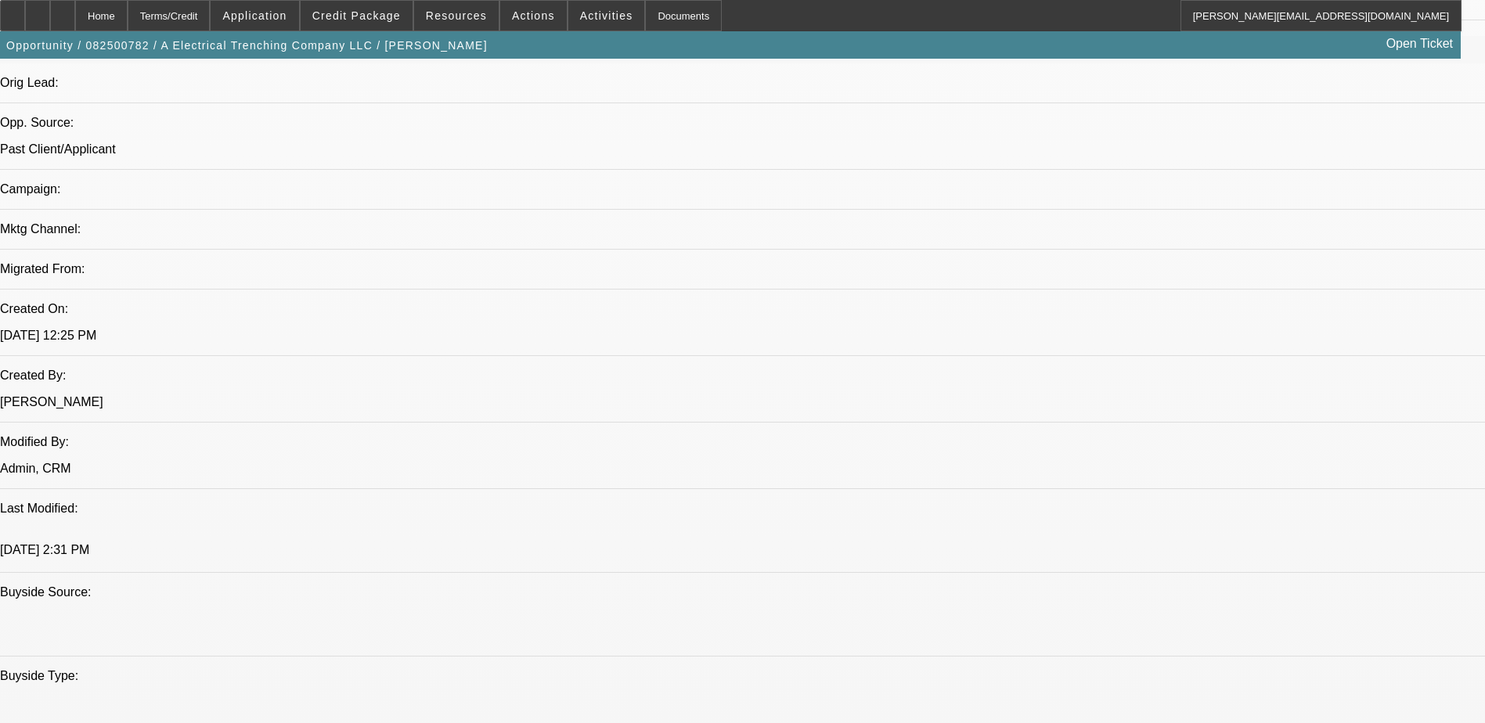
scroll to position [1017, 0]
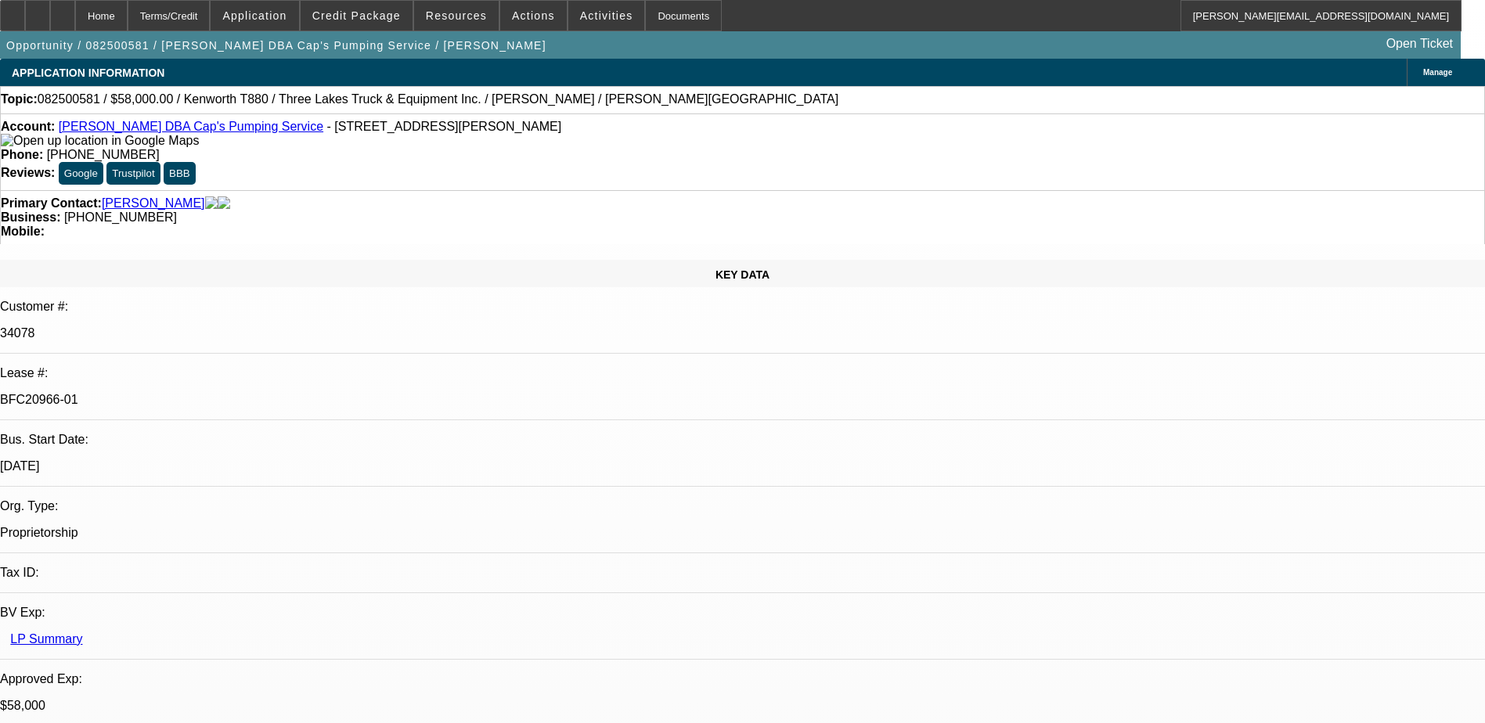
select select "0"
select select "9"
select select "0"
select select "6"
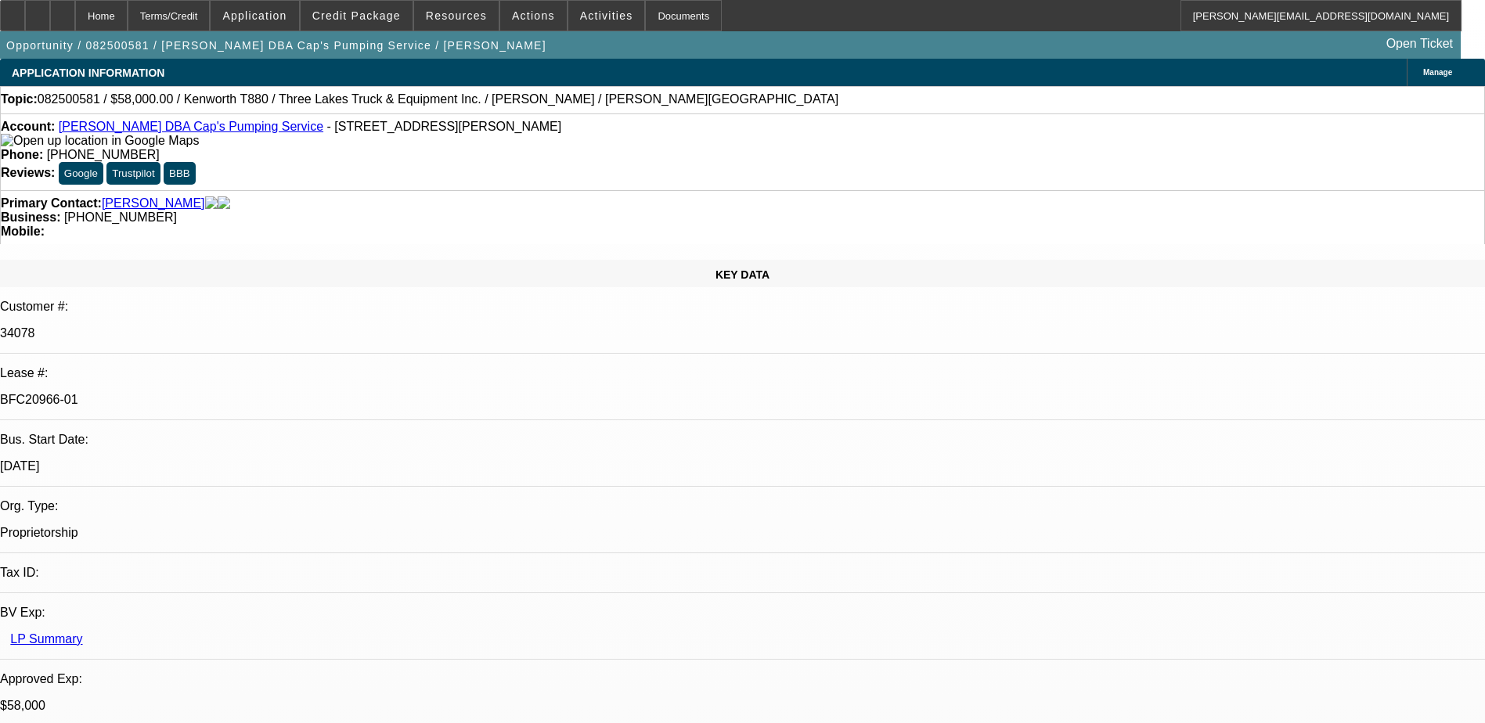
select select "0"
select select "9"
select select "0"
select select "6"
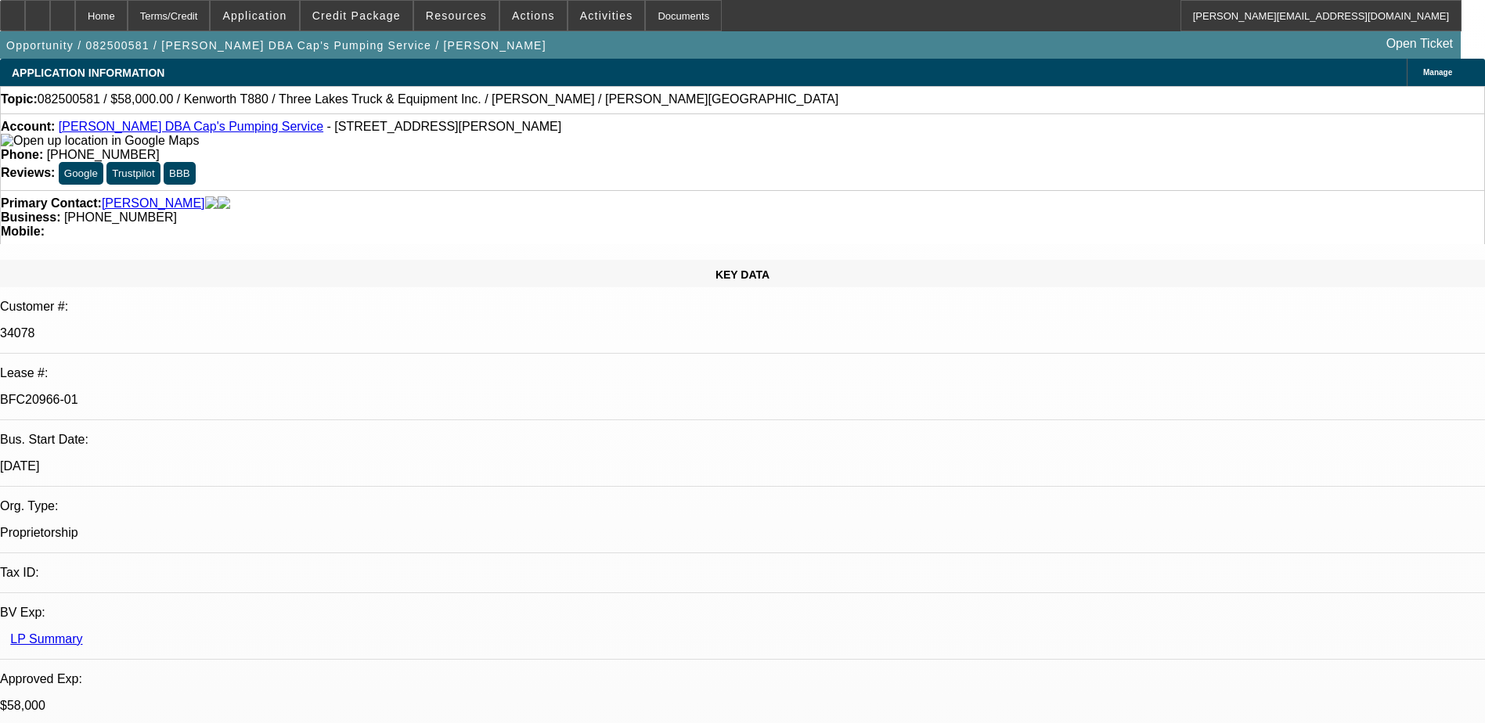
select select "0"
select select "9"
select select "0.1"
select select "4"
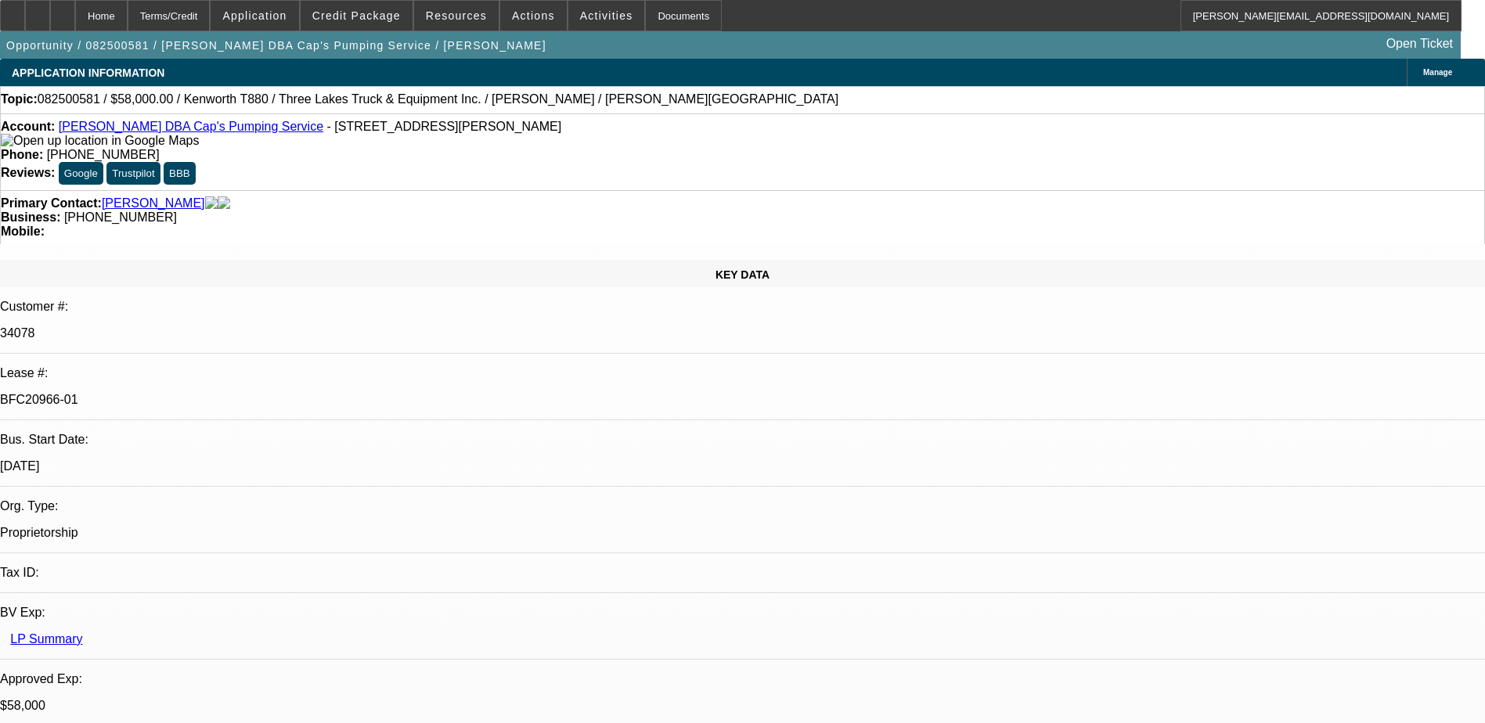
select select "0"
select select "0.1"
select select "4"
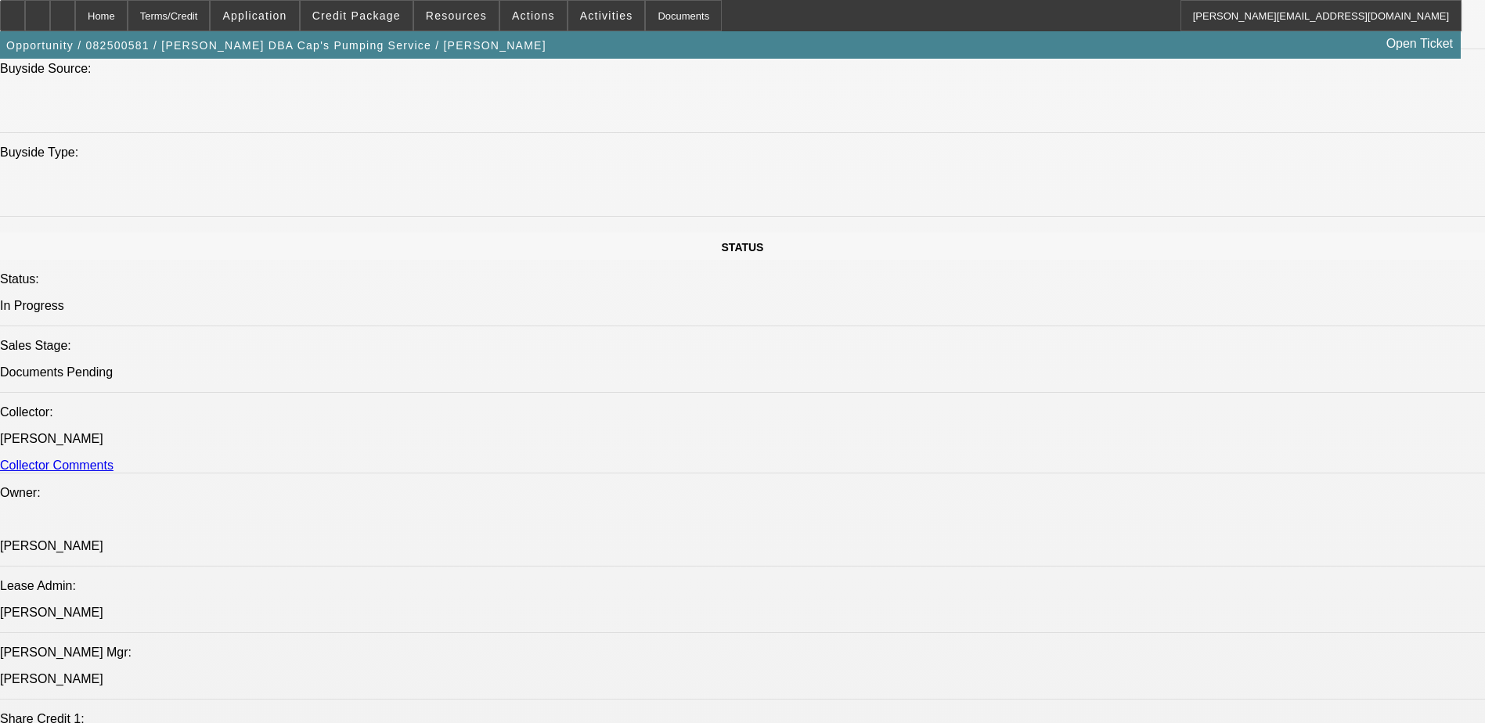
scroll to position [1878, 0]
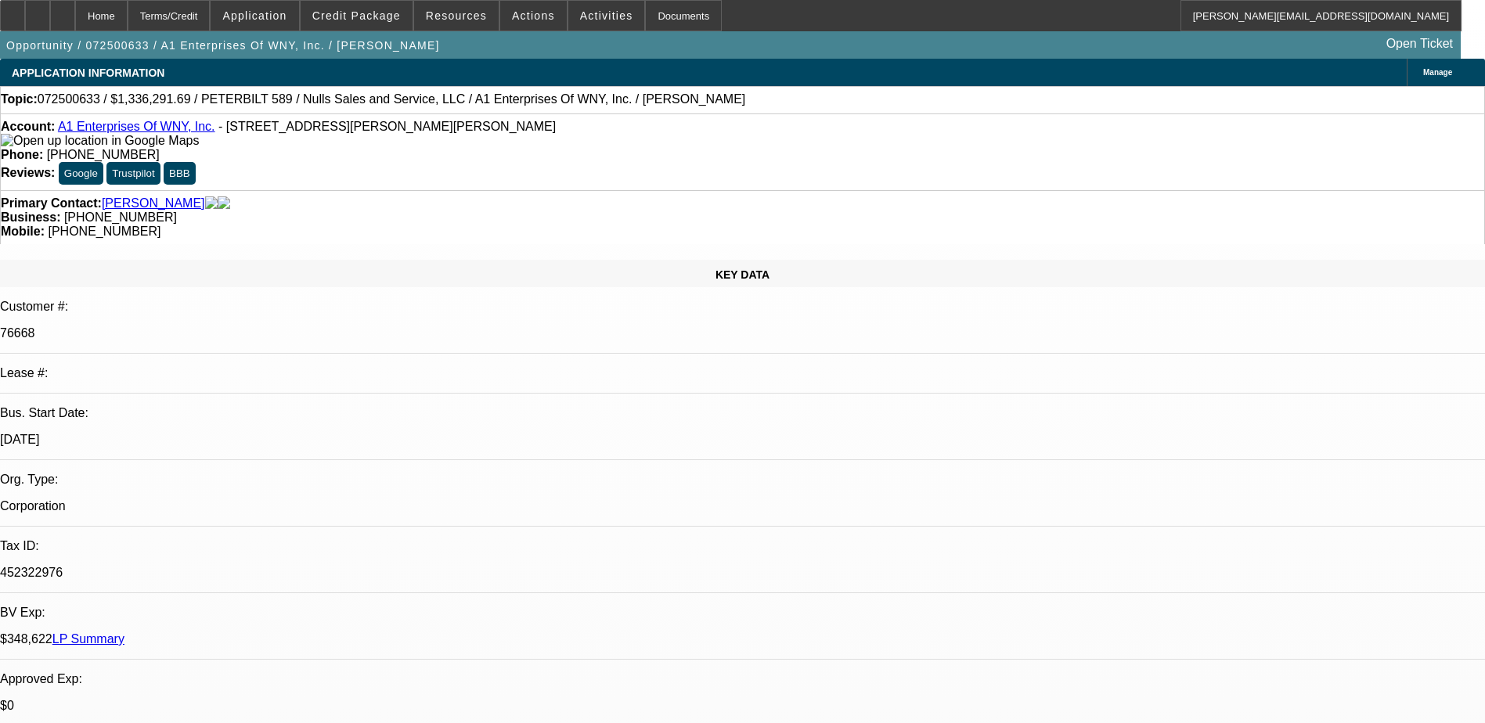
select select "0.1"
select select "2"
select select "0.1"
select select "1"
select select "2"
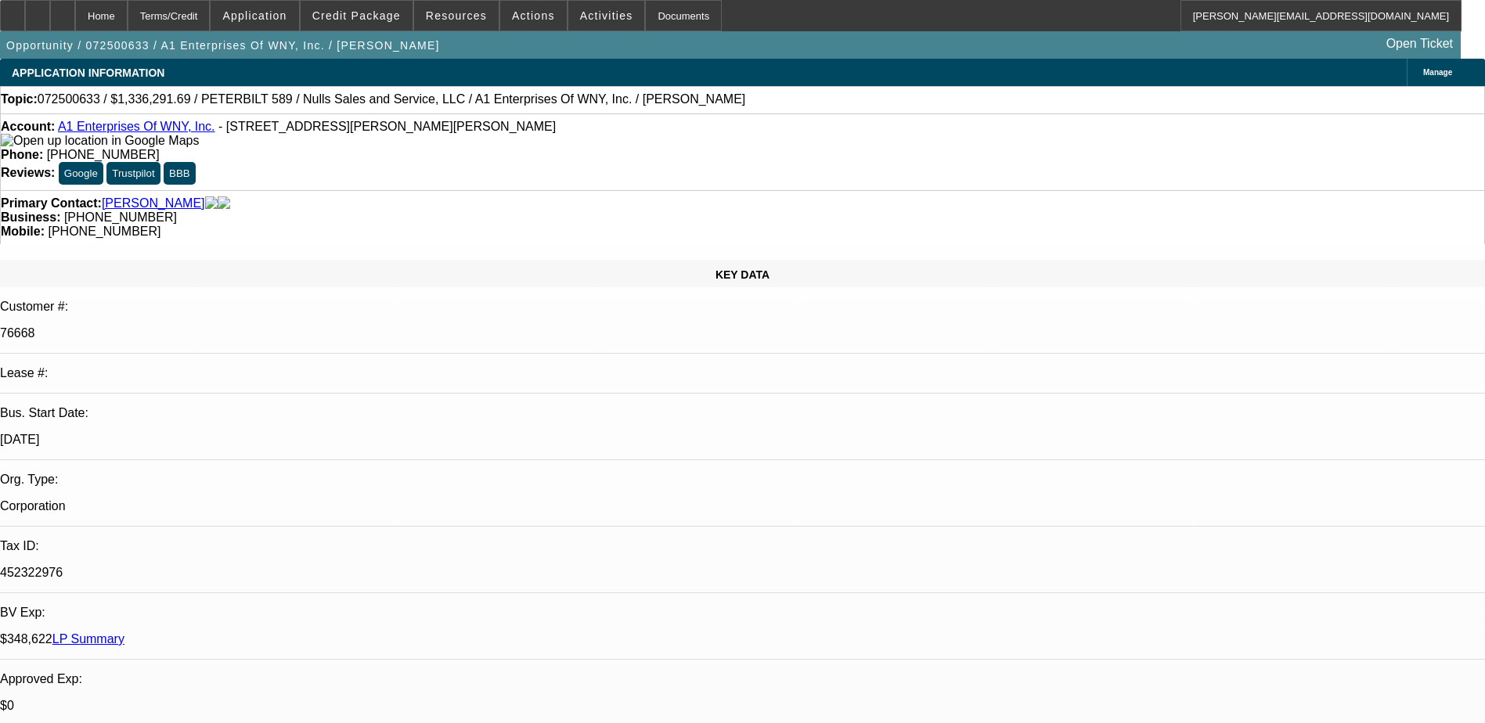
select select "4"
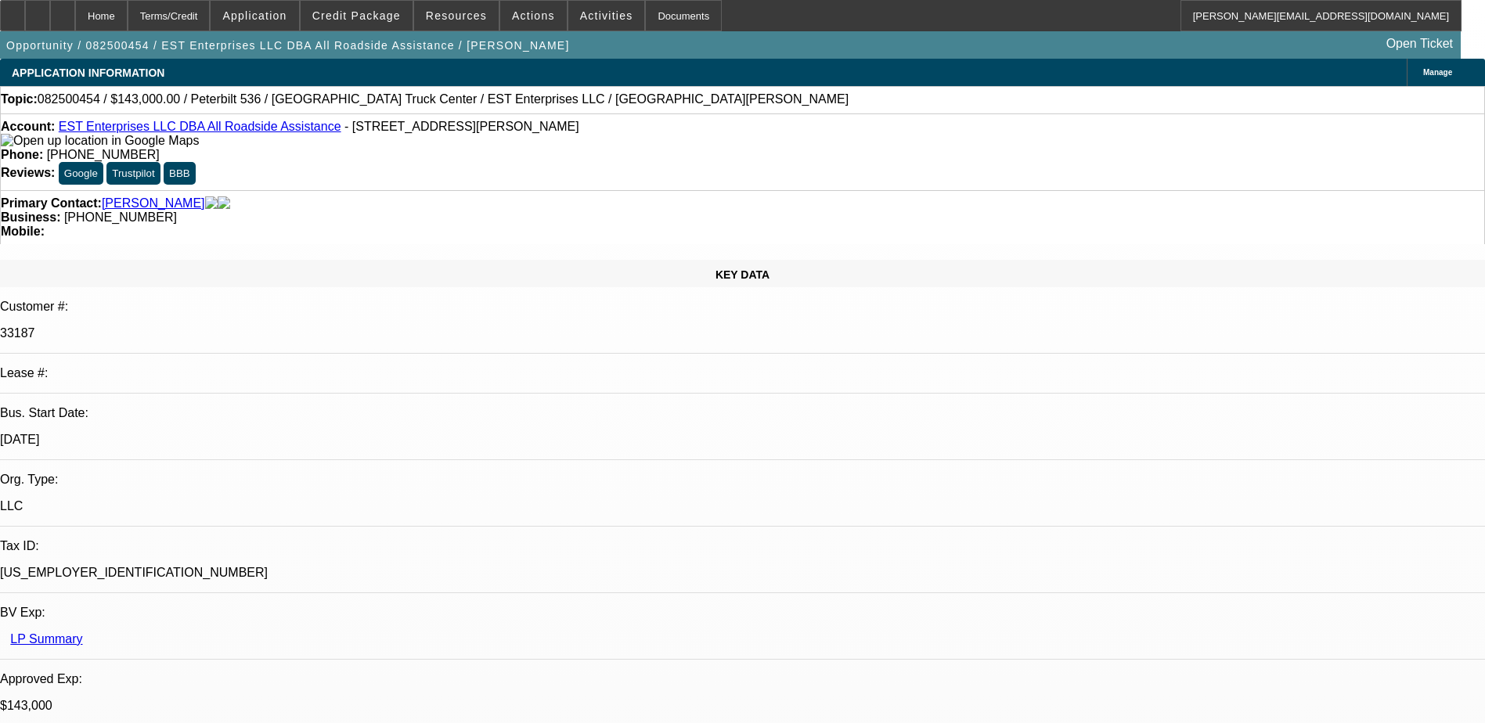
select select "0"
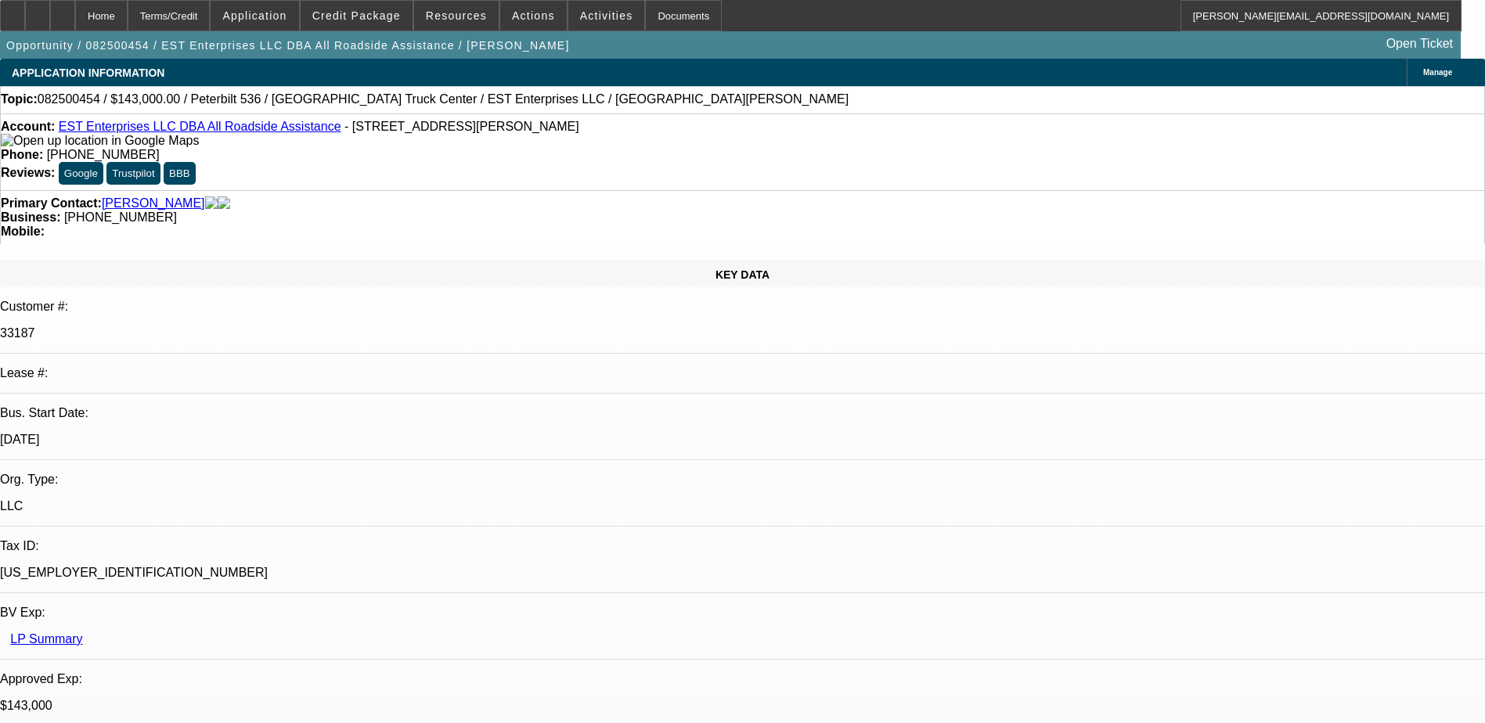
select select "0"
select select "2"
select select "0"
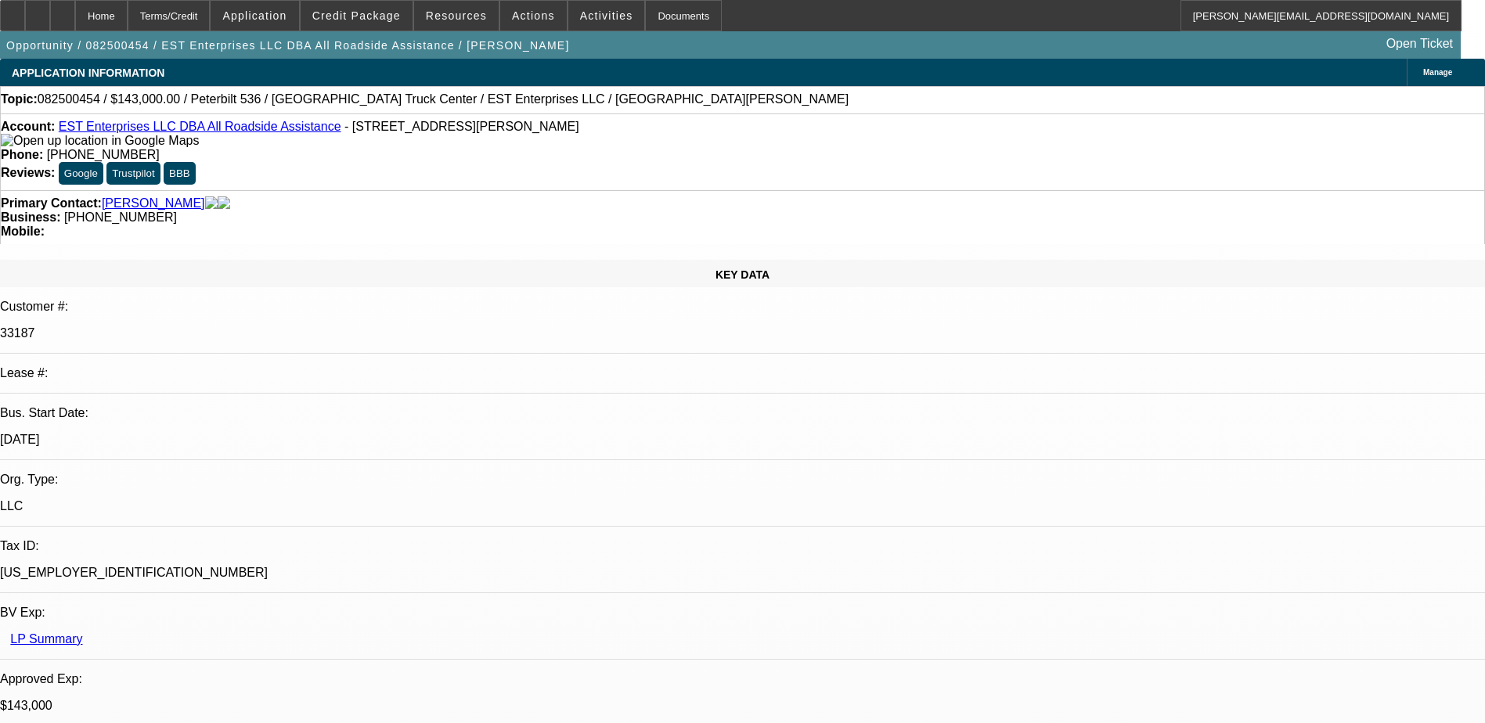
select select "2"
select select "0.1"
select select "1"
select select "2"
select select "6"
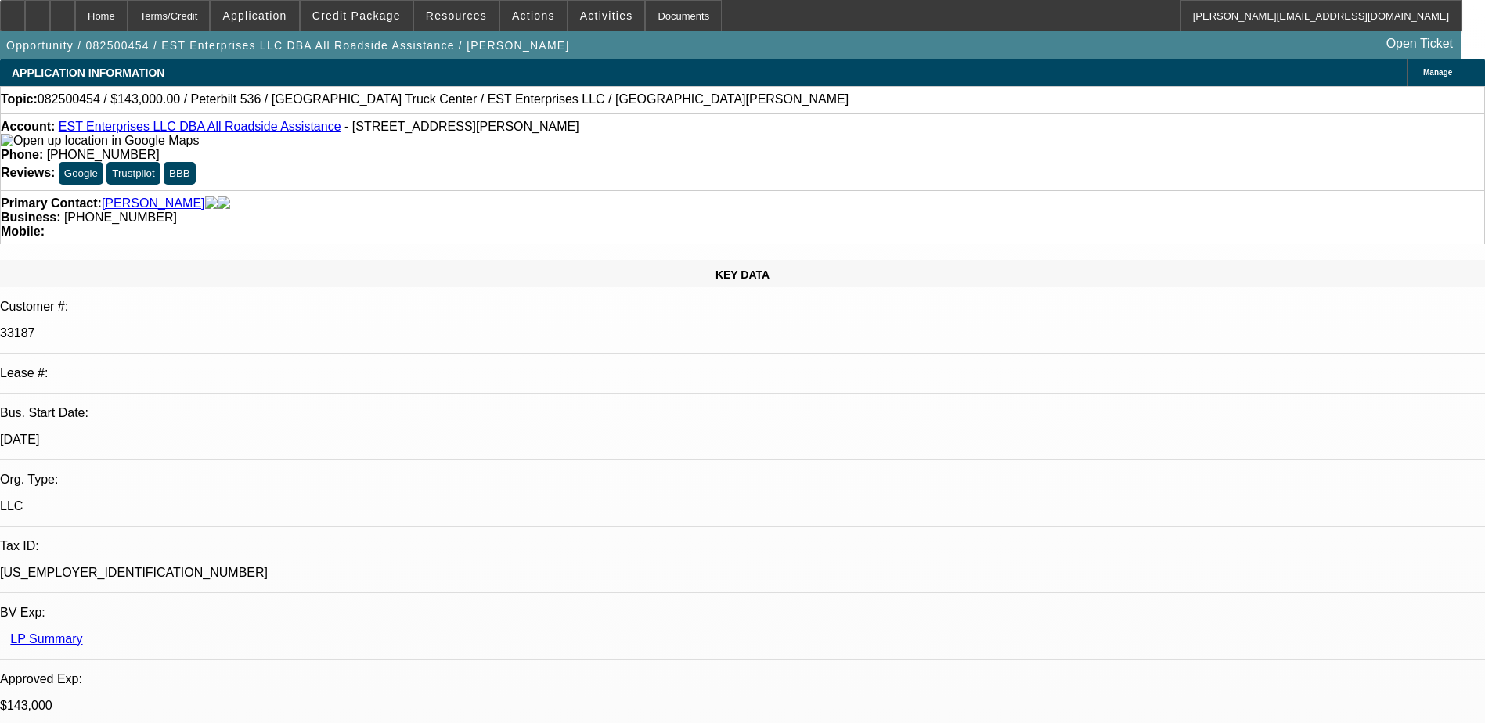
select select "1"
select select "2"
select select "6"
select select "1"
select select "2"
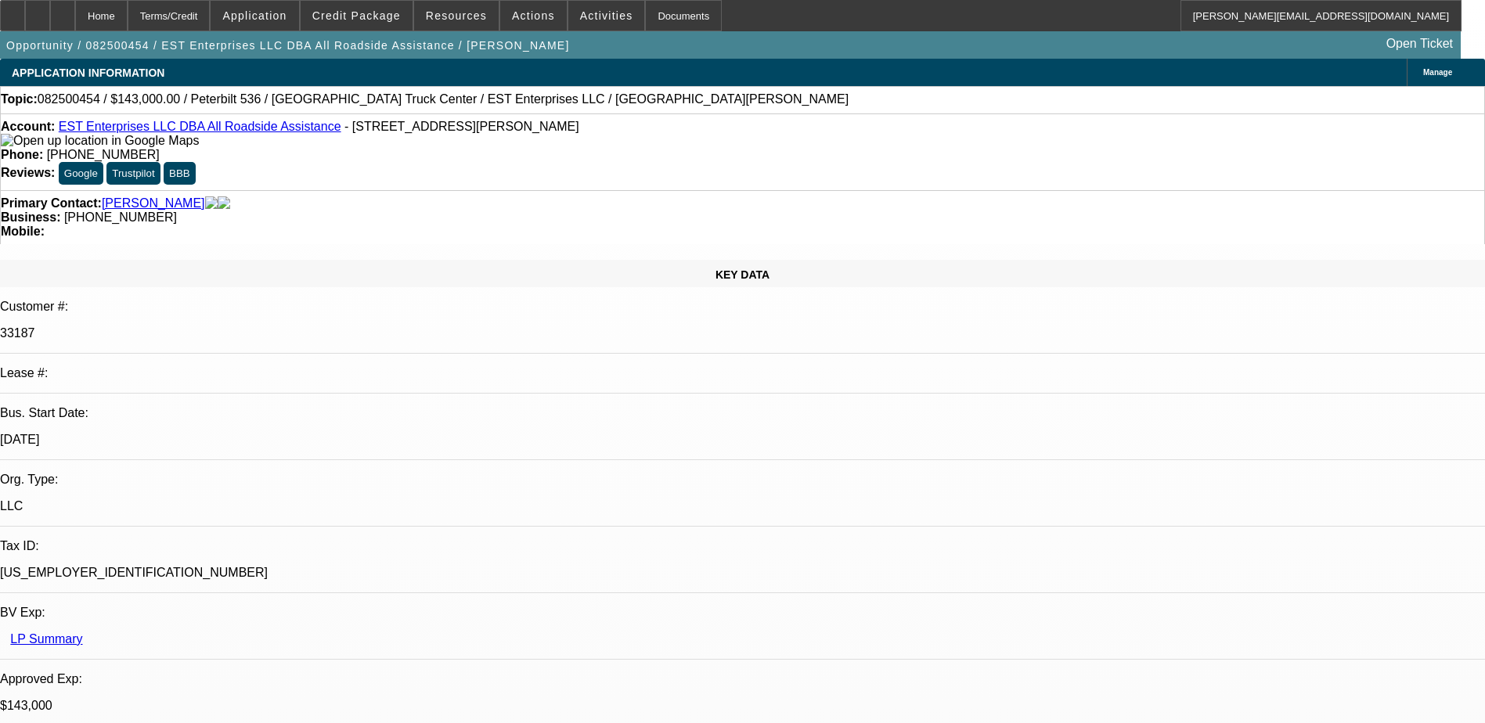
select select "6"
select select "1"
select select "2"
select select "4"
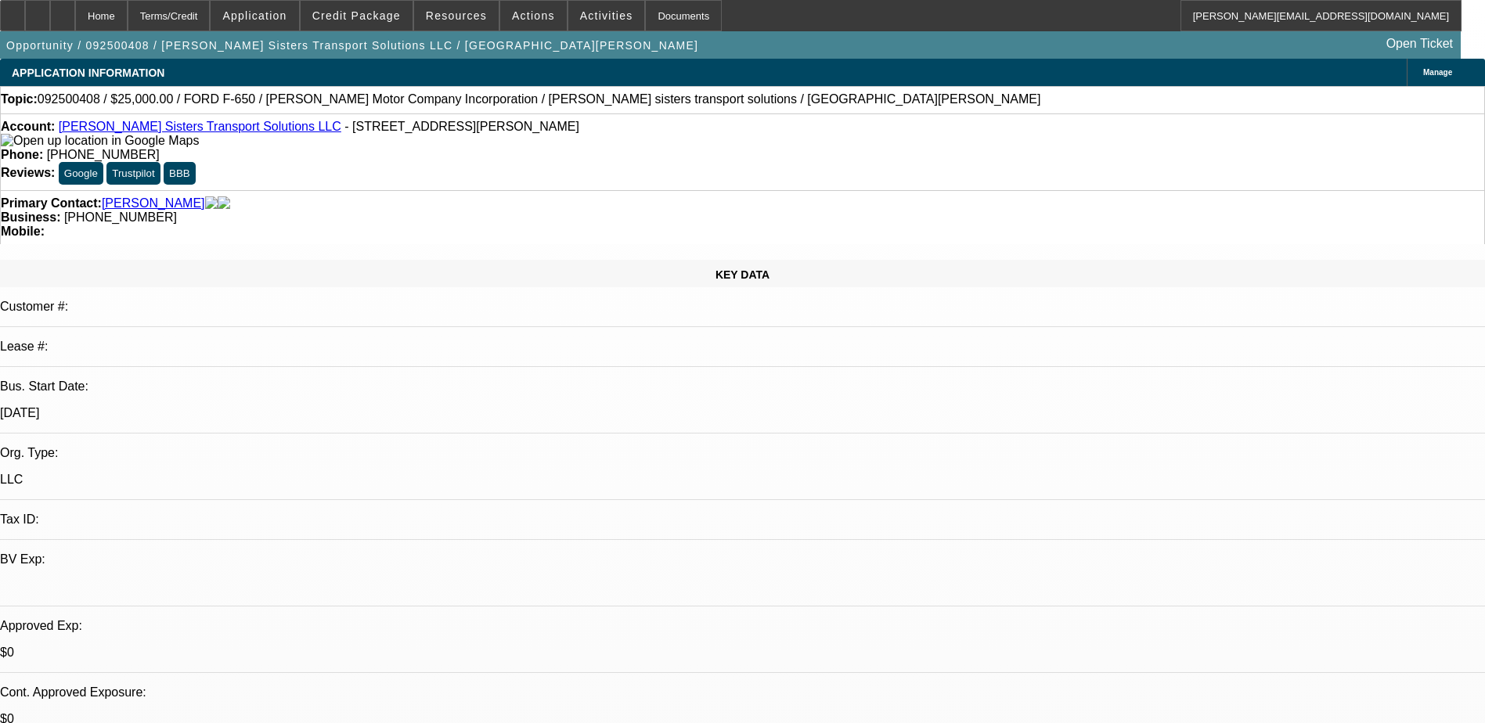
select select "0"
select select "2"
select select "0.1"
select select "4"
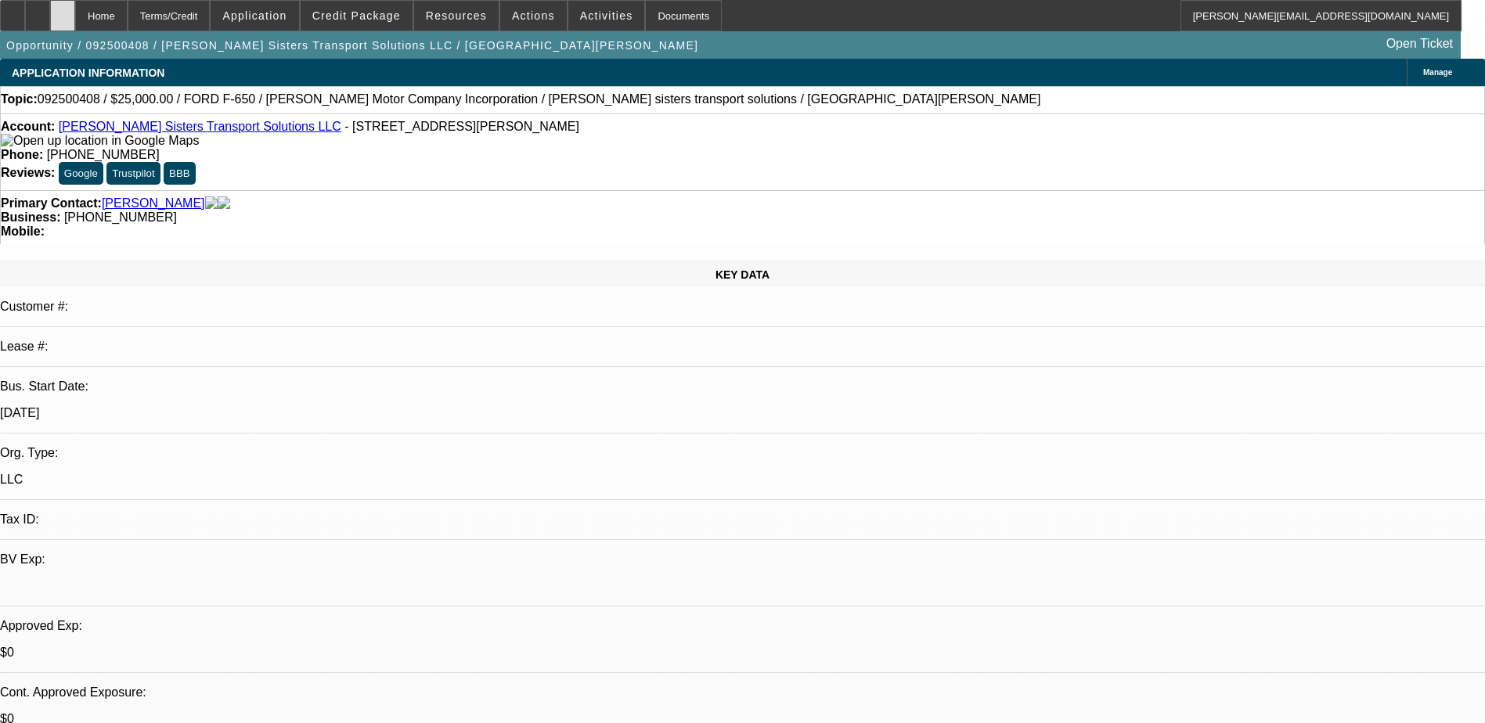
click at [63, 10] on icon at bounding box center [63, 10] width 0 height 0
select select "0"
select select "2"
select select "0.1"
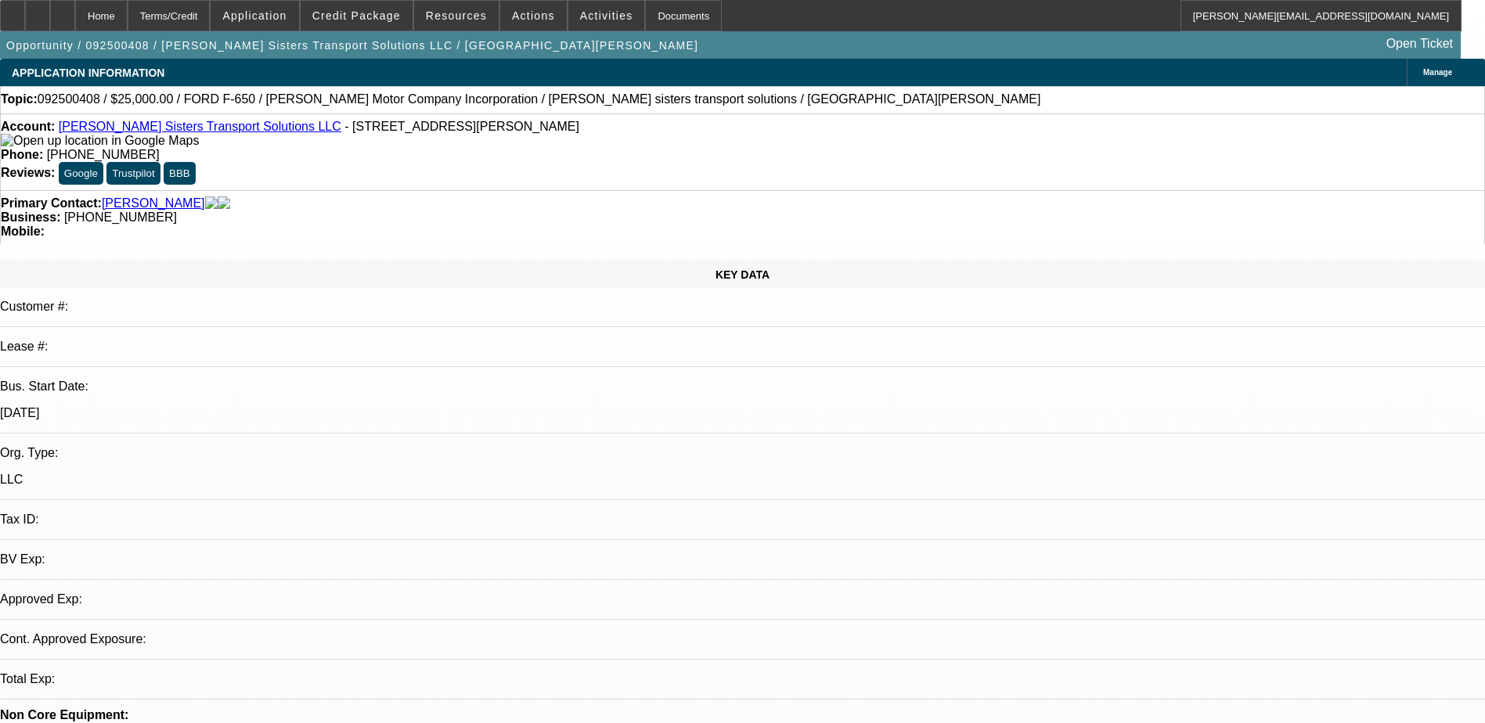
select select "4"
click at [63, 10] on icon at bounding box center [63, 10] width 0 height 0
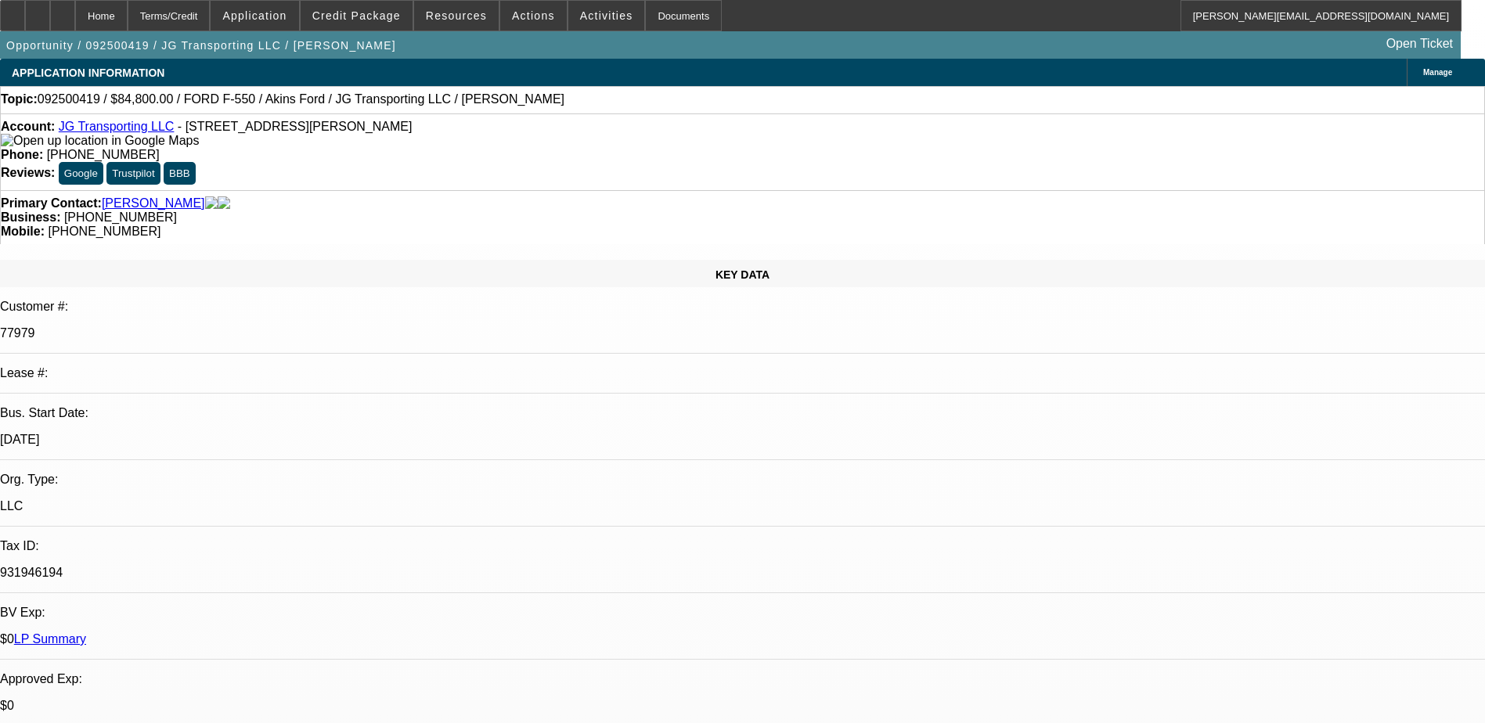
select select "0"
select select "2"
select select "0.1"
select select "4"
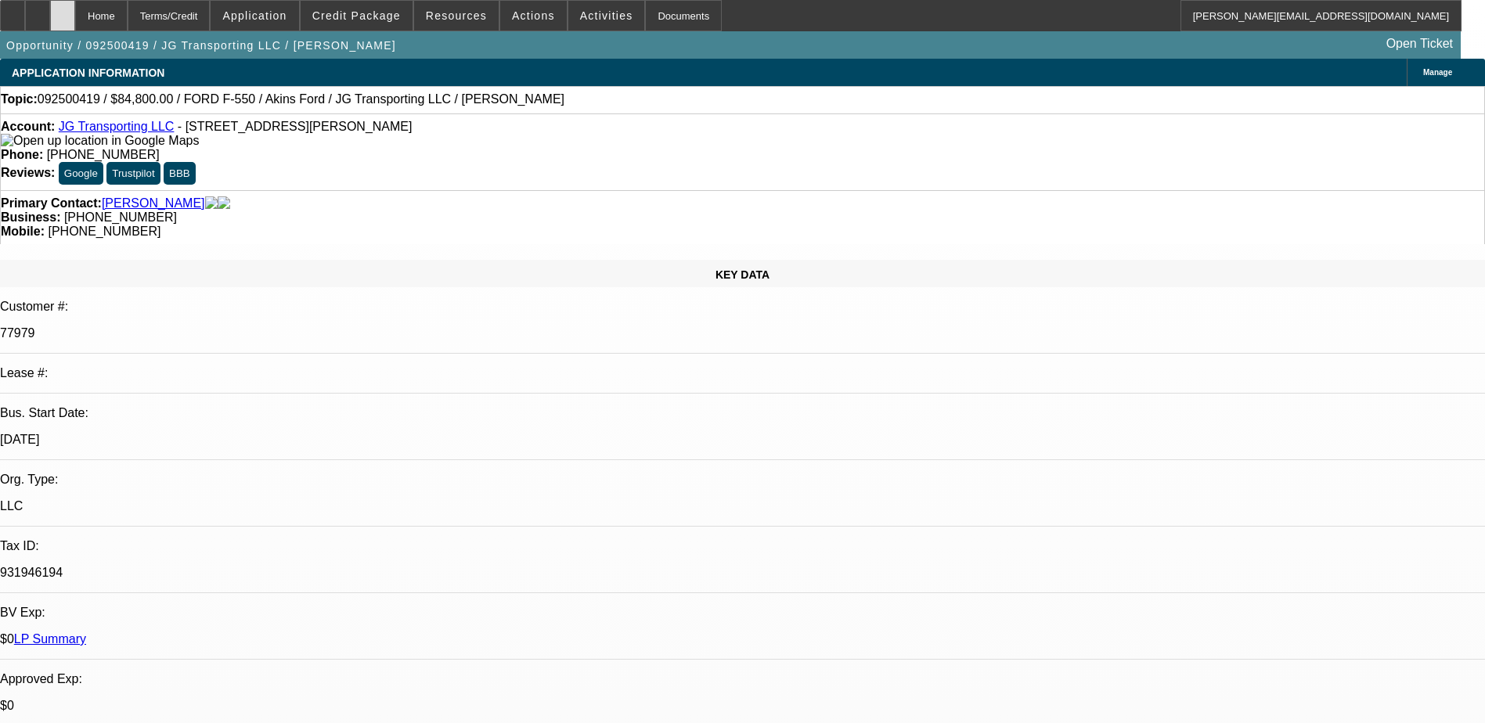
click at [63, 10] on icon at bounding box center [63, 10] width 0 height 0
select select "0"
select select "2"
select select "0.1"
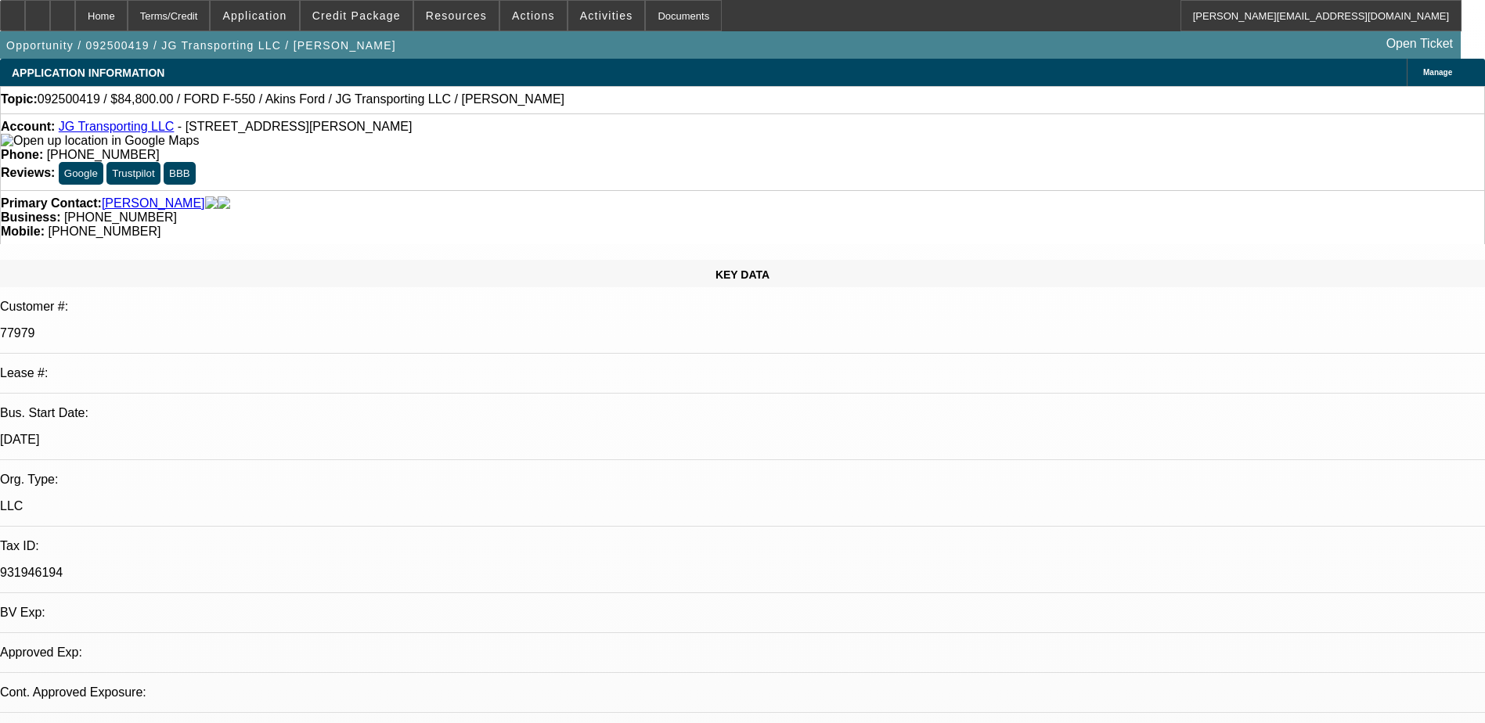
select select "4"
click at [369, 13] on span "Credit Package" at bounding box center [356, 15] width 88 height 13
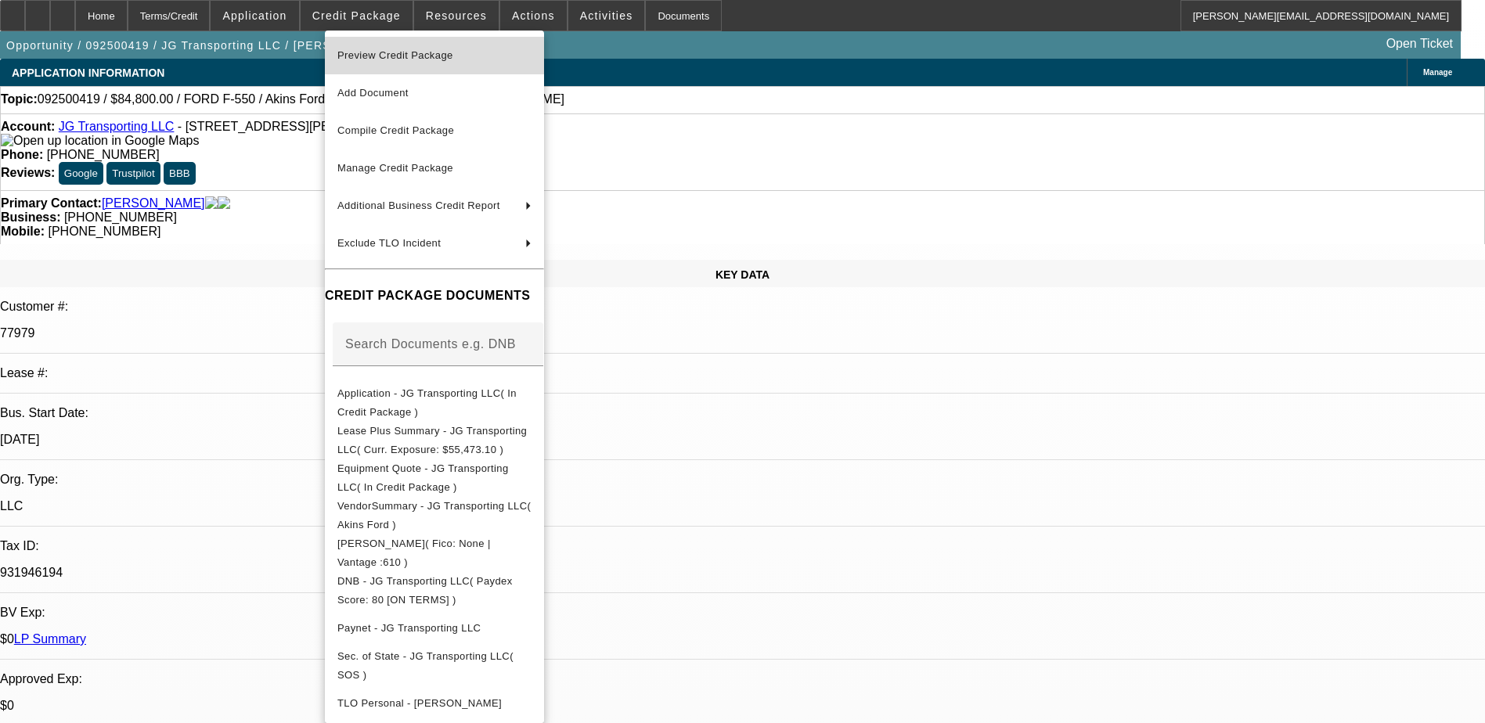
click at [377, 50] on span "Preview Credit Package" at bounding box center [395, 55] width 116 height 12
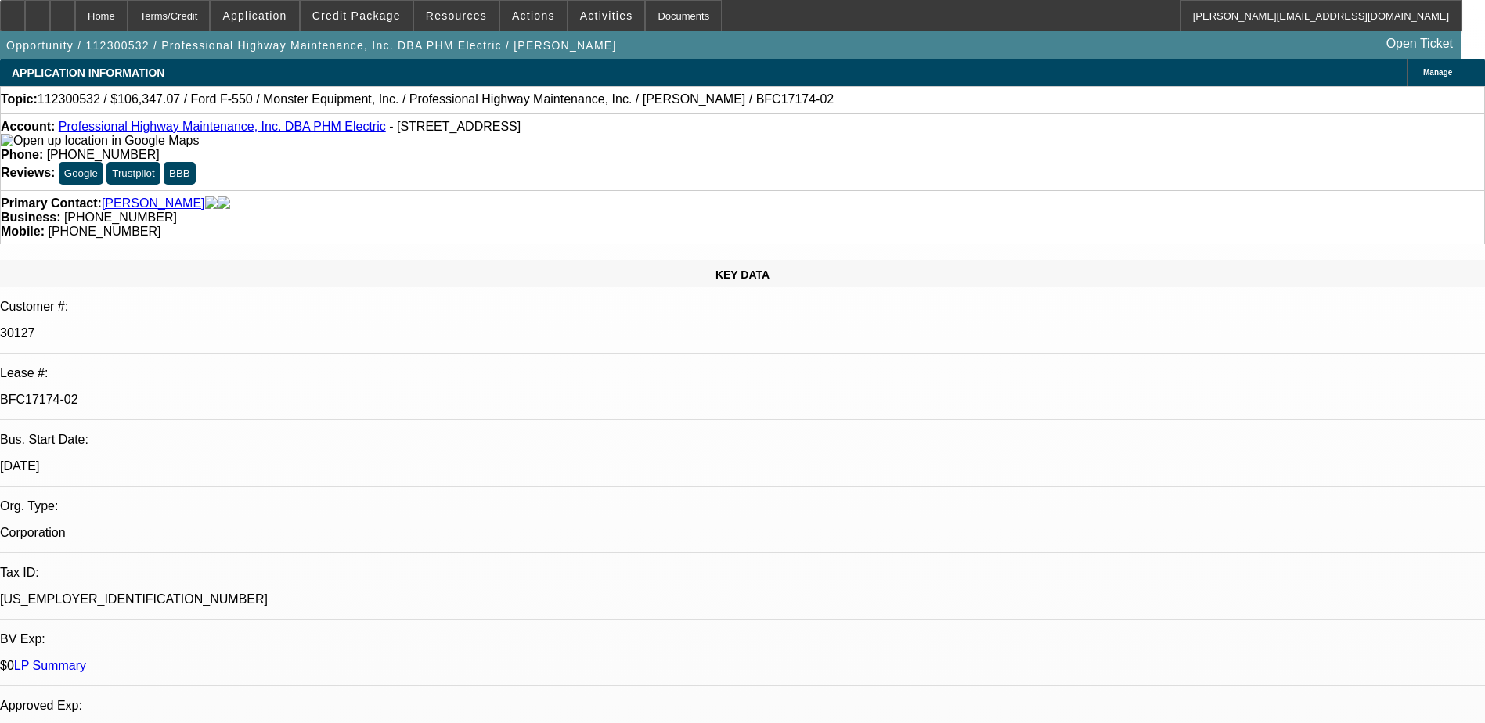
select select "0"
select select "1"
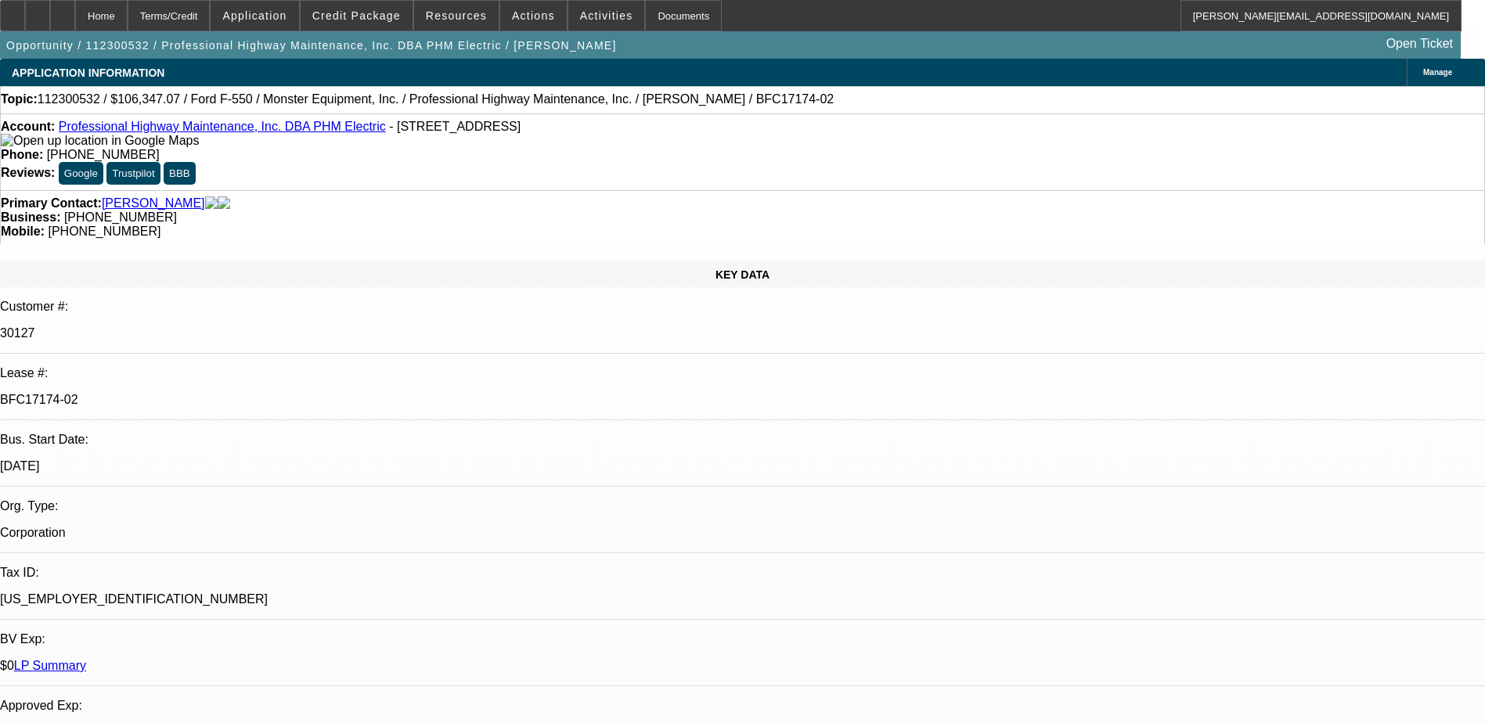
select select "6"
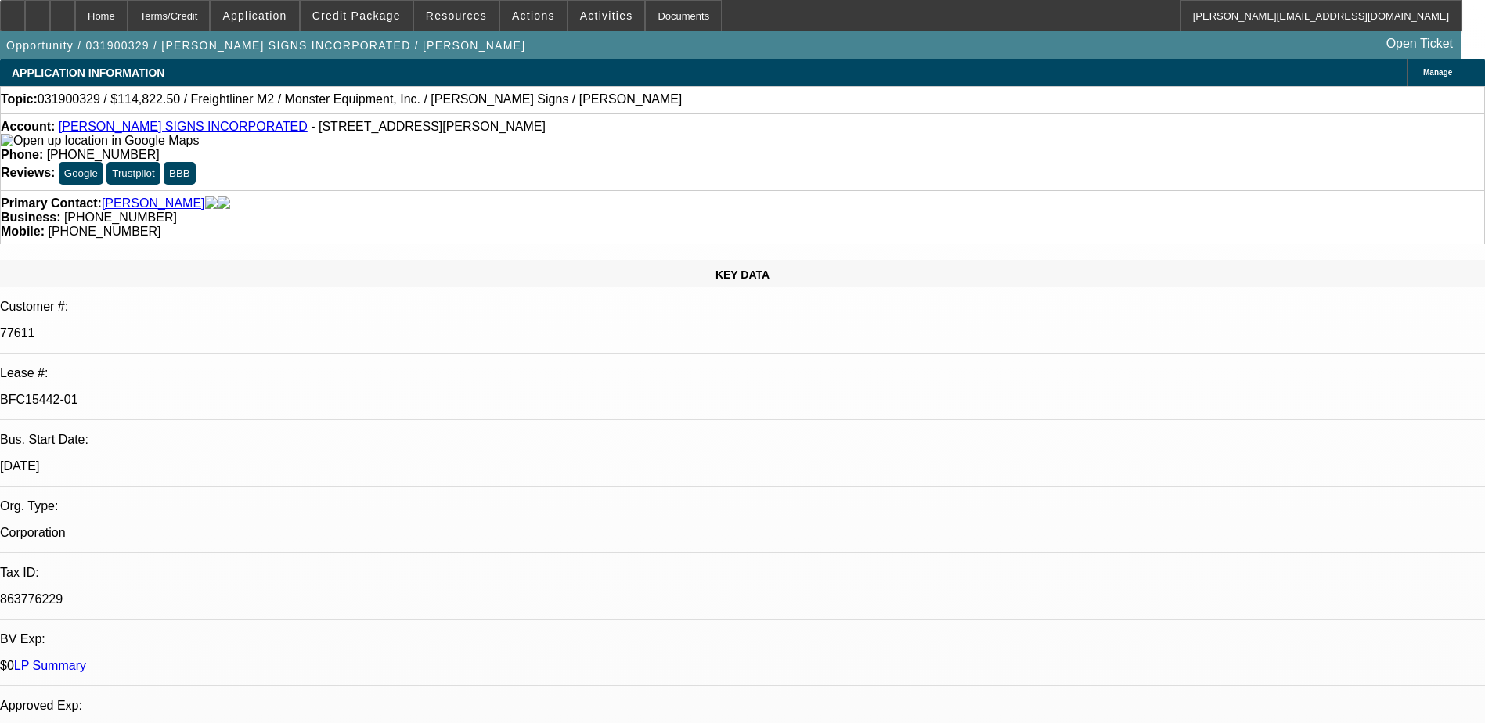
select select "0"
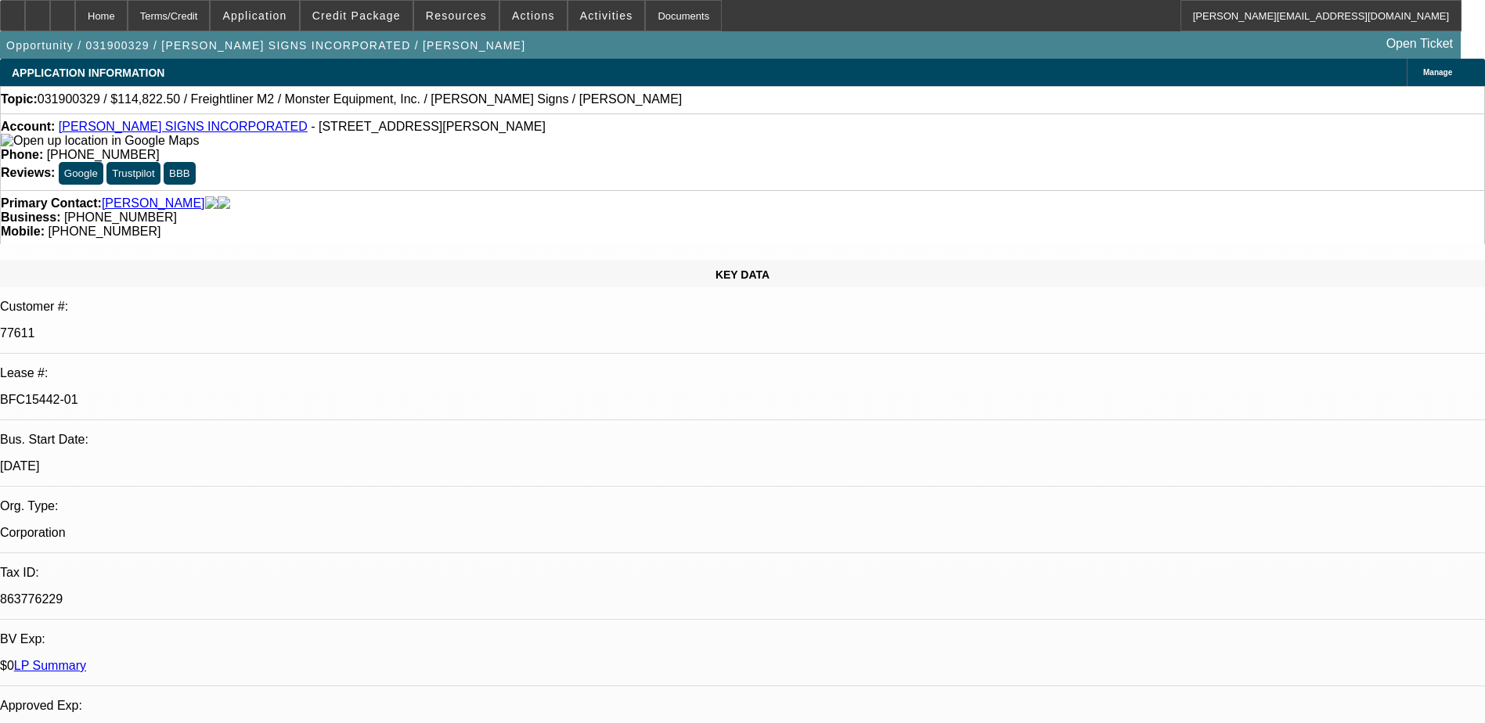
select select "0"
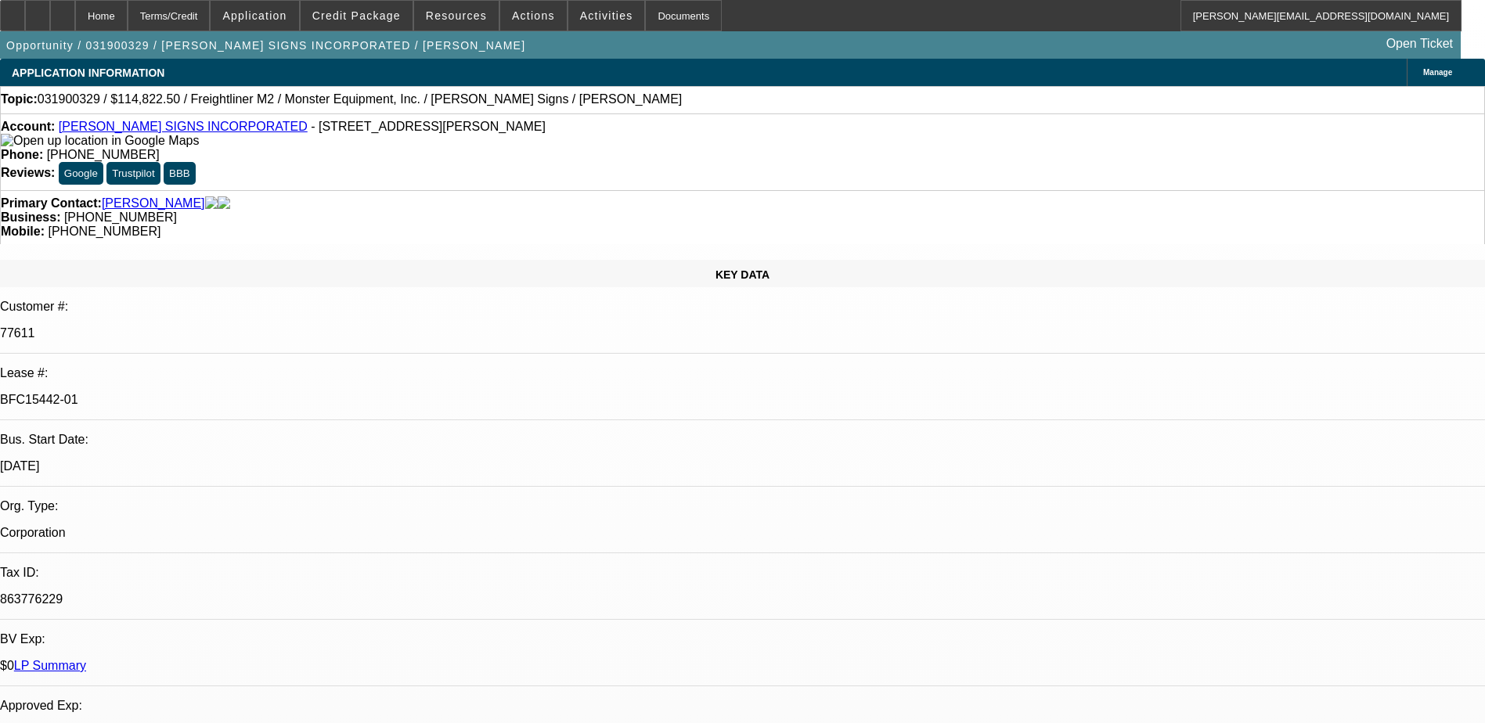
select select "0"
select select "1"
select select "6"
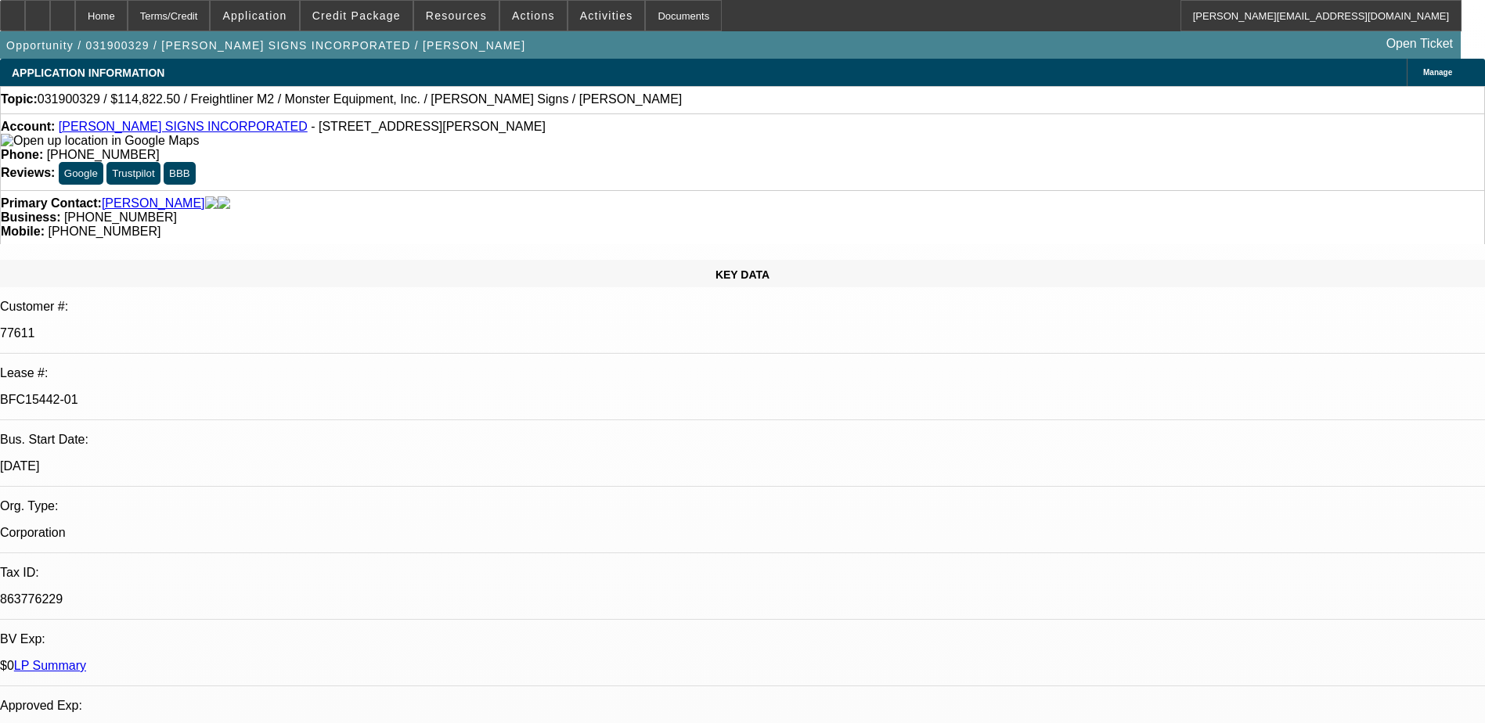
select select "1"
select select "6"
select select "1"
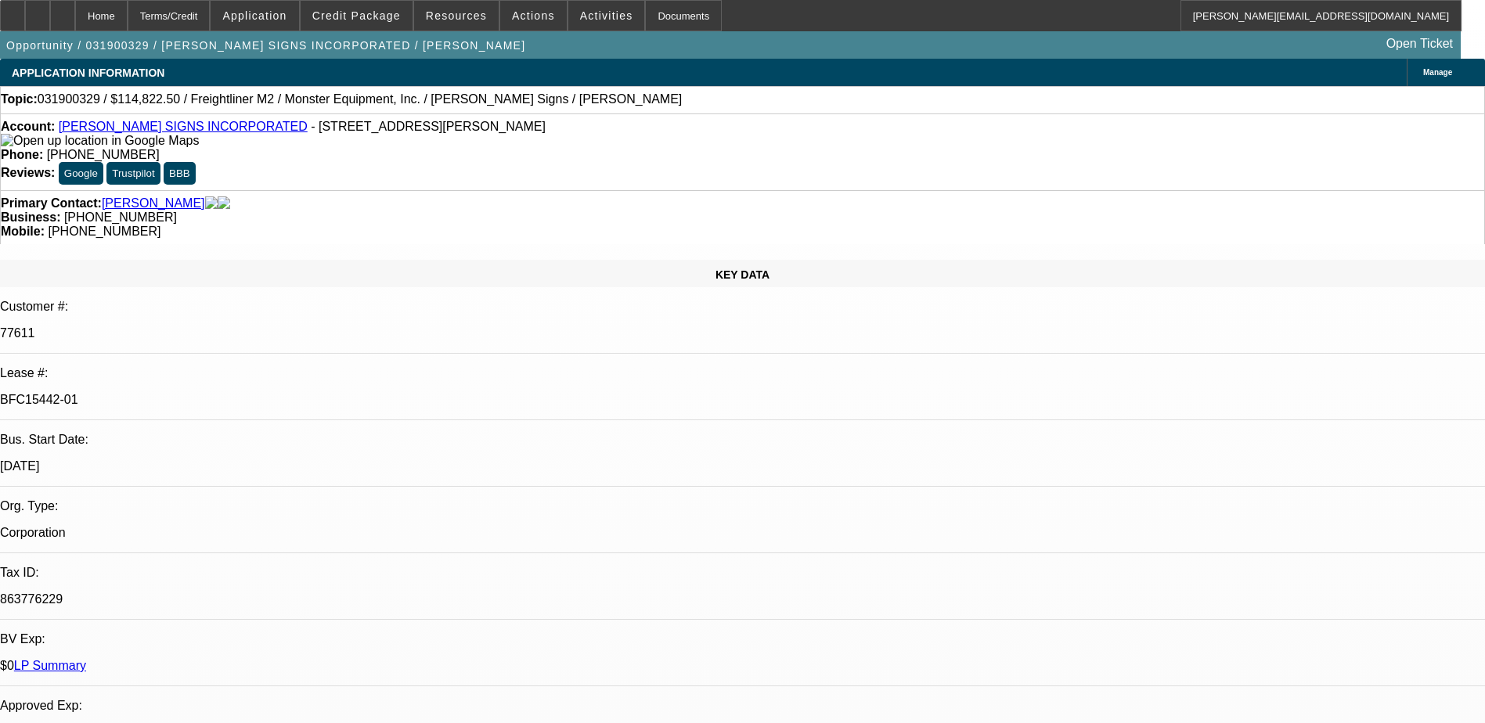
select select "6"
select select "1"
select select "2"
select select "6"
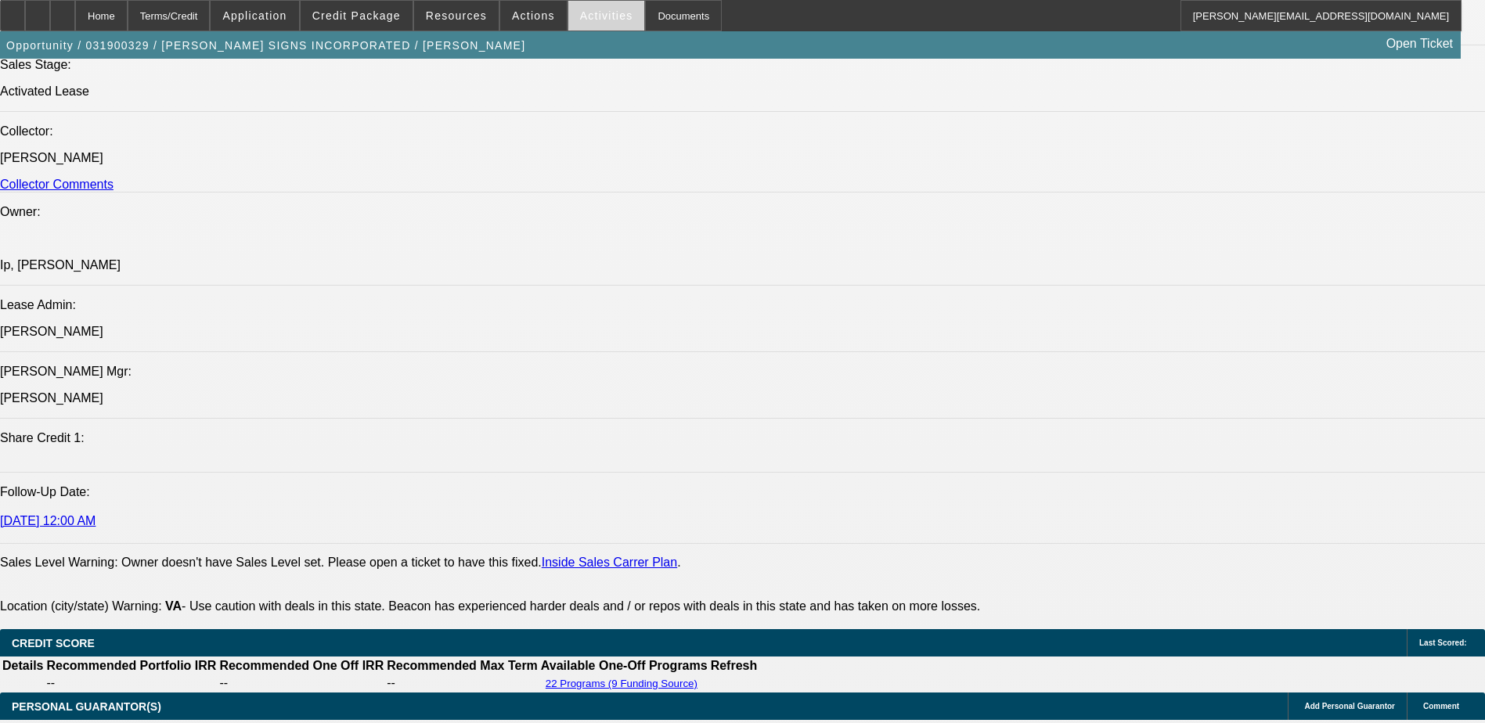
scroll to position [1878, 0]
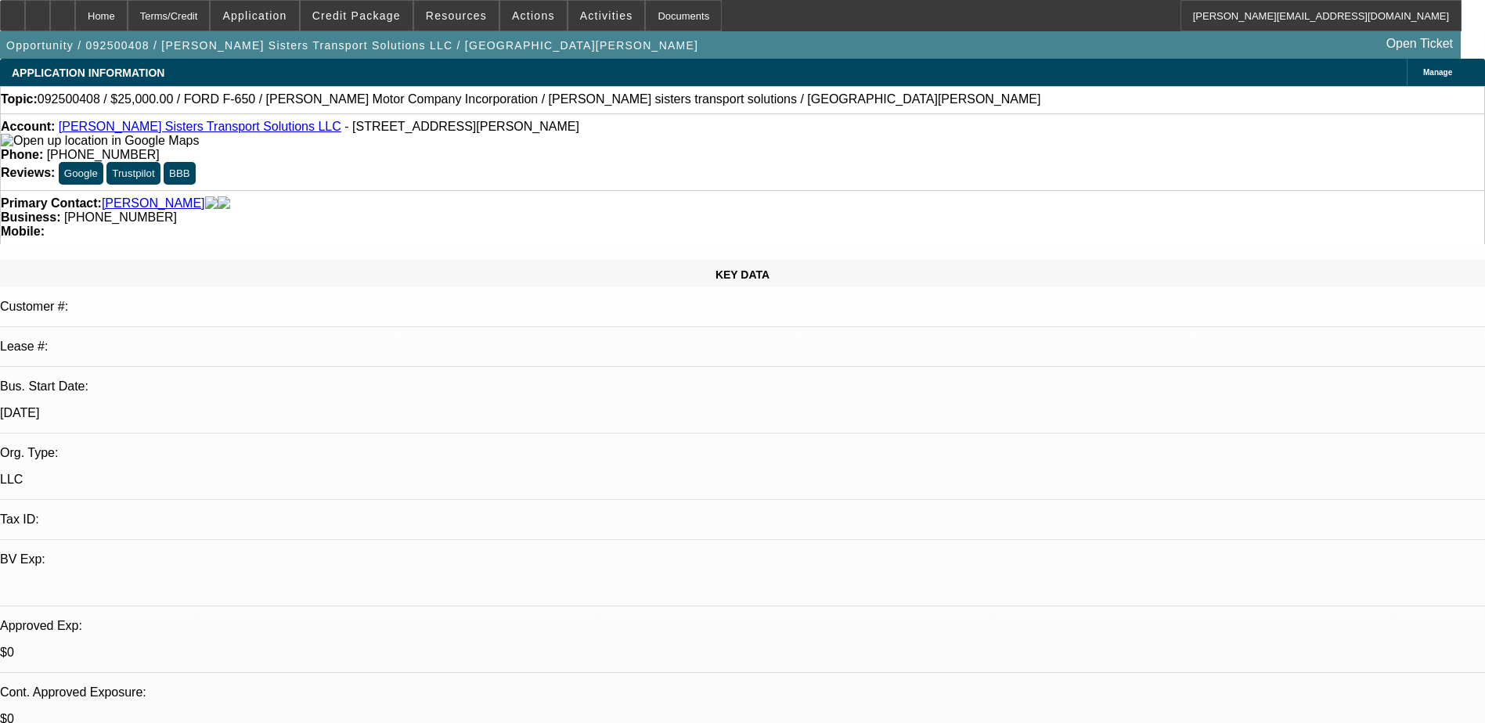
select select "0"
select select "2"
select select "0.1"
select select "4"
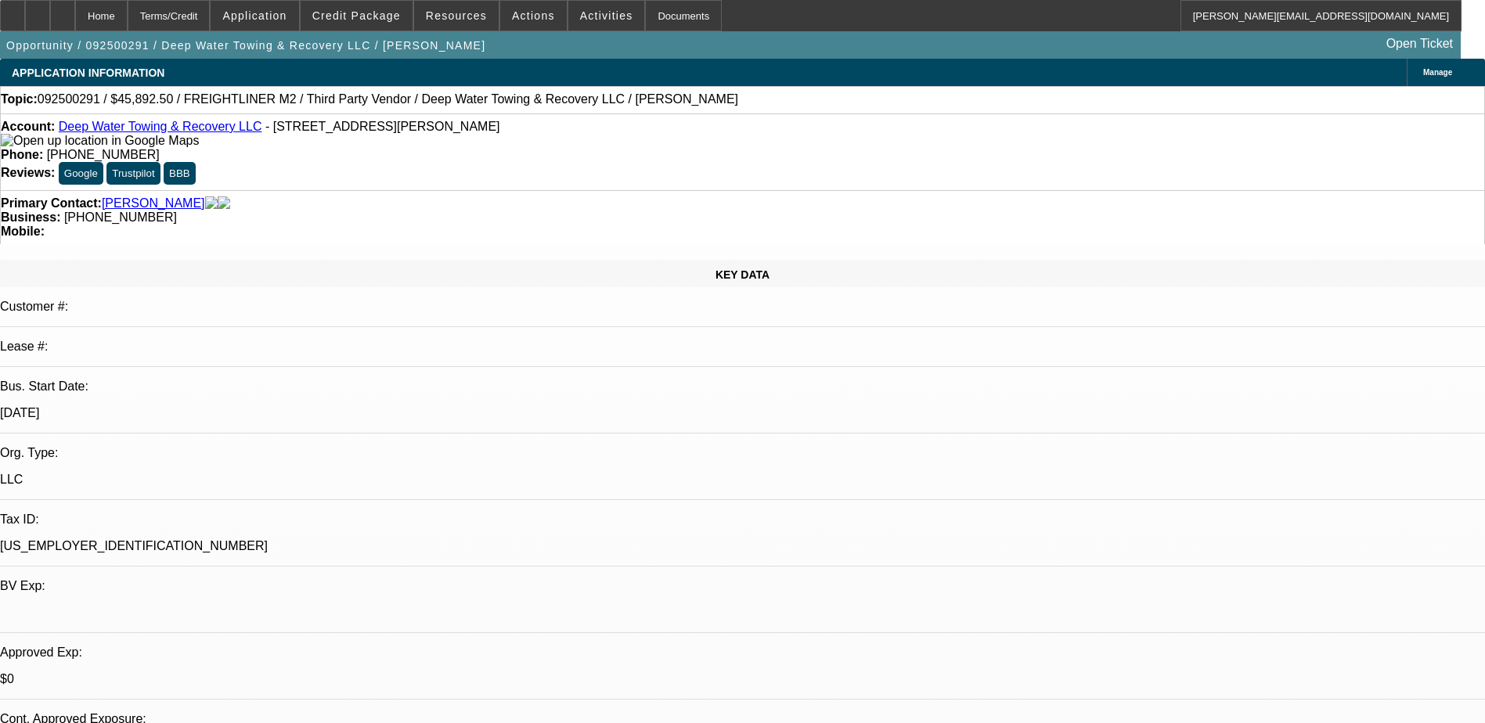
select select "0"
select select "2"
select select "0"
select select "0.1"
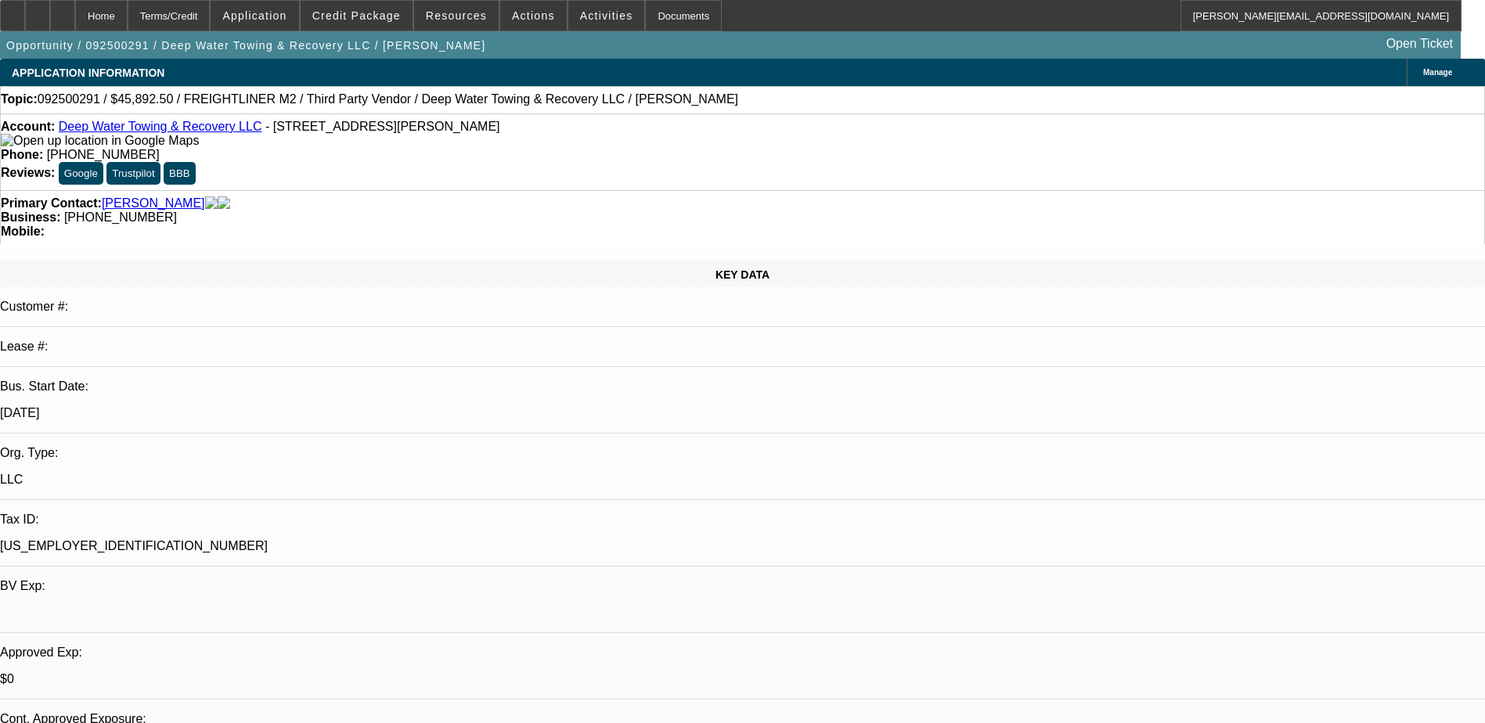
select select "0"
select select "2"
select select "0.1"
select select "0"
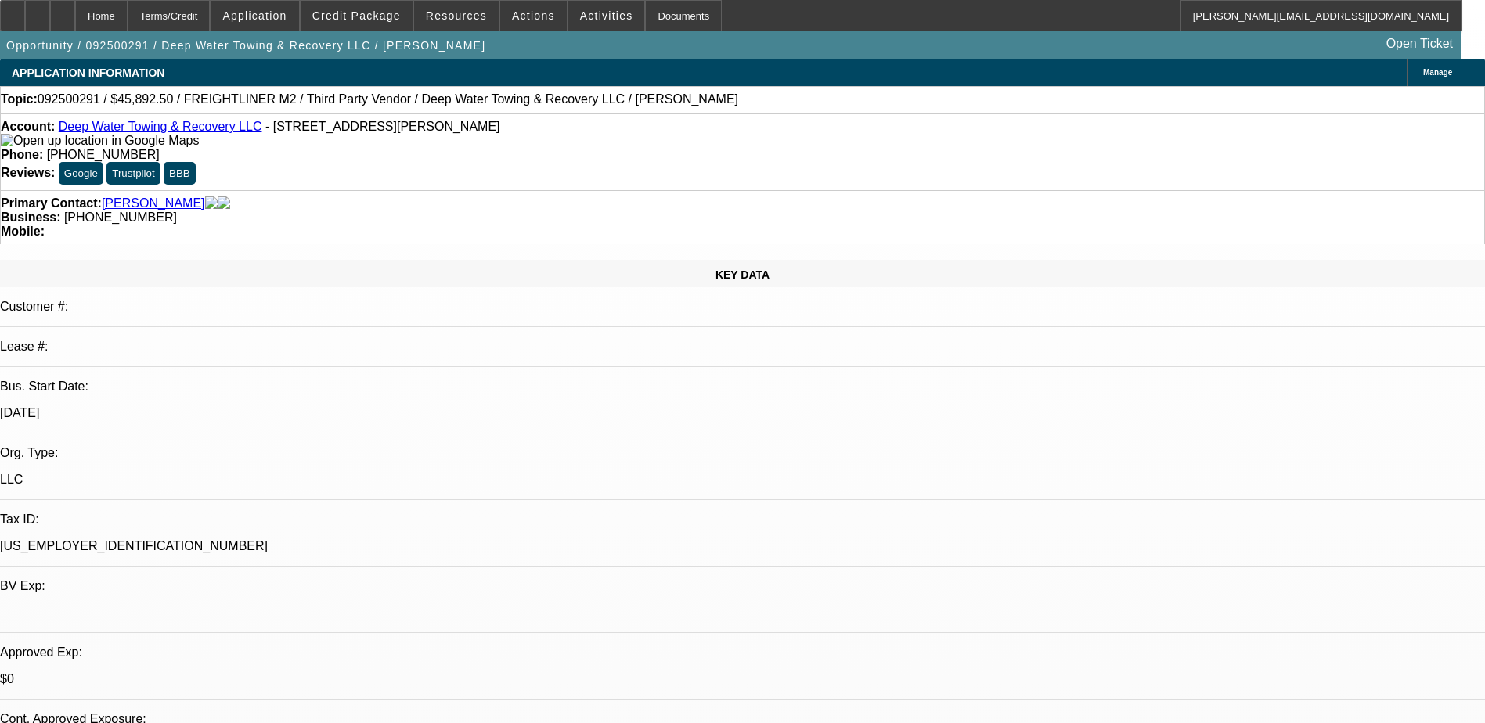
select select "0"
select select "1"
select select "2"
select select "6"
select select "1"
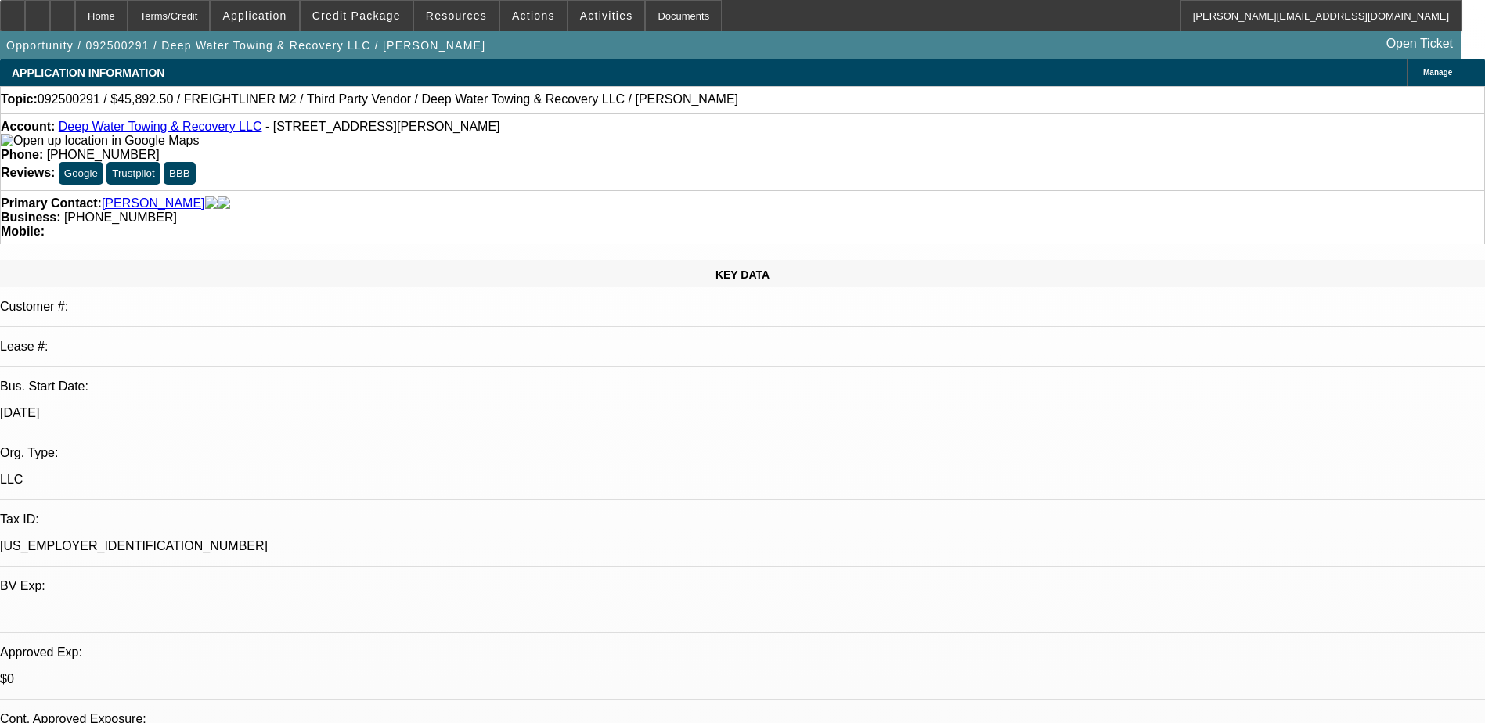
select select "2"
select select "4"
select select "1"
select select "2"
select select "4"
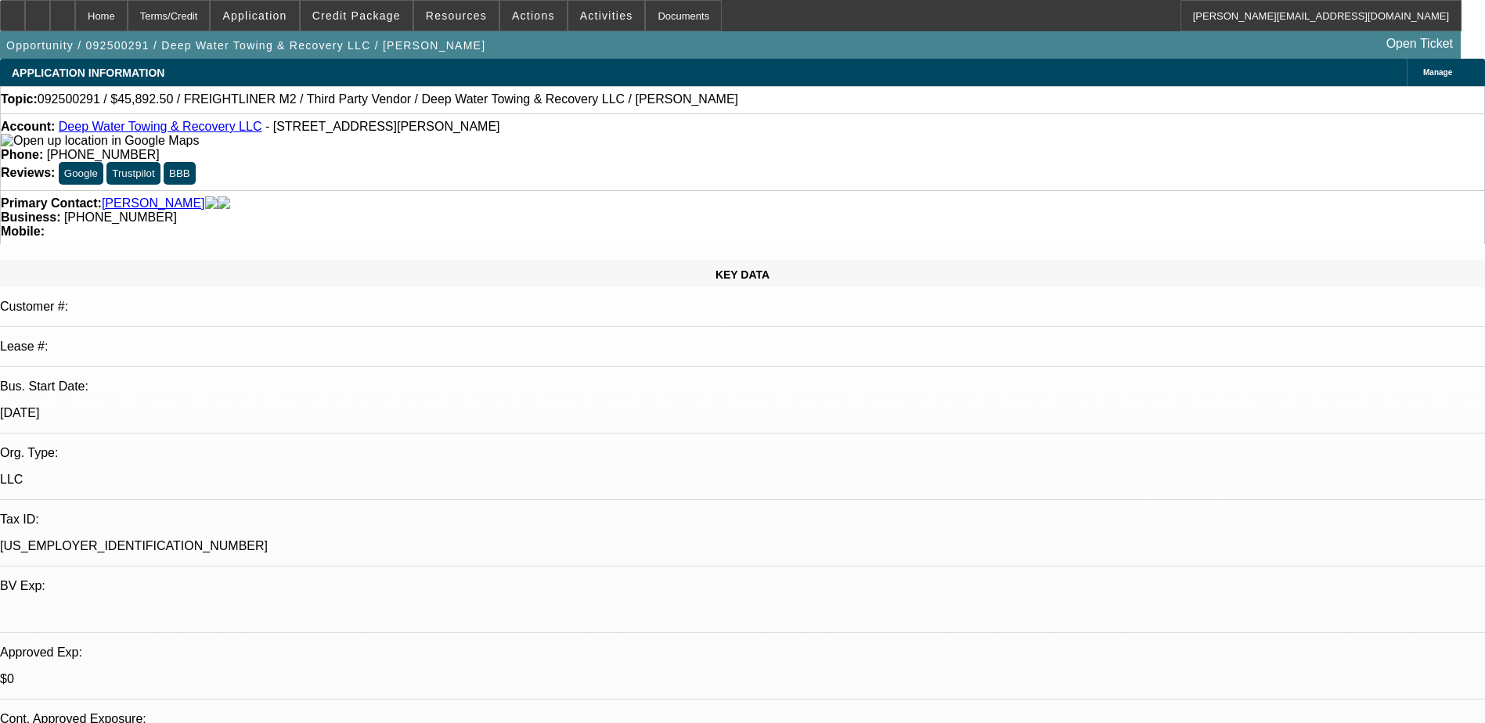
select select "1"
select select "2"
select select "6"
click at [362, 19] on span "Credit Package" at bounding box center [356, 15] width 88 height 13
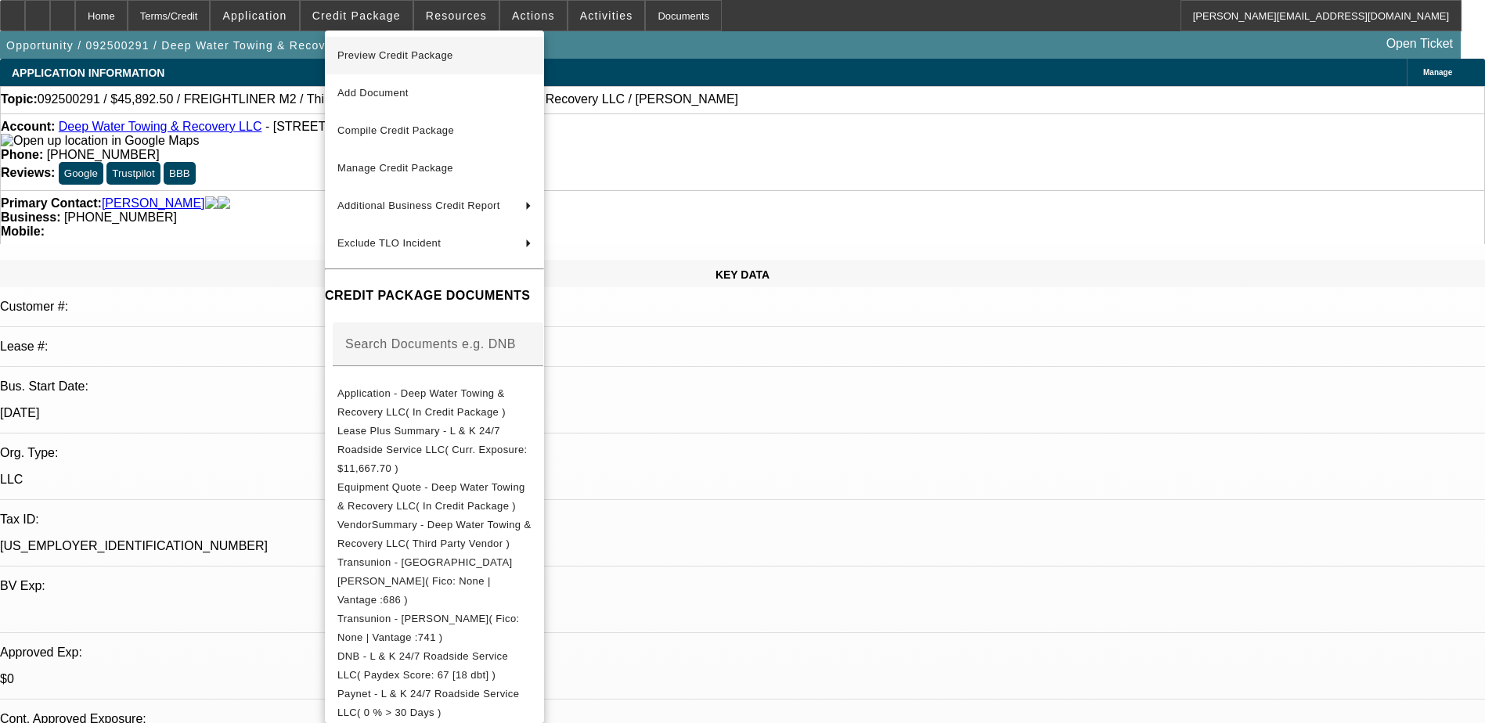
click at [402, 49] on span "Preview Credit Package" at bounding box center [434, 55] width 194 height 19
